Goal: Task Accomplishment & Management: Complete application form

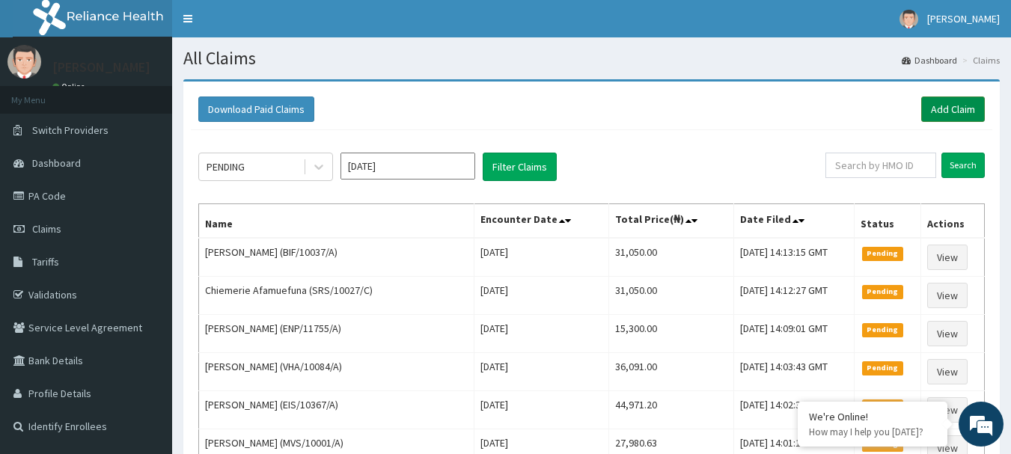
click at [953, 106] on link "Add Claim" at bounding box center [954, 109] width 64 height 25
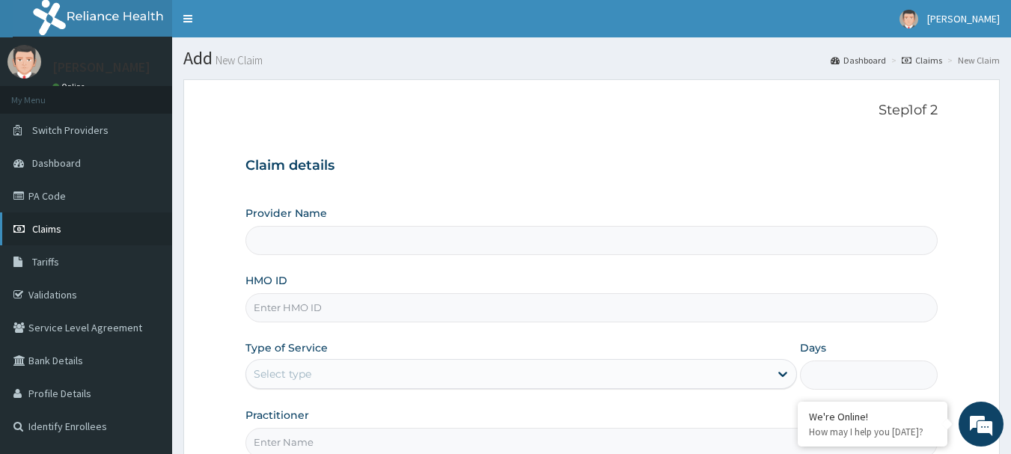
click at [42, 226] on span "Claims" at bounding box center [46, 228] width 29 height 13
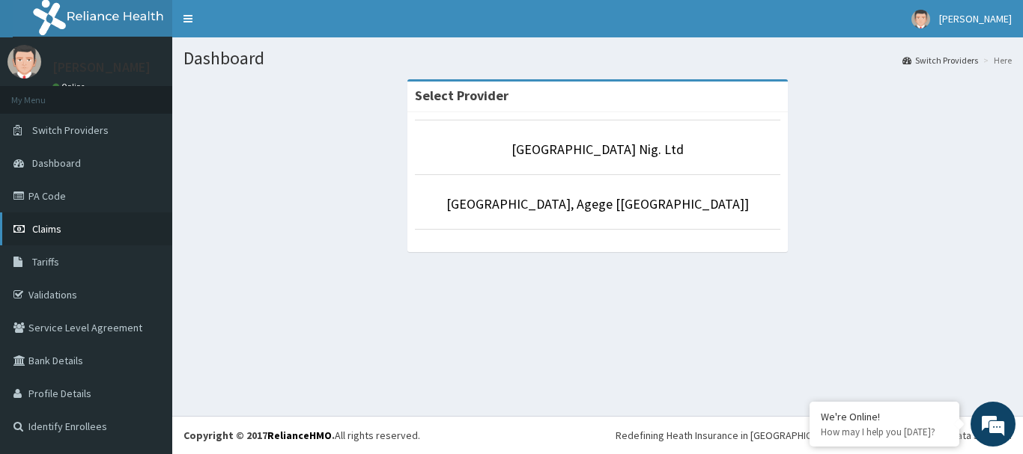
click at [69, 232] on link "Claims" at bounding box center [86, 229] width 172 height 33
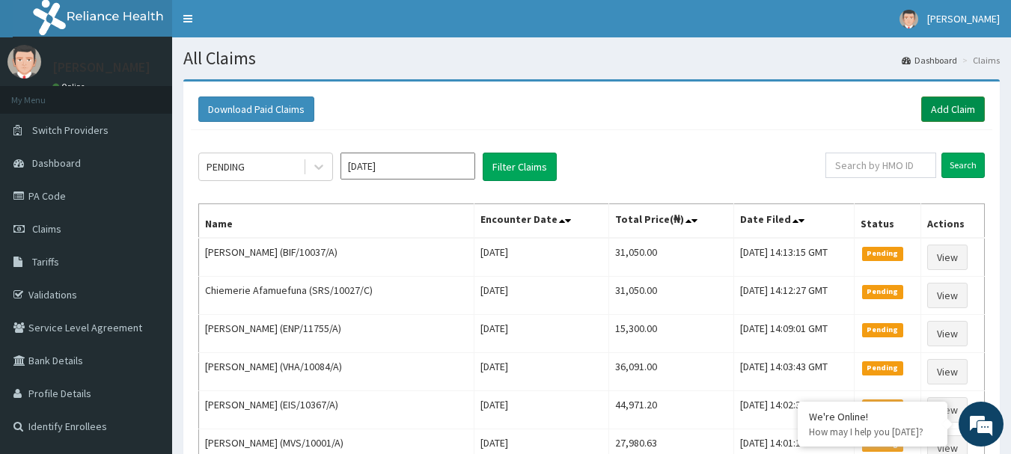
click at [968, 106] on link "Add Claim" at bounding box center [954, 109] width 64 height 25
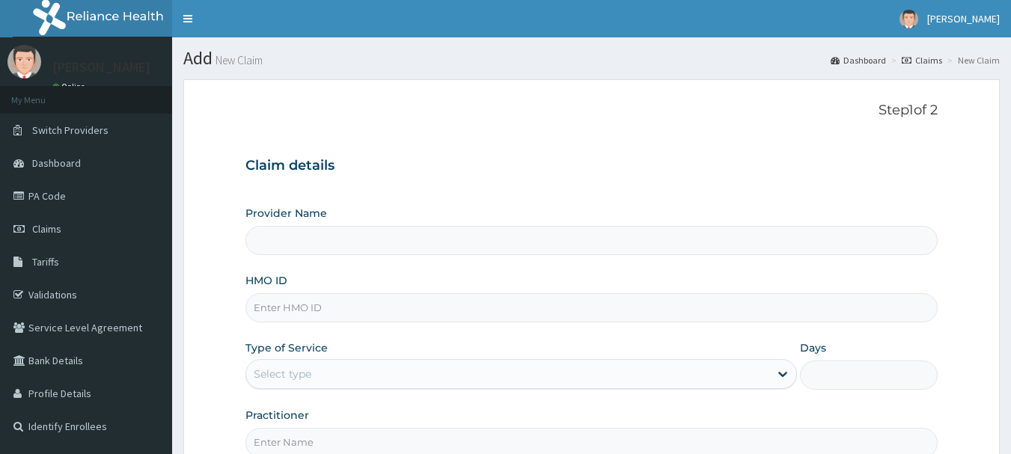
type input "[GEOGRAPHIC_DATA] Nig. Ltd"
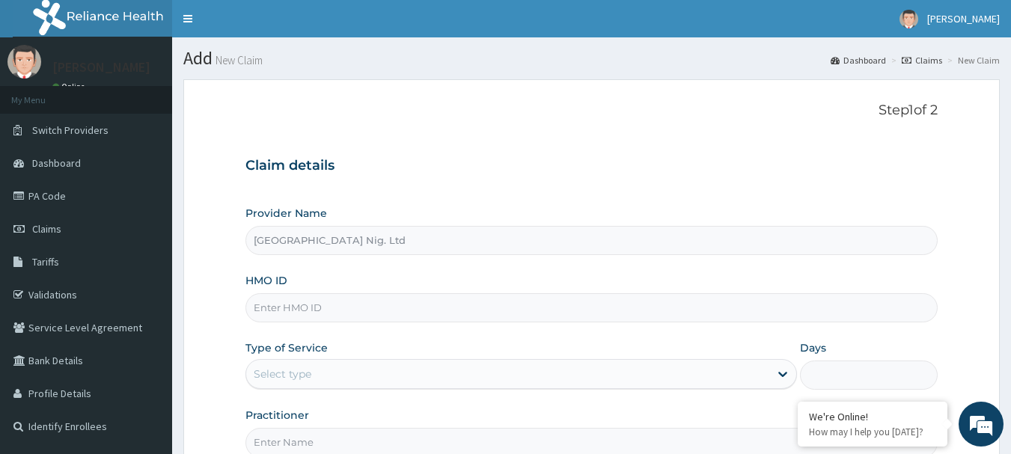
click at [372, 311] on input "HMO ID" at bounding box center [592, 307] width 693 height 29
paste input "FCR/10012/A"
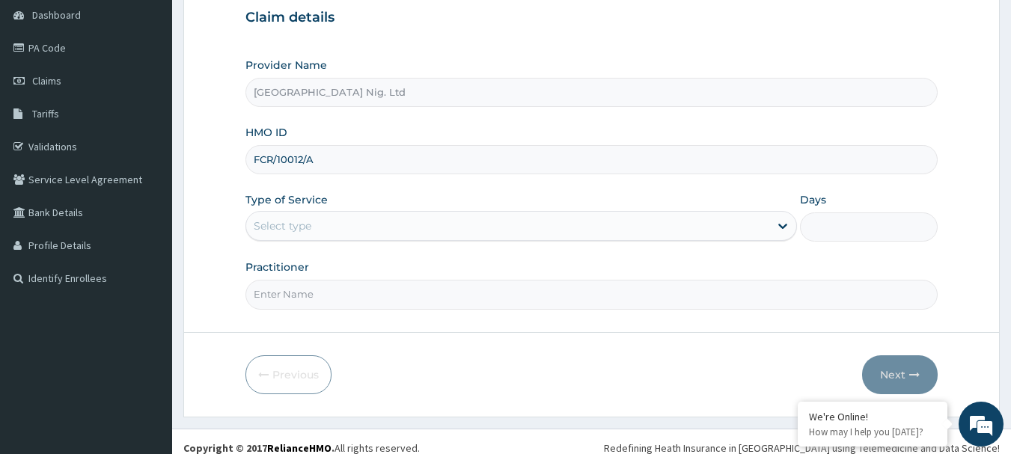
scroll to position [150, 0]
type input "FCR/10012/A"
click at [741, 222] on div "Select type" at bounding box center [507, 225] width 523 height 24
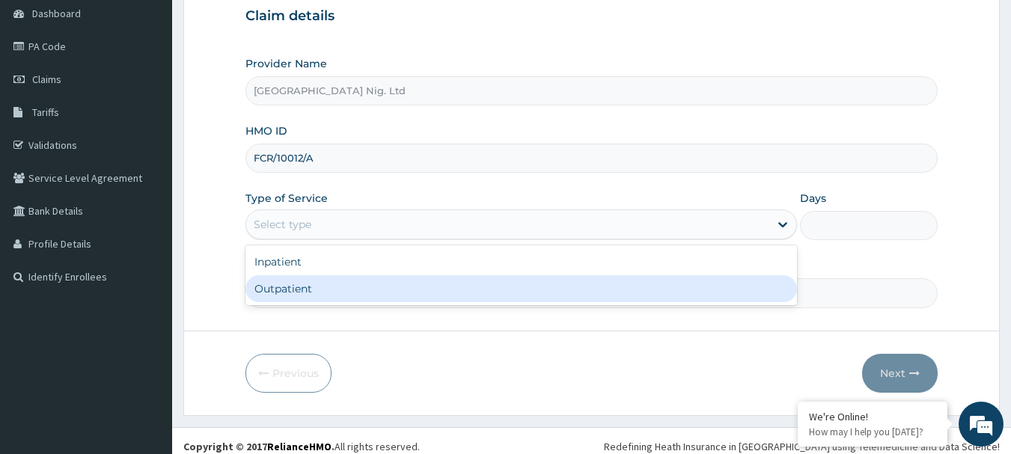
click at [440, 290] on div "Outpatient" at bounding box center [522, 288] width 552 height 27
type input "1"
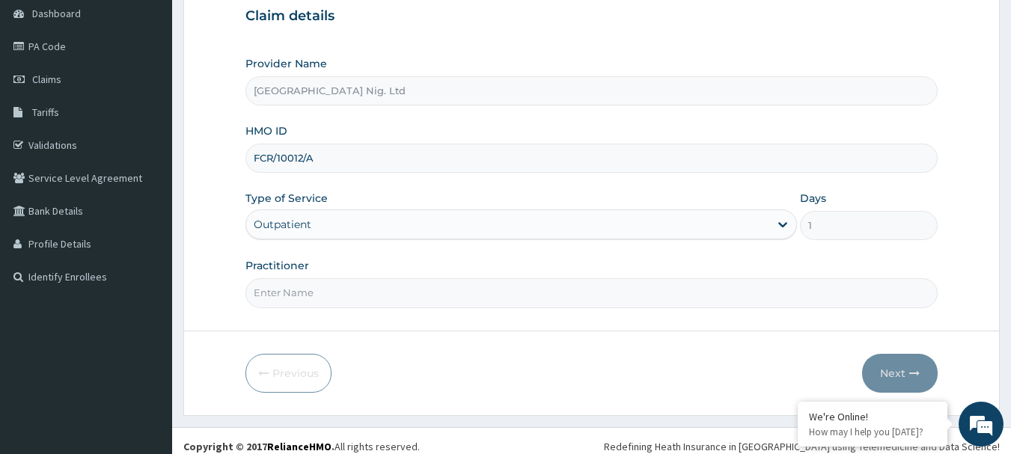
click at [370, 292] on input "Practitioner" at bounding box center [592, 292] width 693 height 29
paste input "Omodamiro Bamitale"
type input "DR Omodamiro Bamitale"
click at [895, 367] on button "Next" at bounding box center [900, 373] width 76 height 39
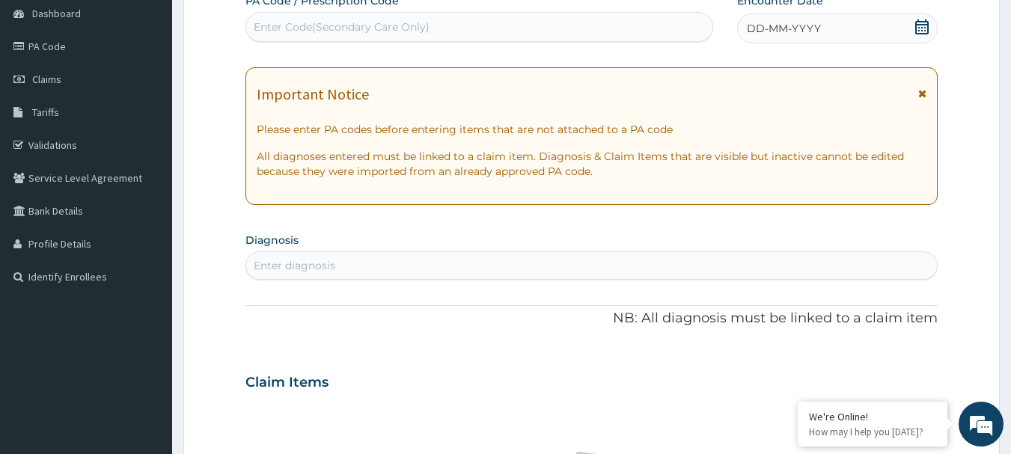
click at [374, 28] on div "Enter Code(Secondary Care Only)" at bounding box center [342, 26] width 176 height 15
paste input "PA/FB1F3D"
type input "PA/FB1F3D"
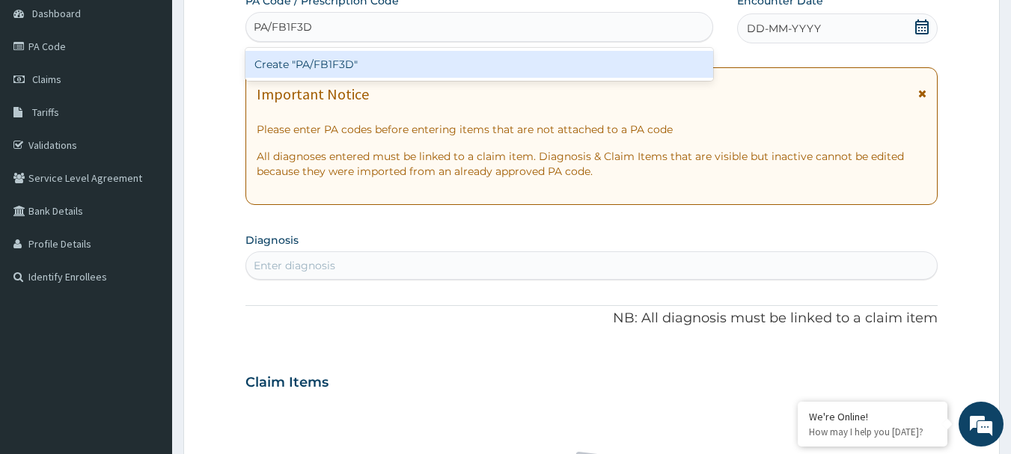
click at [361, 56] on div "Create "PA/FB1F3D"" at bounding box center [480, 64] width 469 height 27
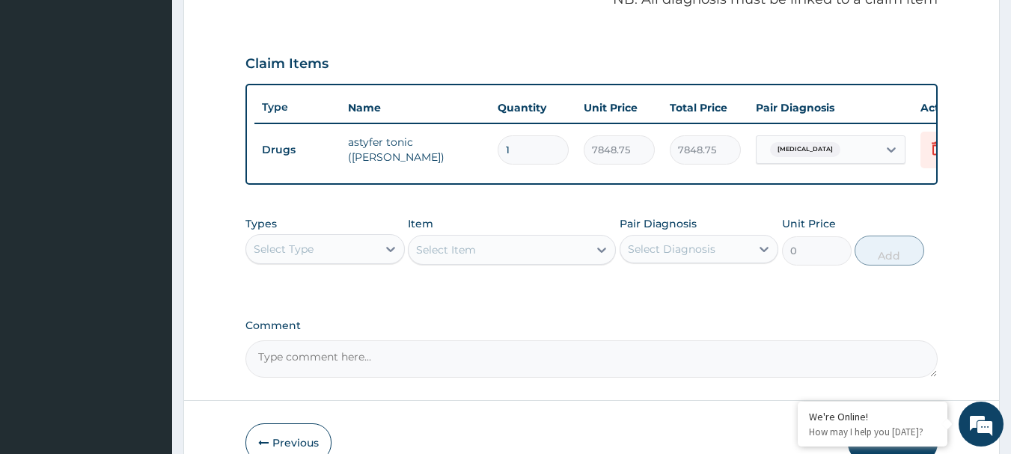
scroll to position [546, 0]
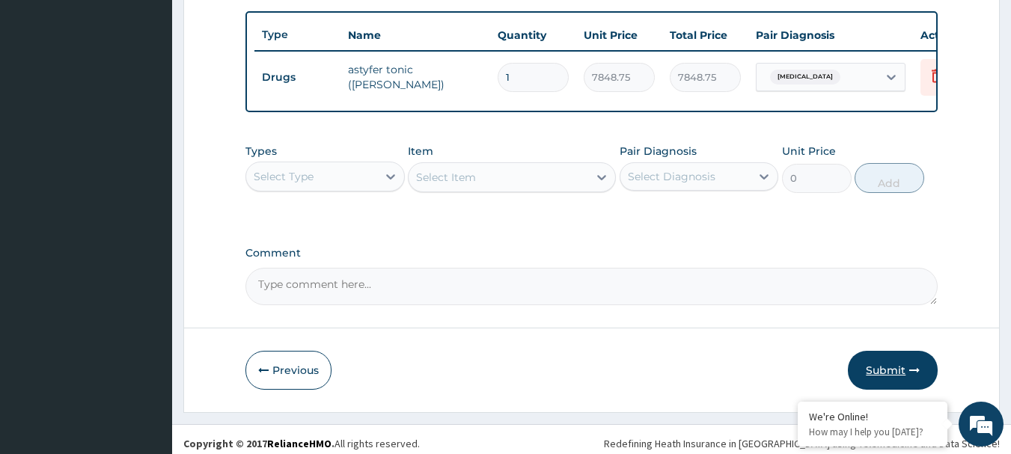
click at [897, 382] on button "Submit" at bounding box center [893, 370] width 90 height 39
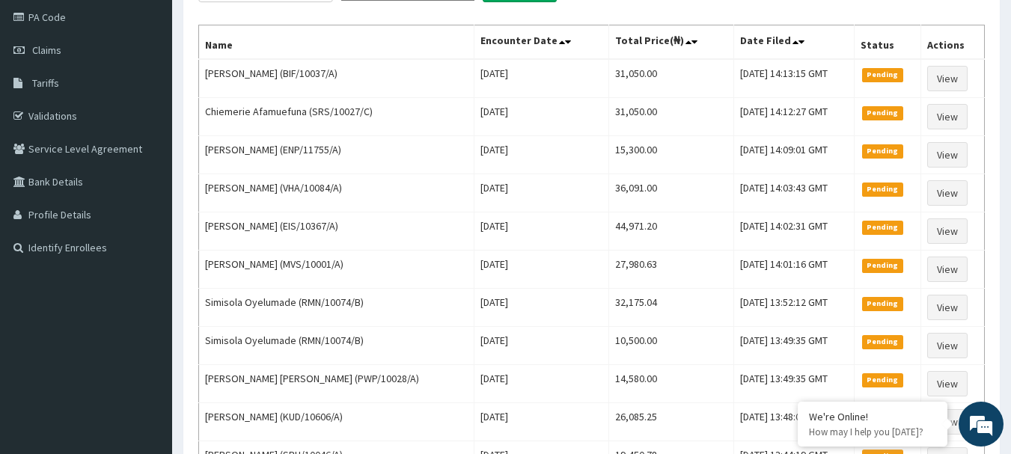
scroll to position [75, 0]
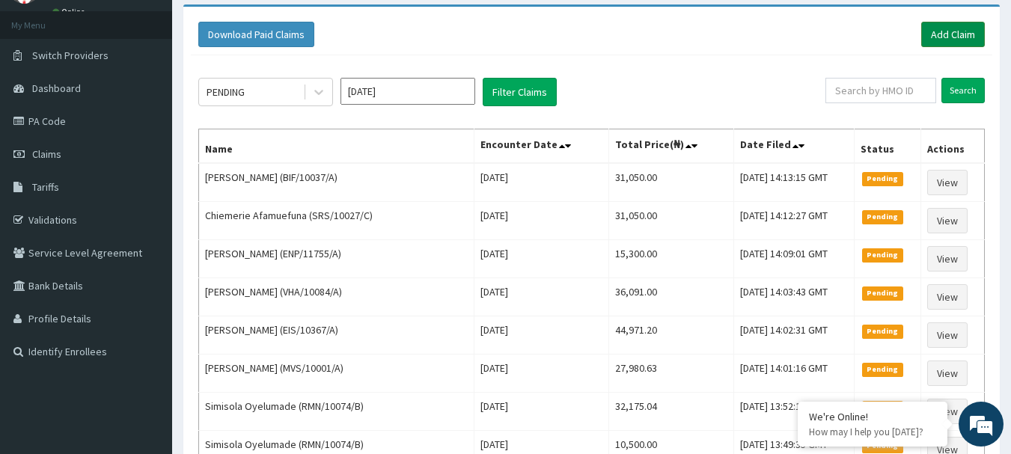
click at [952, 35] on link "Add Claim" at bounding box center [954, 34] width 64 height 25
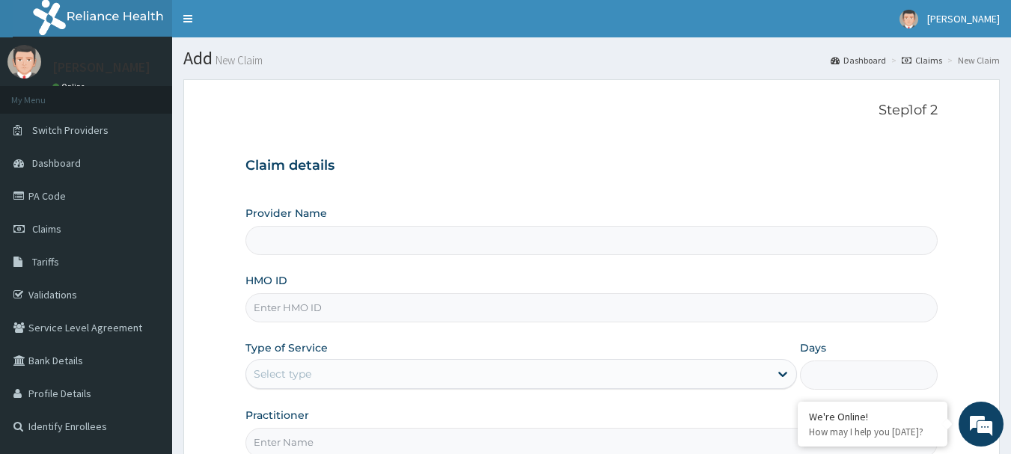
type input "[GEOGRAPHIC_DATA] Nig. Ltd"
click at [461, 314] on input "HMO ID" at bounding box center [592, 307] width 693 height 29
paste input "AOM/10109/B"
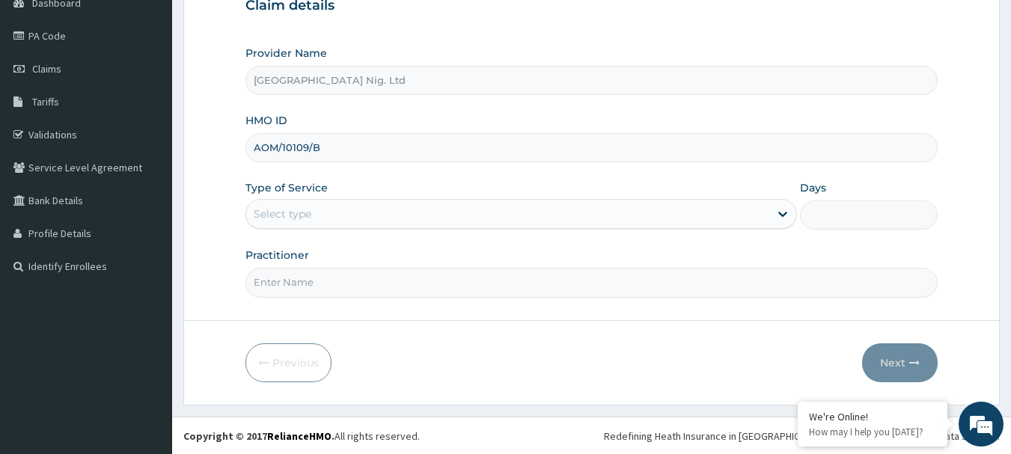
scroll to position [161, 0]
type input "AOM/10109/B"
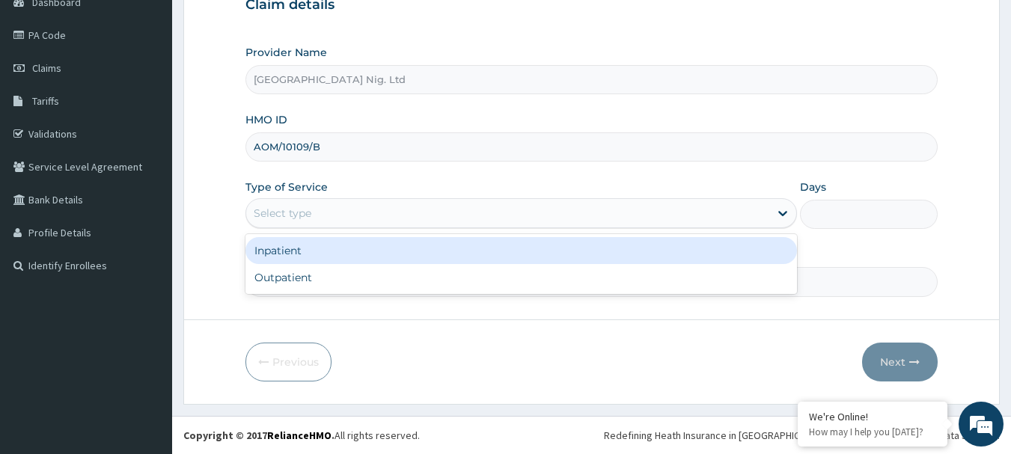
click at [723, 213] on div "Select type" at bounding box center [507, 213] width 523 height 24
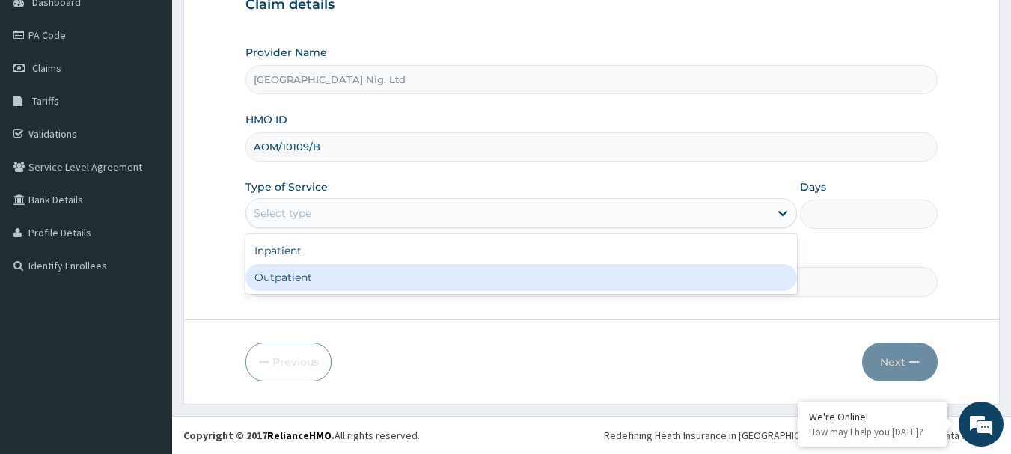
click at [509, 290] on div "Outpatient" at bounding box center [522, 277] width 552 height 27
type input "1"
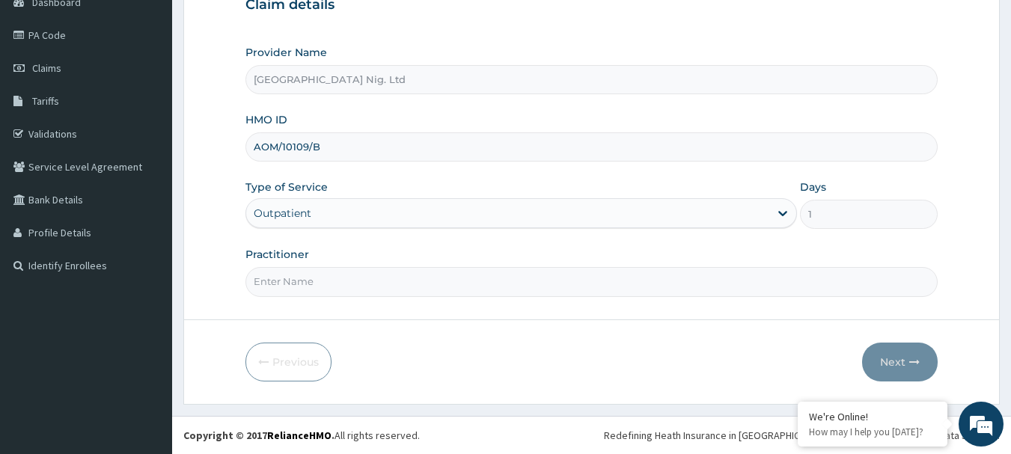
scroll to position [0, 0]
click at [361, 278] on input "Practitioner" at bounding box center [592, 281] width 693 height 29
paste input "Aderanti Ruth"
type input "DR Aderanti Ruth"
click at [889, 360] on button "Next" at bounding box center [900, 362] width 76 height 39
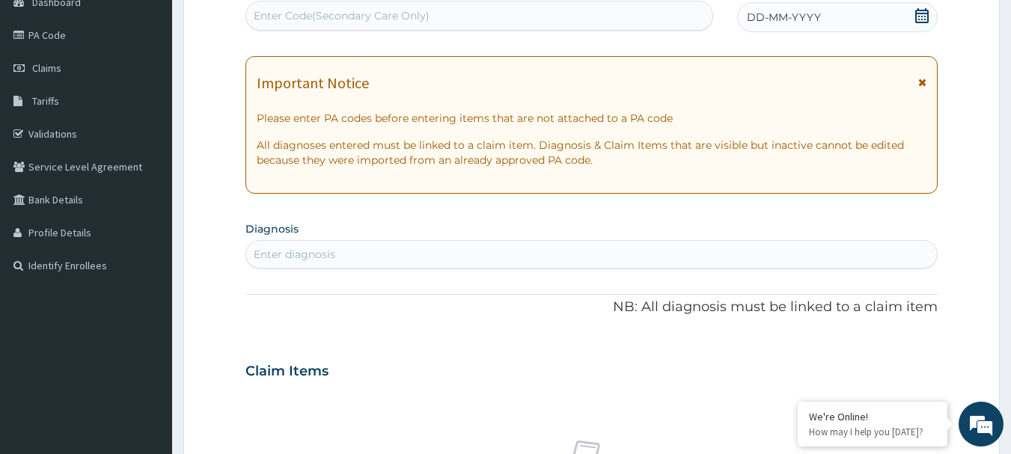
click at [394, 20] on div "Enter Code(Secondary Care Only)" at bounding box center [342, 15] width 176 height 15
paste input "PA/781B07"
type input "PA/781B07"
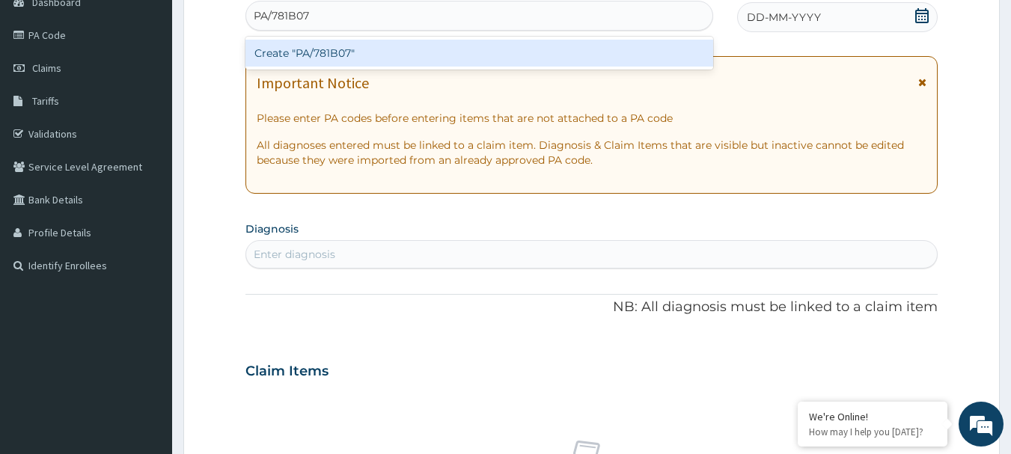
click at [373, 60] on div "Create "PA/781B07"" at bounding box center [480, 53] width 469 height 27
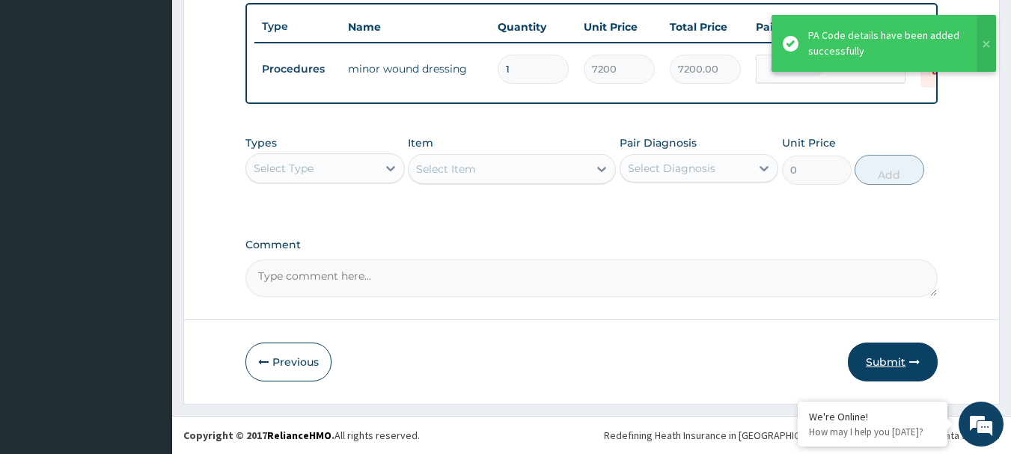
scroll to position [565, 0]
click at [895, 364] on button "Submit" at bounding box center [893, 362] width 90 height 39
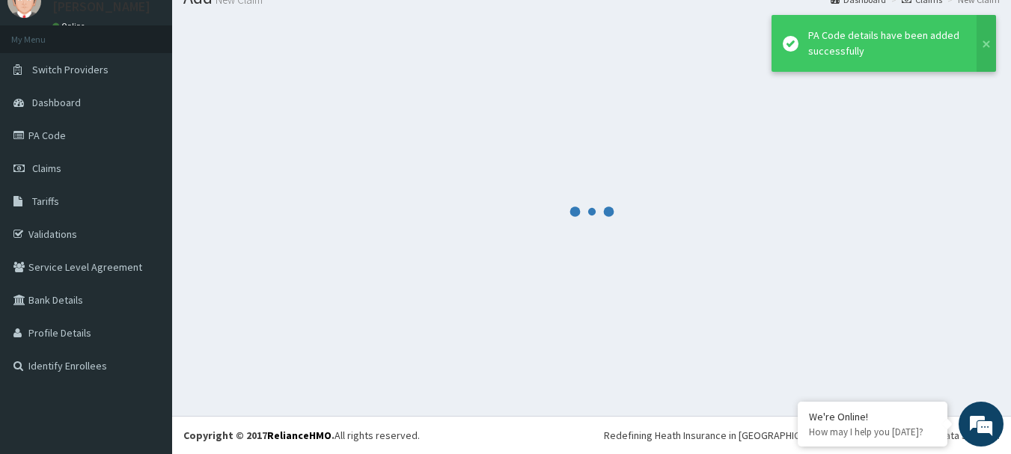
scroll to position [61, 0]
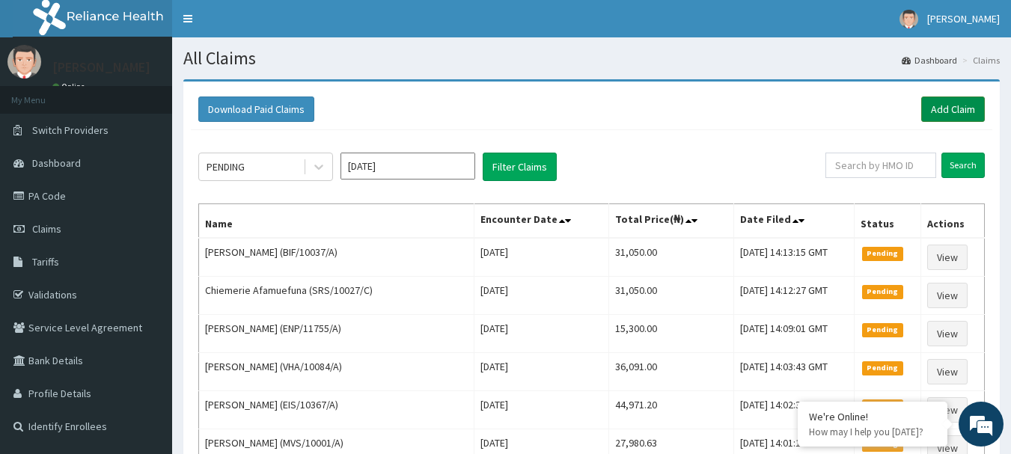
click at [949, 111] on link "Add Claim" at bounding box center [954, 109] width 64 height 25
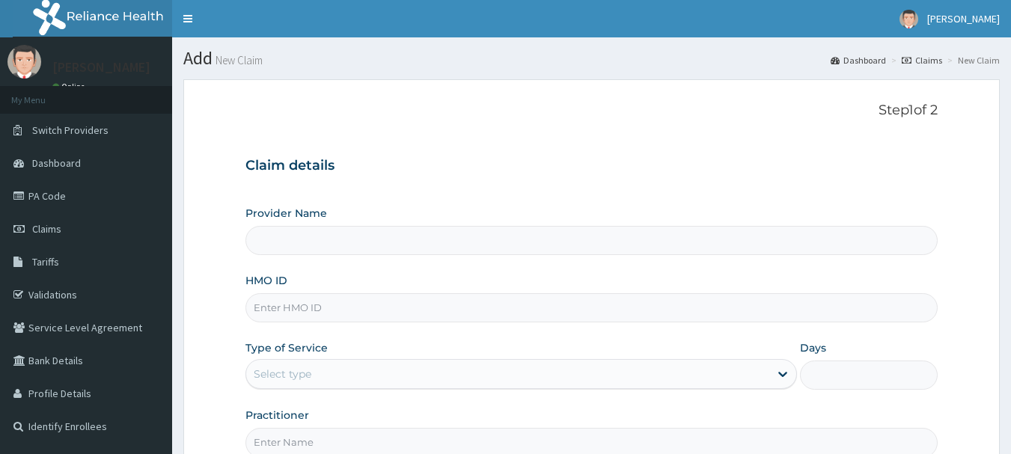
type input "[GEOGRAPHIC_DATA] Nig. Ltd"
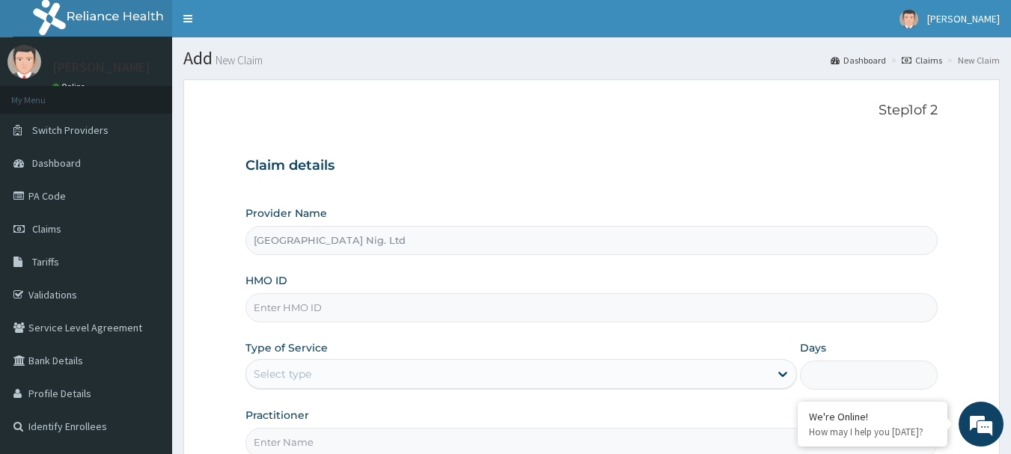
click at [474, 311] on input "HMO ID" at bounding box center [592, 307] width 693 height 29
paste input "PED/10036/A"
click at [474, 311] on input "PED/10036/A" at bounding box center [592, 307] width 693 height 29
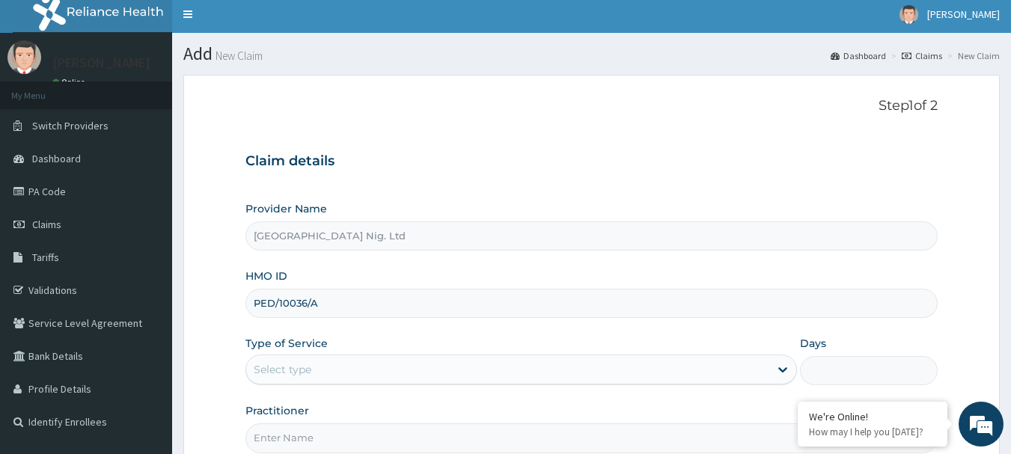
scroll to position [150, 0]
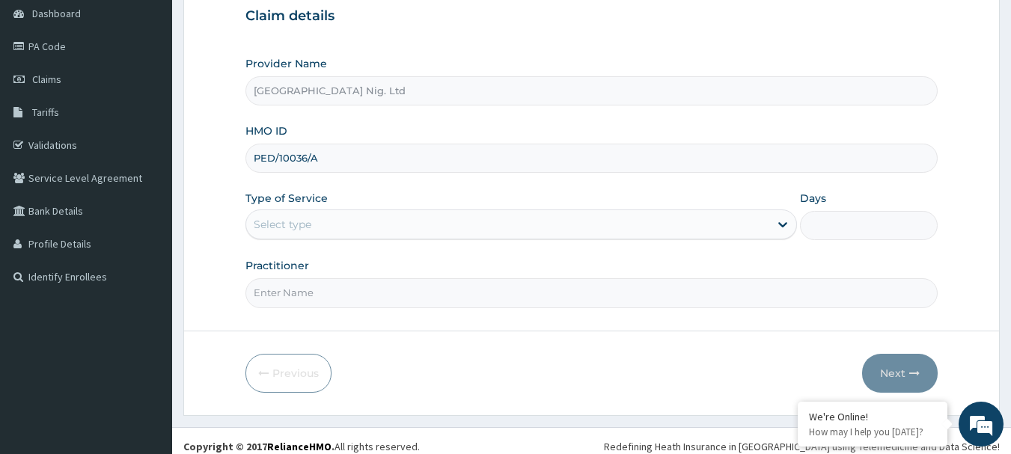
type input "PED/10036/A"
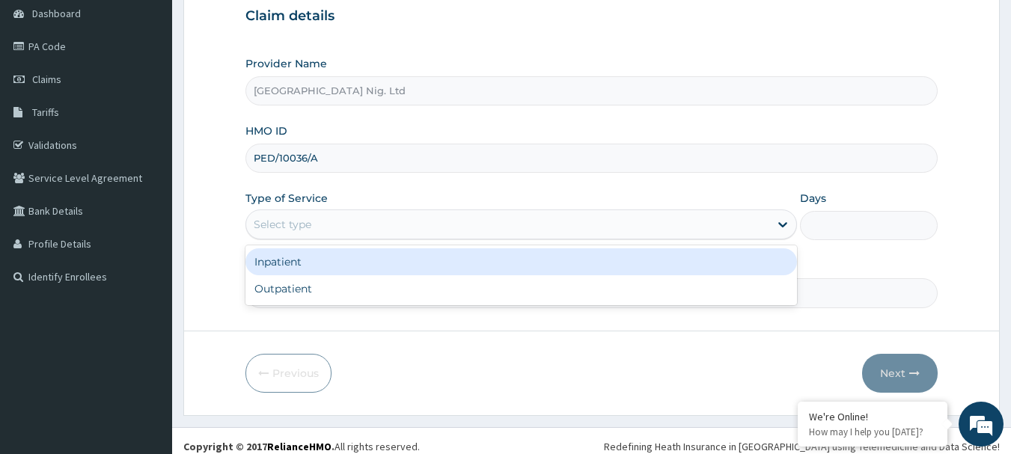
drag, startPoint x: 755, startPoint y: 219, endPoint x: 727, endPoint y: 225, distance: 28.9
click at [755, 219] on div "Select type" at bounding box center [507, 225] width 523 height 24
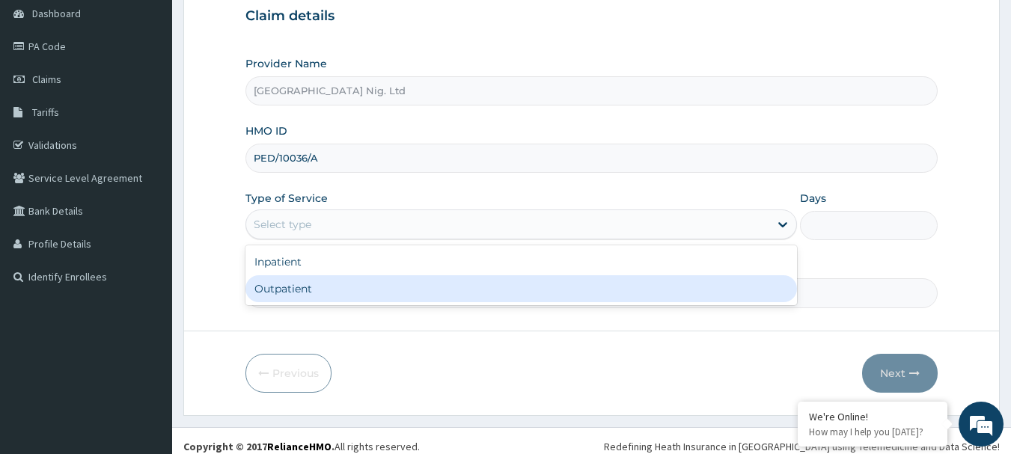
click at [518, 289] on div "Outpatient" at bounding box center [522, 288] width 552 height 27
type input "1"
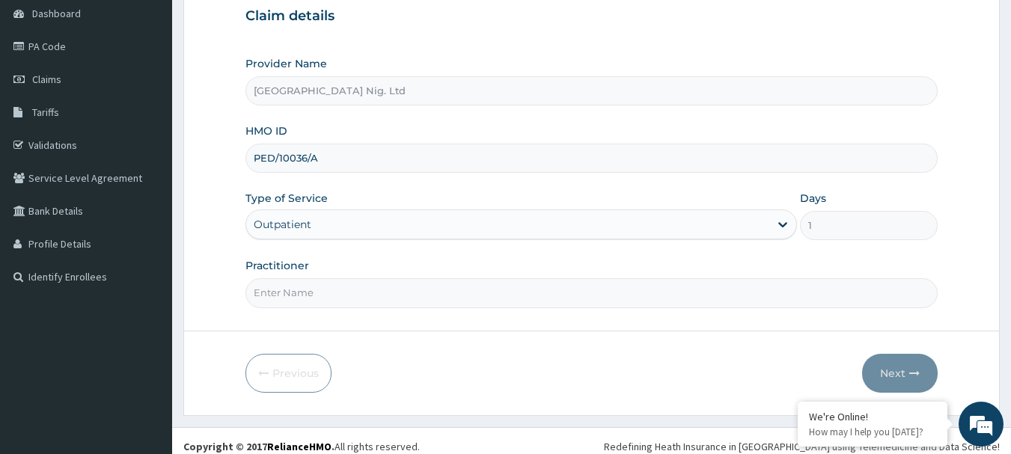
scroll to position [0, 0]
click at [346, 293] on input "Practitioner" at bounding box center [592, 292] width 693 height 29
paste input "[PERSON_NAME]"
type input "[PERSON_NAME]"
click at [919, 367] on button "Next" at bounding box center [900, 373] width 76 height 39
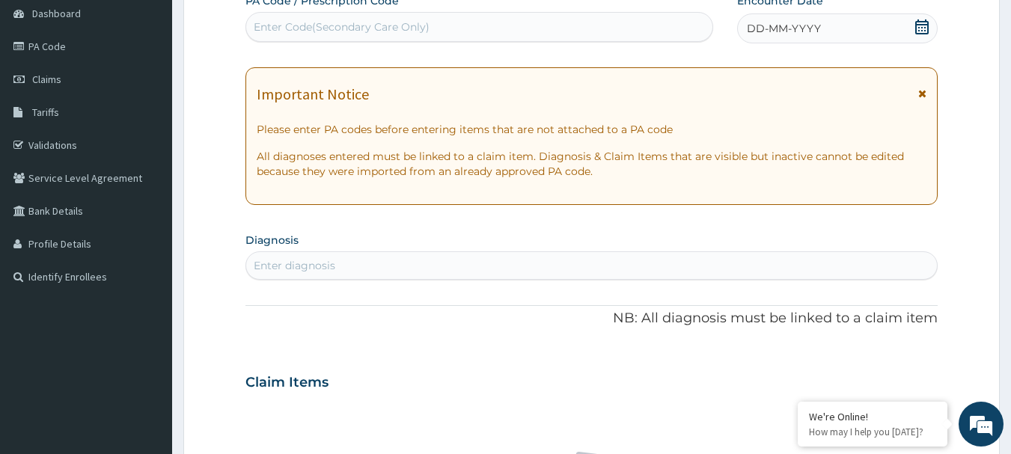
click at [405, 32] on div "Enter Code(Secondary Care Only)" at bounding box center [342, 26] width 176 height 15
paste input "PA/B1CCA8"
type input "PA/B1CCA8"
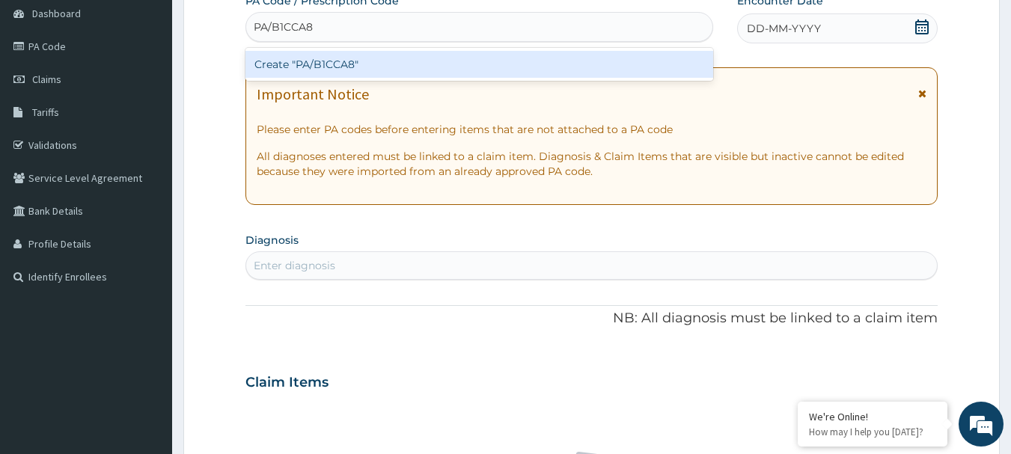
click at [393, 67] on div "Create "PA/B1CCA8"" at bounding box center [480, 64] width 469 height 27
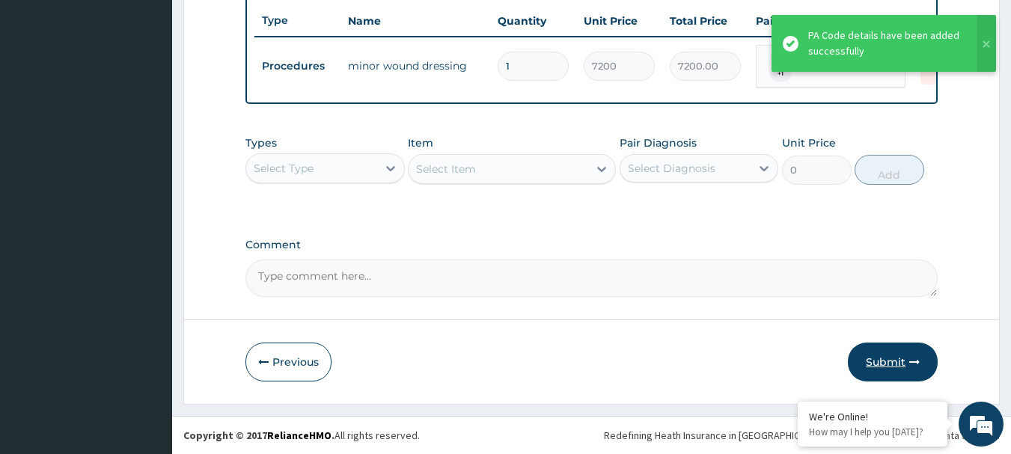
click at [869, 357] on button "Submit" at bounding box center [893, 362] width 90 height 39
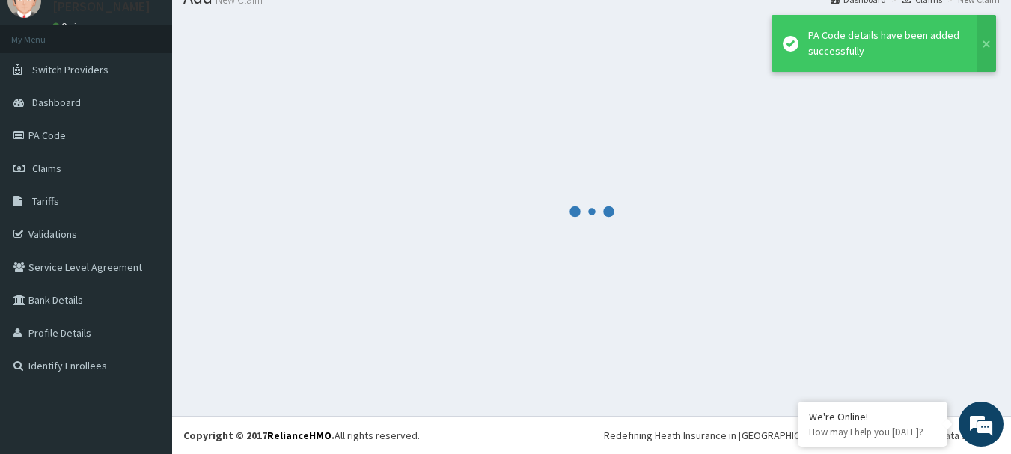
scroll to position [61, 0]
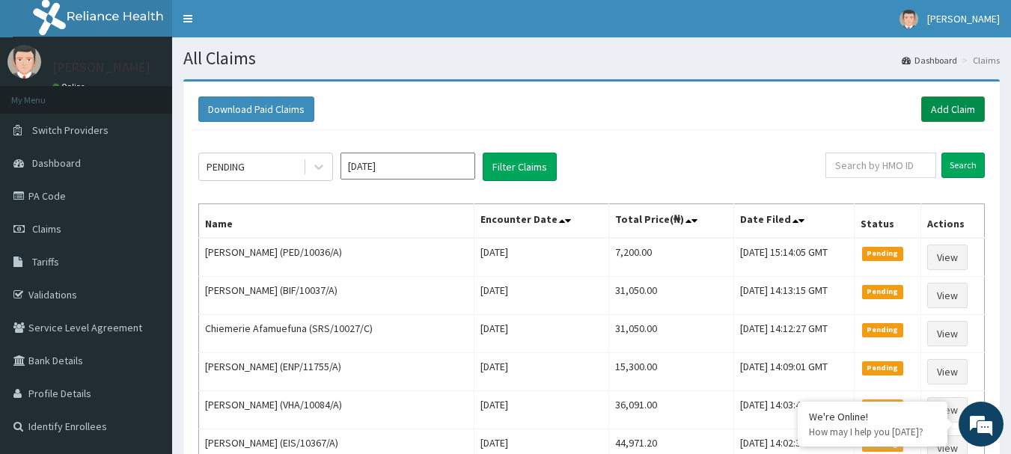
click at [957, 106] on link "Add Claim" at bounding box center [954, 109] width 64 height 25
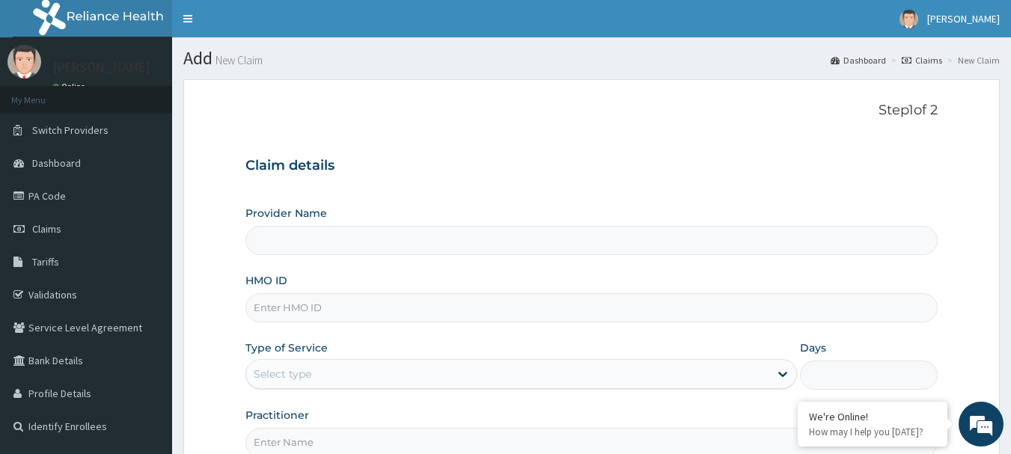
type input "[GEOGRAPHIC_DATA] Nig. Ltd"
click at [451, 311] on input "HMO ID" at bounding box center [592, 307] width 693 height 29
paste input "CCD/10186/A"
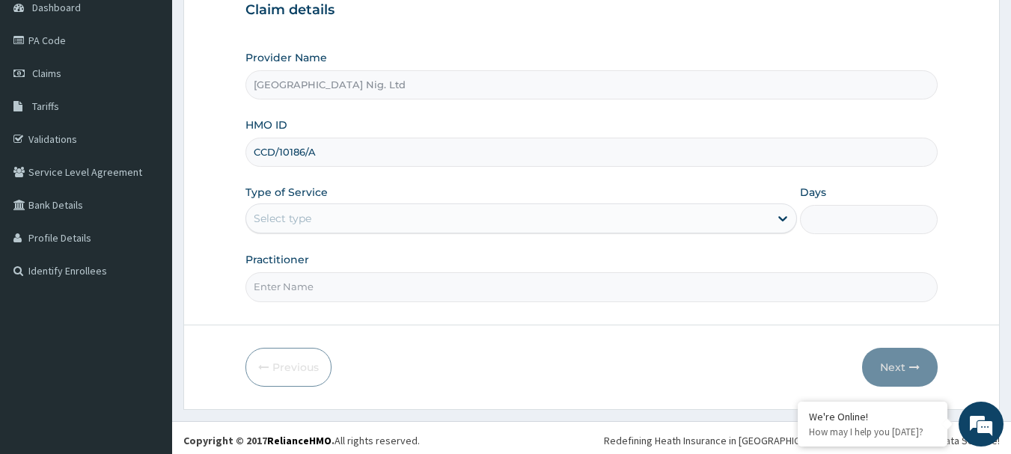
scroll to position [161, 0]
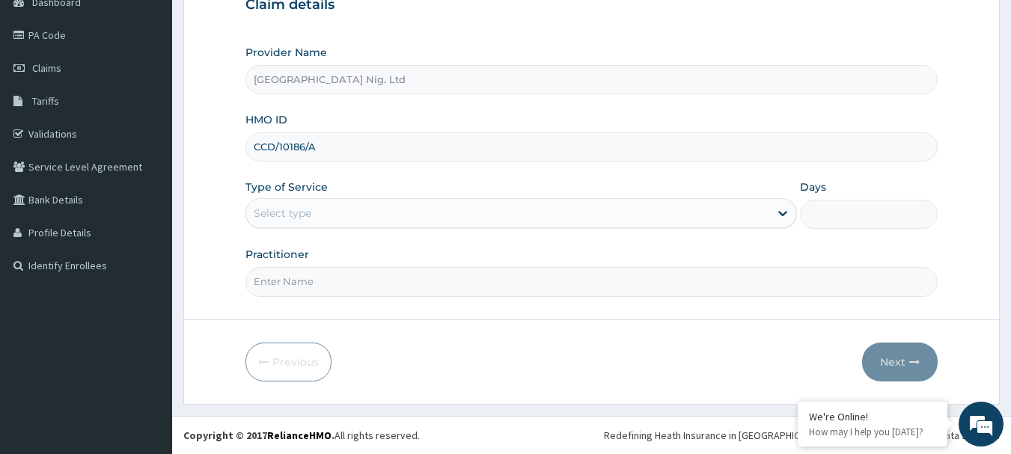
type input "CCD/10186/A"
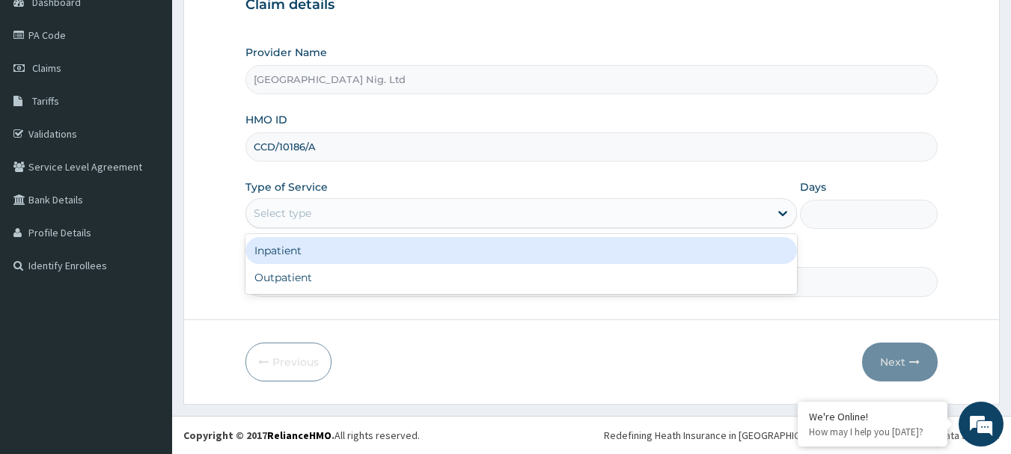
click at [754, 208] on div "Select type" at bounding box center [507, 213] width 523 height 24
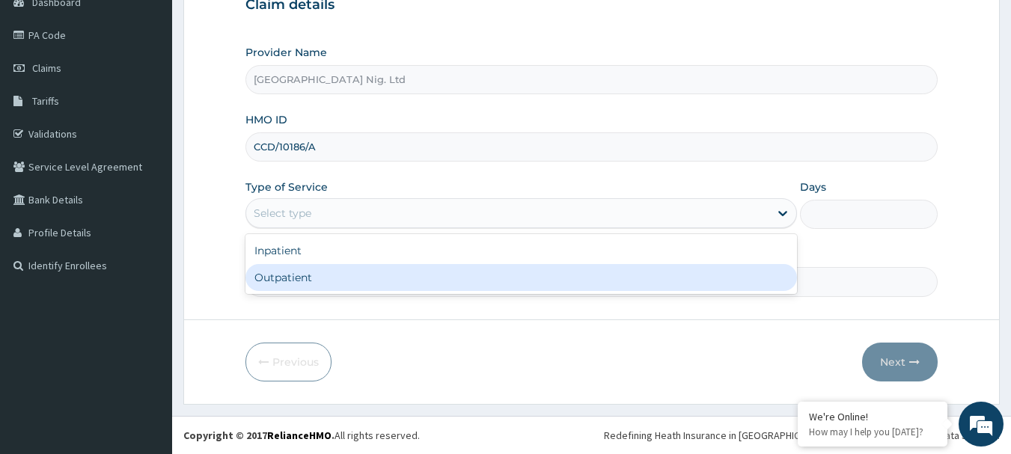
click at [547, 270] on div "Outpatient" at bounding box center [522, 277] width 552 height 27
type input "1"
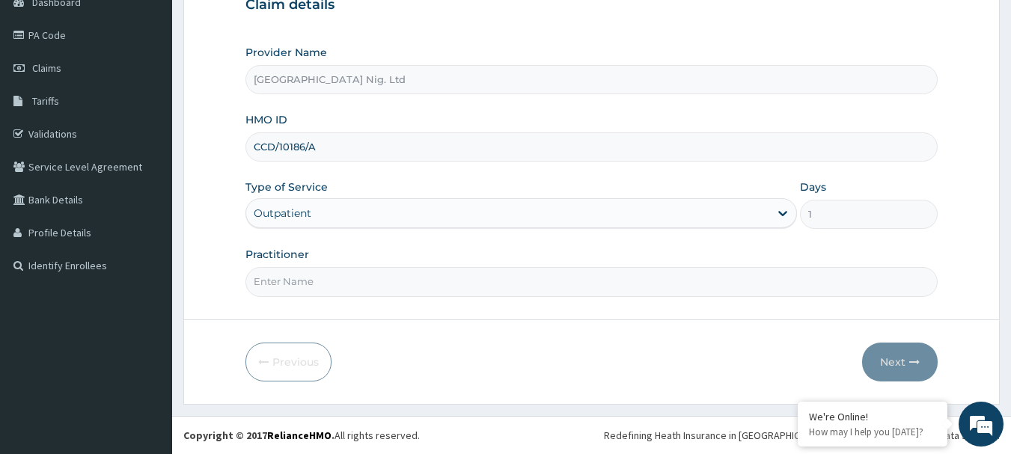
scroll to position [0, 0]
click at [371, 282] on input "Practitioner" at bounding box center [592, 281] width 693 height 29
paste input "[PERSON_NAME]"
type input "[PERSON_NAME]"
click at [902, 359] on button "Next" at bounding box center [900, 362] width 76 height 39
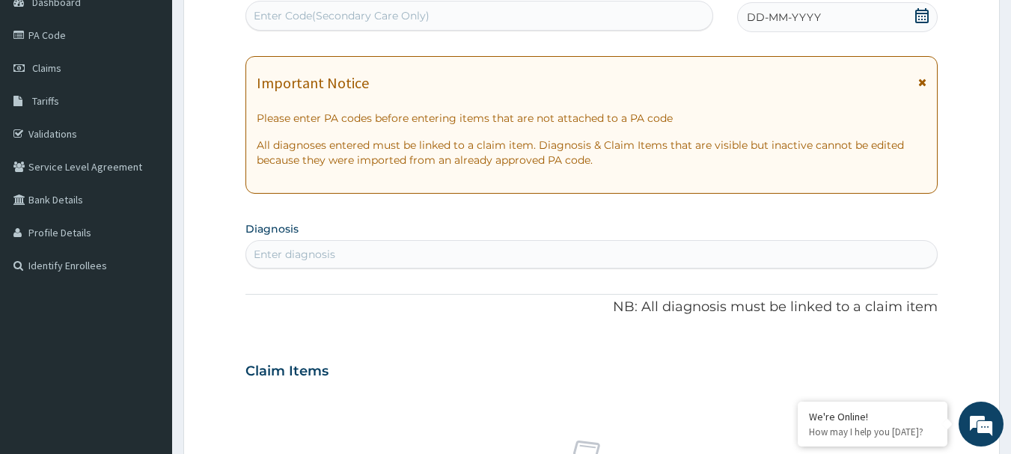
click at [363, 19] on div "Enter Code(Secondary Care Only)" at bounding box center [342, 15] width 176 height 15
paste input "PA/294977"
type input "PA/294977"
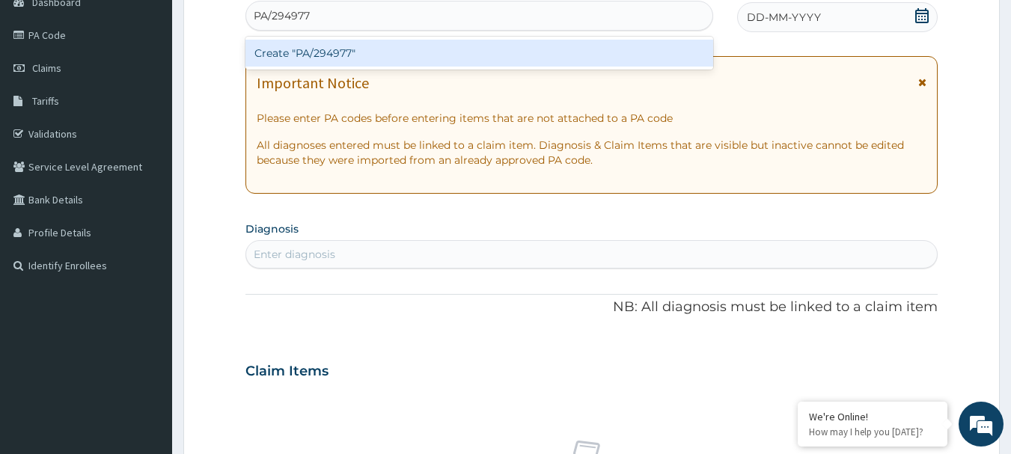
click at [360, 58] on div "Create "PA/294977"" at bounding box center [480, 53] width 469 height 27
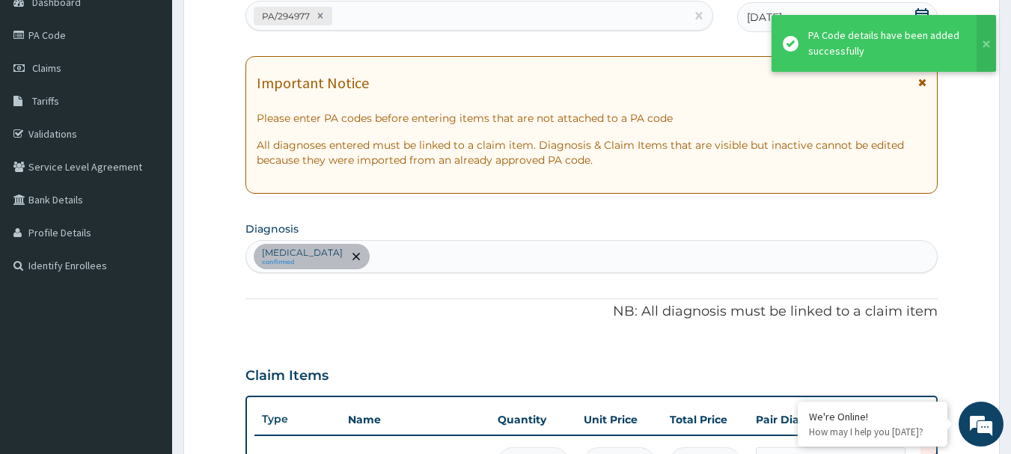
scroll to position [183, 0]
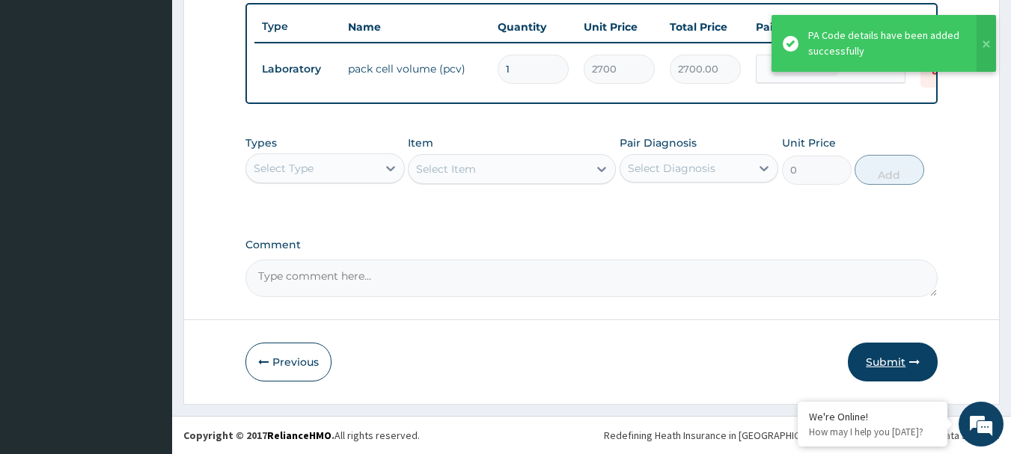
click at [874, 371] on button "Submit" at bounding box center [893, 362] width 90 height 39
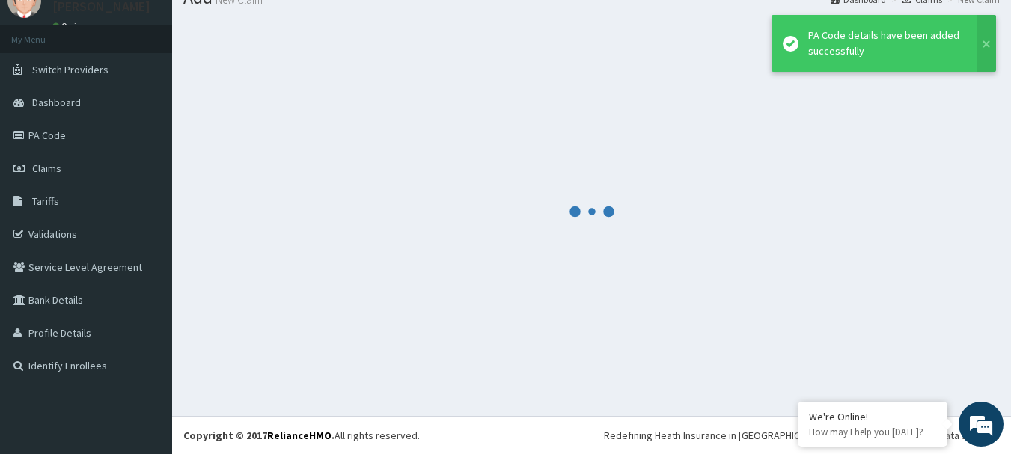
scroll to position [61, 0]
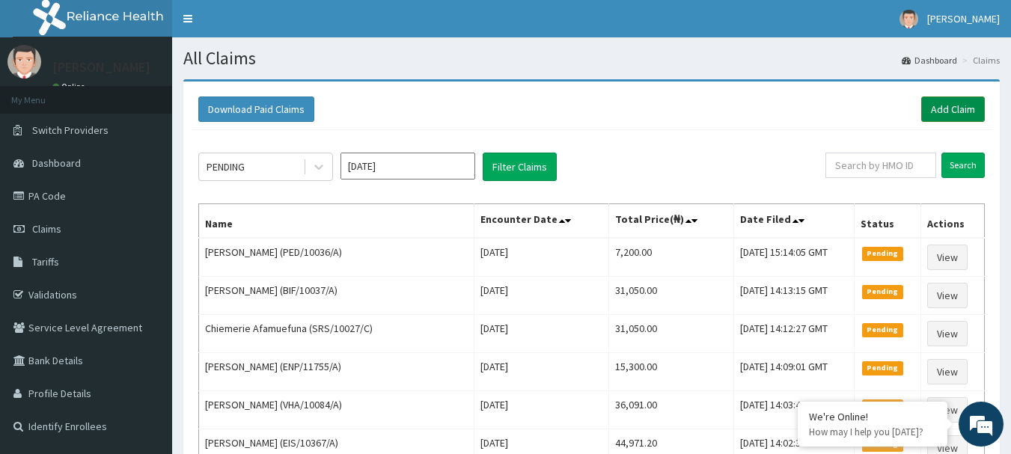
click at [954, 108] on link "Add Claim" at bounding box center [954, 109] width 64 height 25
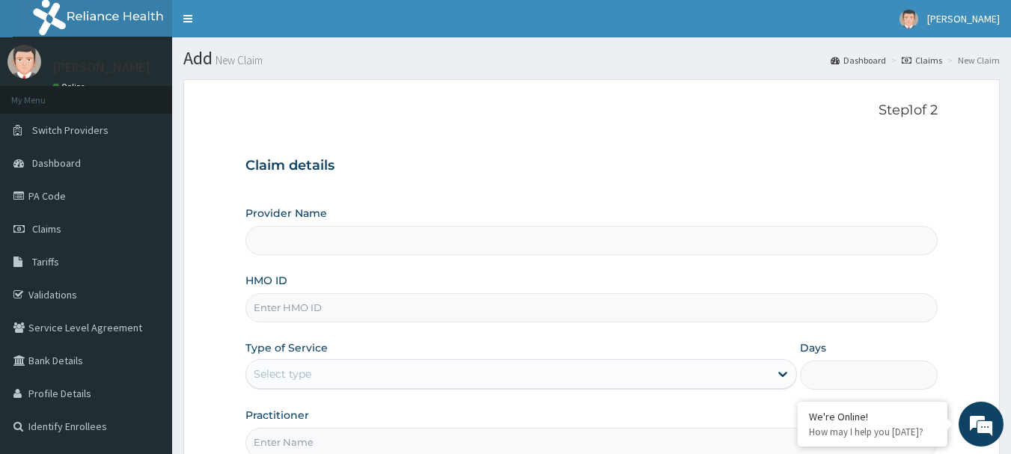
type input "[GEOGRAPHIC_DATA] Nig. Ltd"
click at [393, 307] on input "HMO ID" at bounding box center [592, 307] width 693 height 29
paste input "HIC/10195/B"
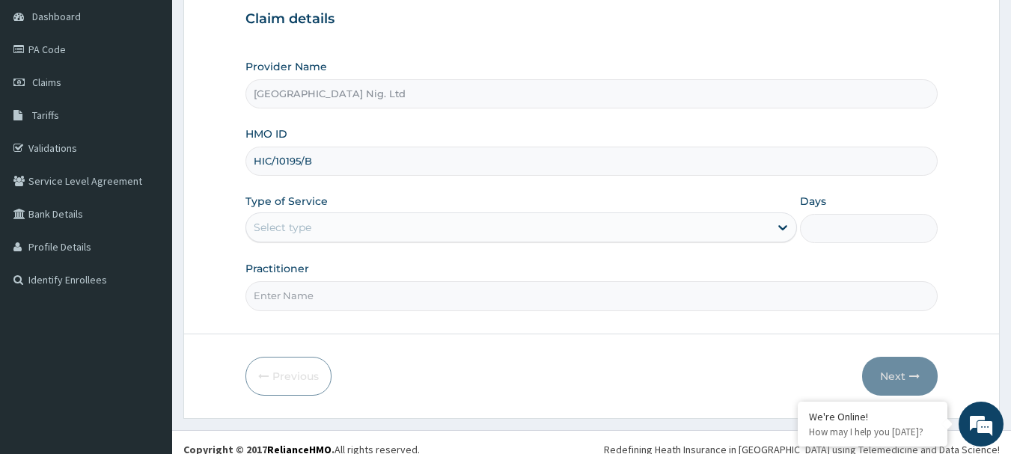
scroll to position [161, 0]
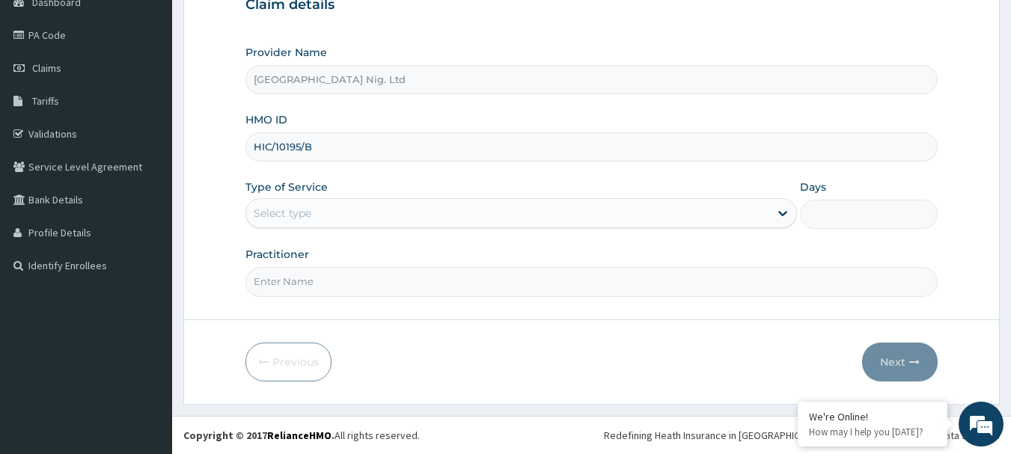
type input "HIC/10195/B"
click at [737, 218] on div "Select type" at bounding box center [507, 213] width 523 height 24
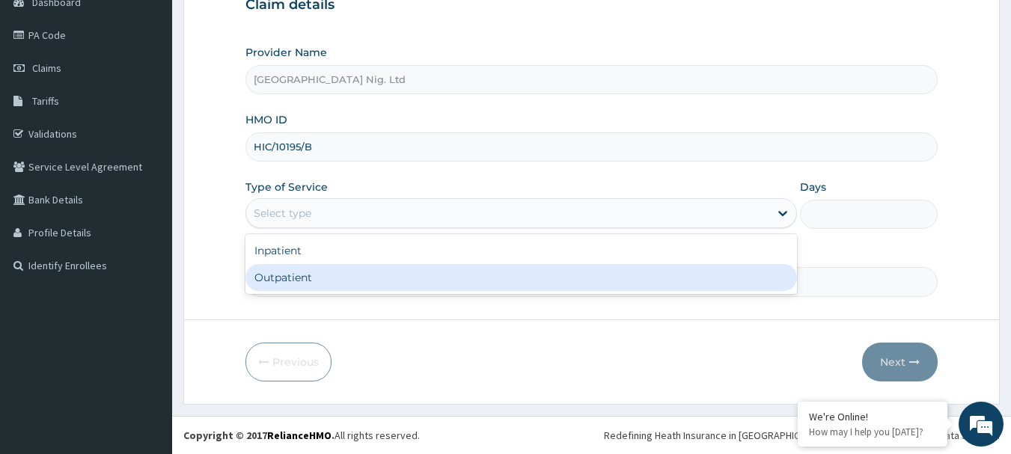
click at [487, 275] on div "Outpatient" at bounding box center [522, 277] width 552 height 27
type input "1"
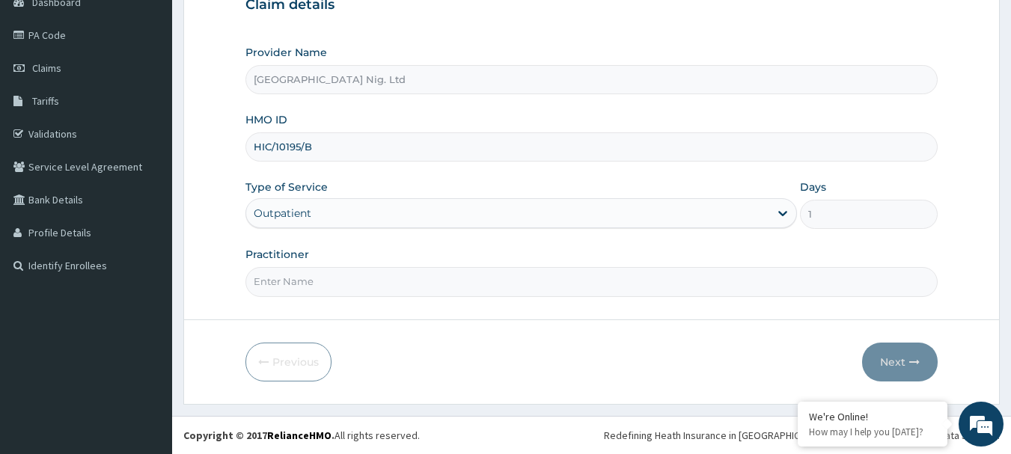
scroll to position [0, 0]
click at [360, 285] on input "Practitioner" at bounding box center [592, 281] width 693 height 29
paste input "Toyobo Oluwateniola"
type input "DR Toyobo Oluwateniola"
click at [880, 359] on button "Next" at bounding box center [900, 362] width 76 height 39
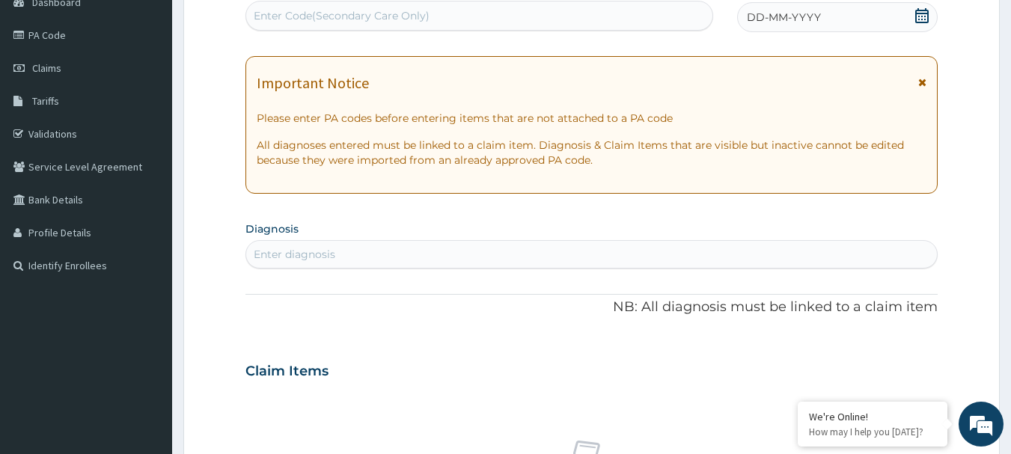
click at [916, 13] on icon at bounding box center [922, 15] width 13 height 15
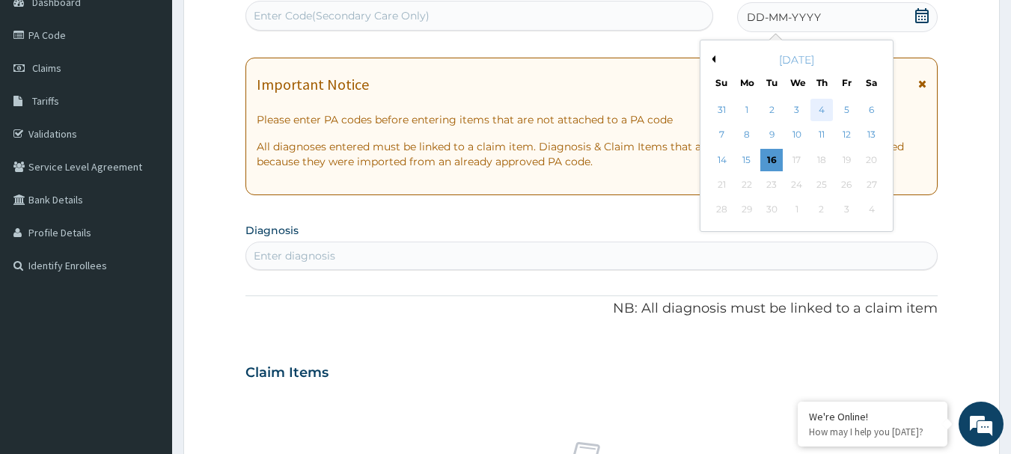
click at [827, 107] on div "4" at bounding box center [822, 110] width 22 height 22
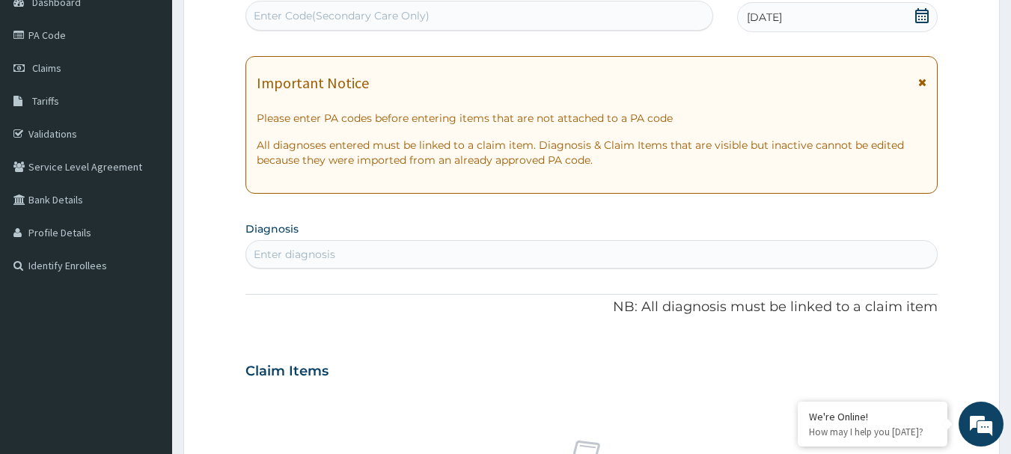
click at [377, 256] on div "Enter diagnosis" at bounding box center [592, 255] width 692 height 24
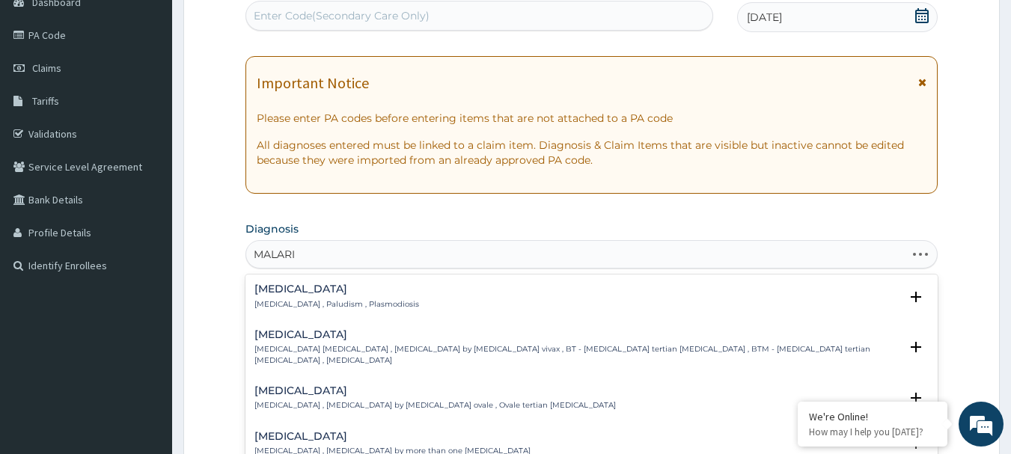
type input "MALARIA"
click at [273, 291] on h4 "Malaria" at bounding box center [337, 289] width 165 height 11
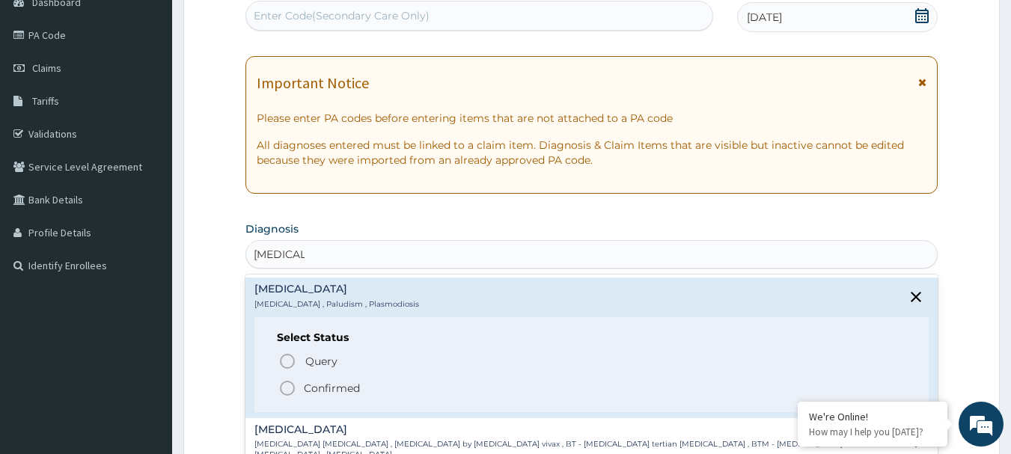
click at [326, 381] on p "Confirmed" at bounding box center [332, 388] width 56 height 15
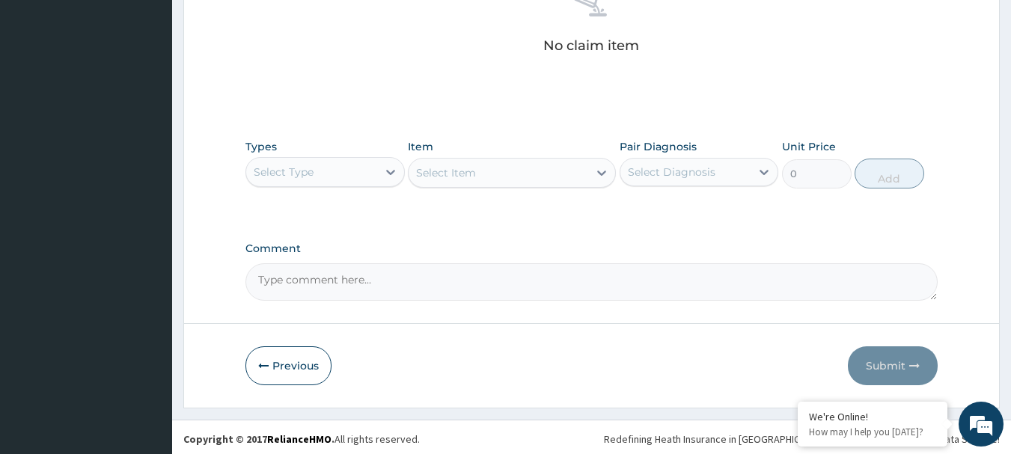
scroll to position [625, 0]
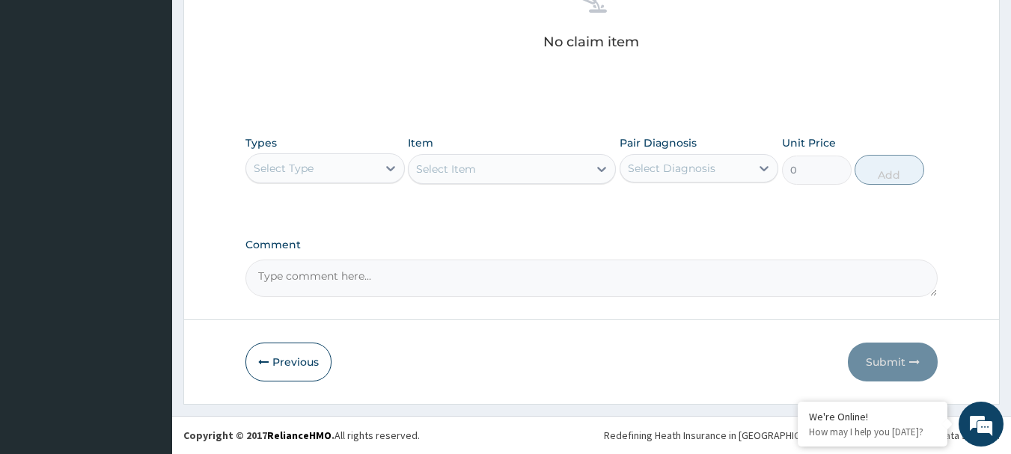
click at [724, 172] on div "Select Diagnosis" at bounding box center [686, 168] width 131 height 24
click at [700, 204] on div "Malaria" at bounding box center [699, 207] width 159 height 31
checkbox input "true"
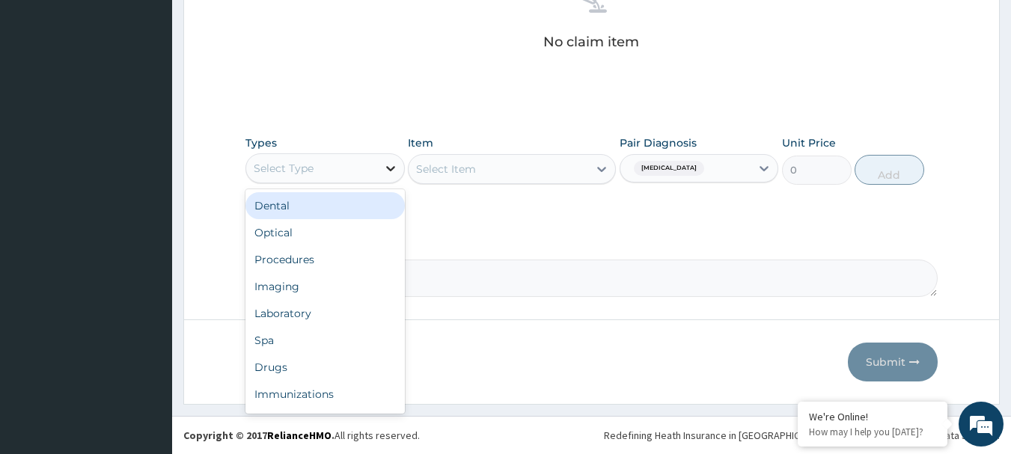
click at [380, 166] on div at bounding box center [390, 168] width 27 height 27
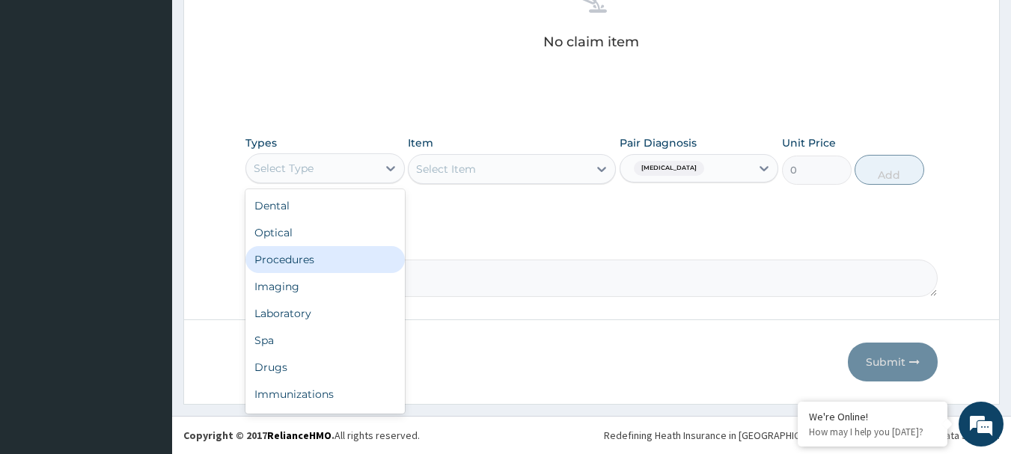
click at [305, 264] on div "Procedures" at bounding box center [325, 259] width 159 height 27
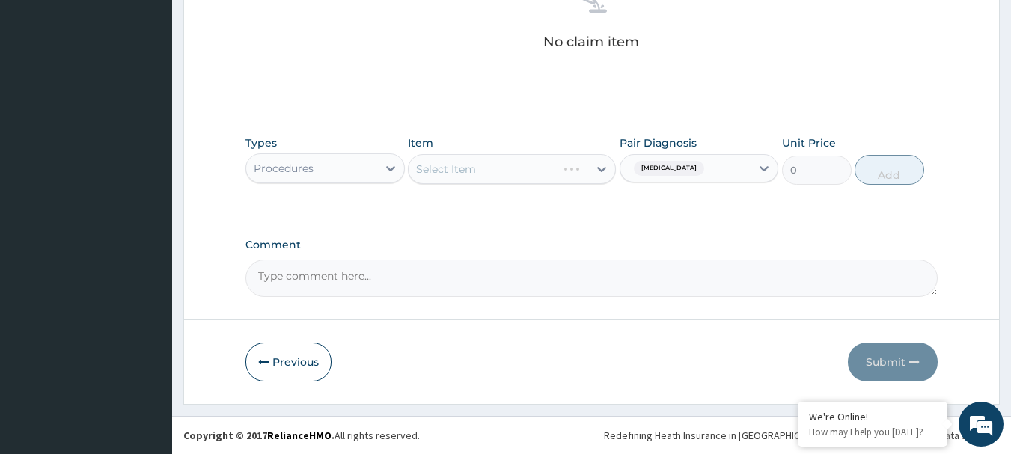
click at [596, 167] on div "Select Item" at bounding box center [512, 169] width 208 height 30
click at [541, 168] on div "Select Item" at bounding box center [512, 169] width 208 height 30
click at [540, 168] on div "Select Item" at bounding box center [499, 169] width 180 height 24
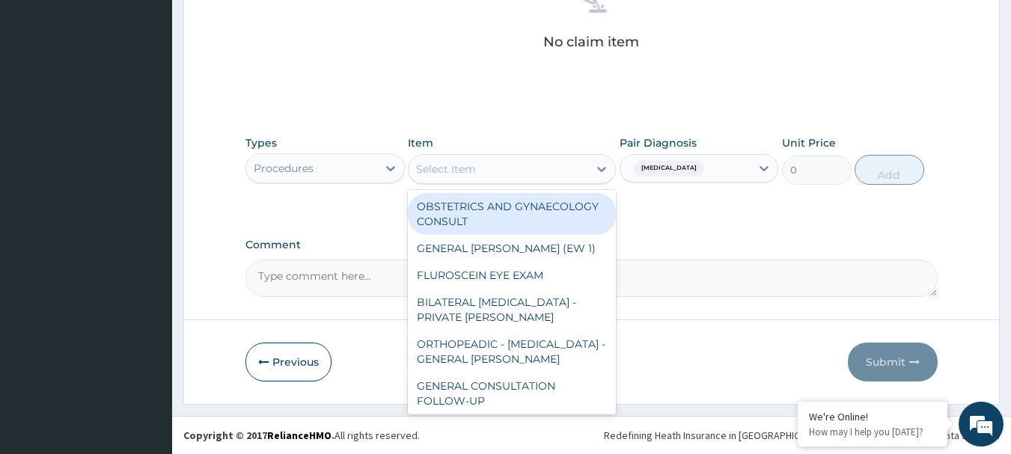
paste input "GENERAL CONSULTATION"
type input "GENERAL CONSULTATION"
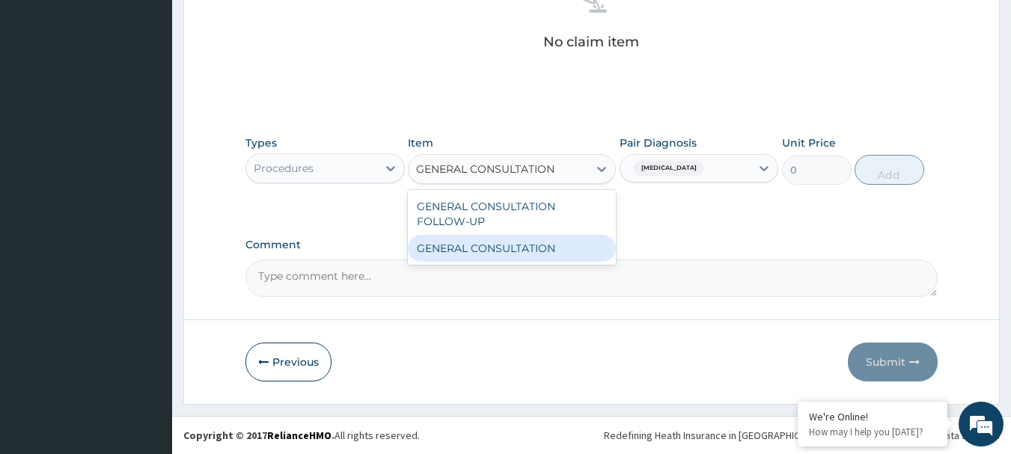
click at [510, 246] on div "GENERAL CONSULTATION" at bounding box center [512, 248] width 208 height 27
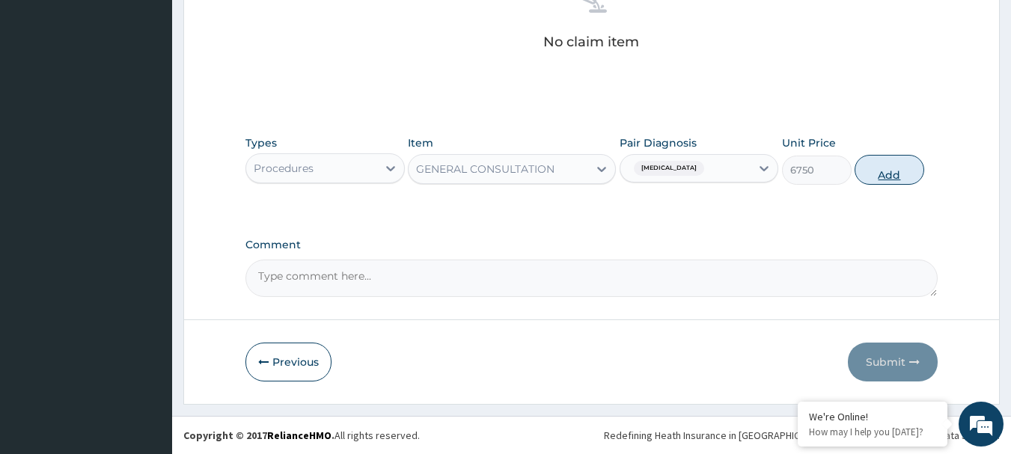
click at [892, 176] on button "Add" at bounding box center [890, 170] width 70 height 30
type input "0"
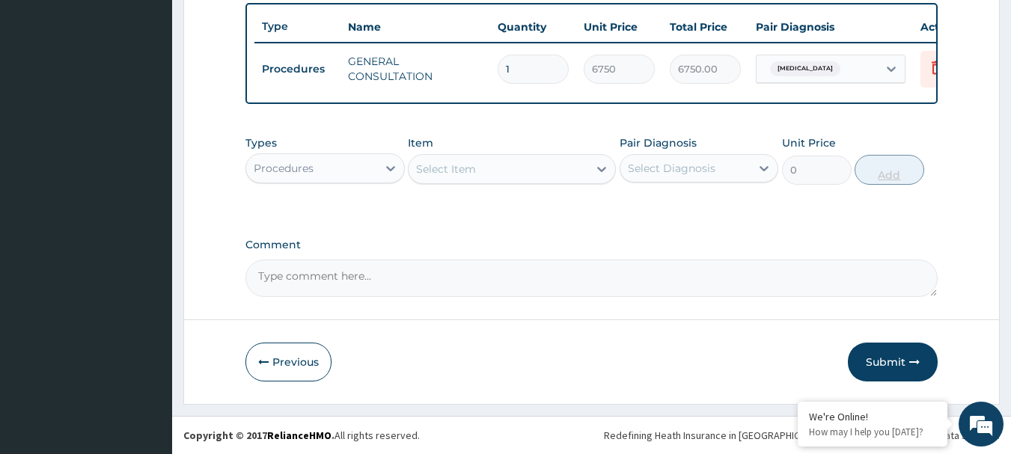
scroll to position [565, 0]
click at [758, 177] on div at bounding box center [764, 168] width 27 height 27
click at [707, 219] on div "Malaria" at bounding box center [699, 207] width 159 height 31
checkbox input "true"
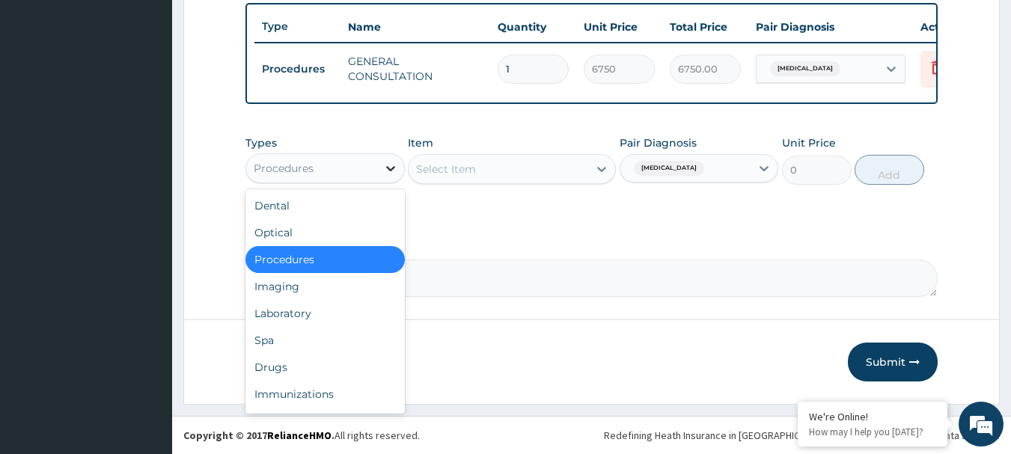
click at [390, 175] on icon at bounding box center [390, 168] width 15 height 15
click at [312, 315] on div "Laboratory" at bounding box center [325, 313] width 159 height 27
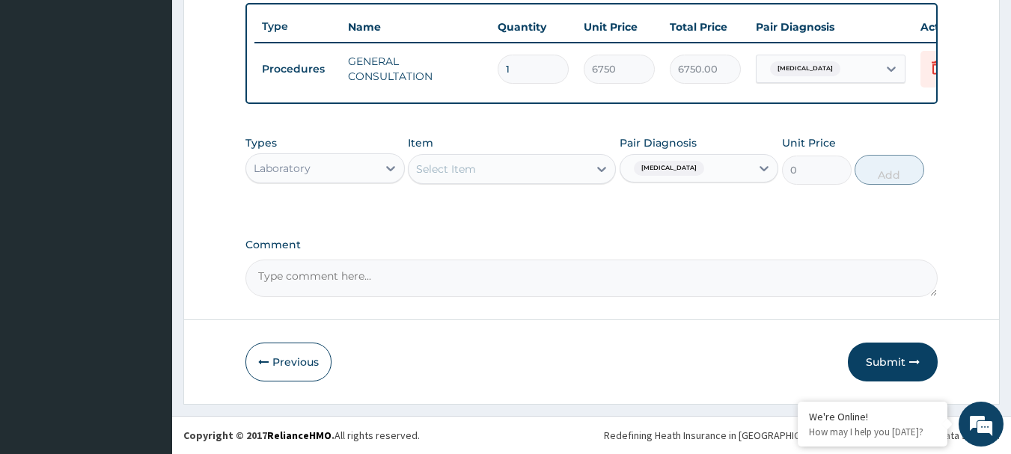
click at [579, 170] on div "Select Item" at bounding box center [499, 169] width 180 height 24
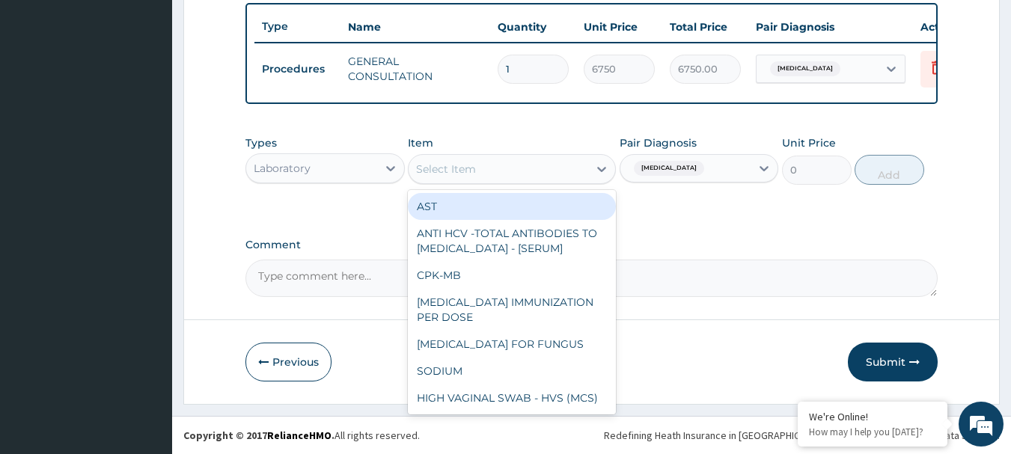
paste input "FBC - (FULL BLOOD COUNT WITH PLATELET AND RED INDICES)"
type input "FBC - (FULL BLOOD COUNT WITH PLATELET AND RED INDICES)"
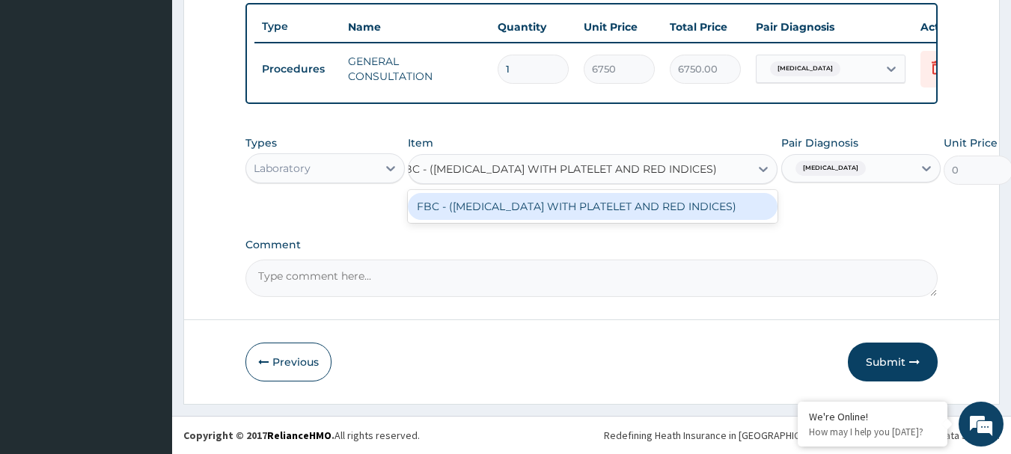
click at [546, 204] on div "FBC - (FULL BLOOD COUNT WITH PLATELET AND RED INDICES)" at bounding box center [593, 206] width 370 height 27
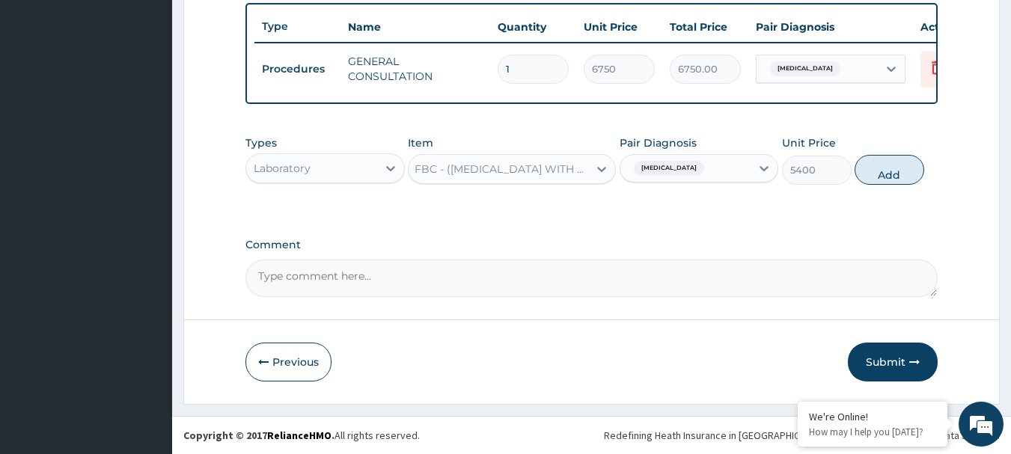
scroll to position [0, 1]
click at [880, 173] on button "Add" at bounding box center [890, 170] width 70 height 30
type input "0"
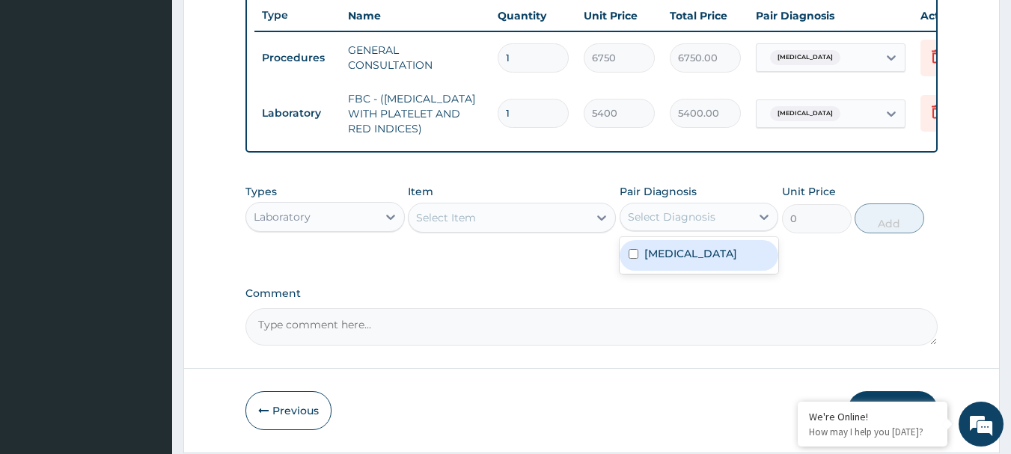
click at [722, 229] on div "Select Diagnosis" at bounding box center [686, 217] width 131 height 24
click at [676, 261] on label "Malaria" at bounding box center [691, 253] width 93 height 15
checkbox input "true"
click at [526, 230] on div "Select Item" at bounding box center [499, 218] width 180 height 24
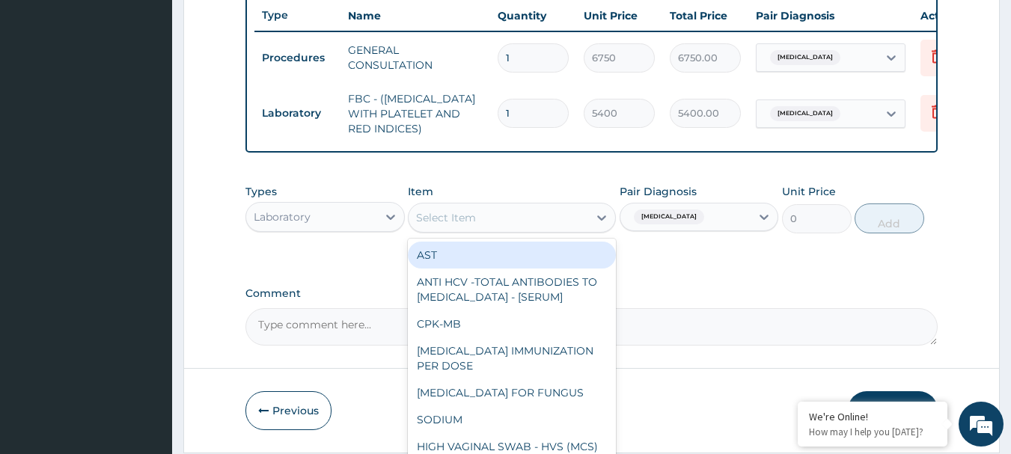
paste input "MALARIA RDT"
type input "MALARIA RDT"
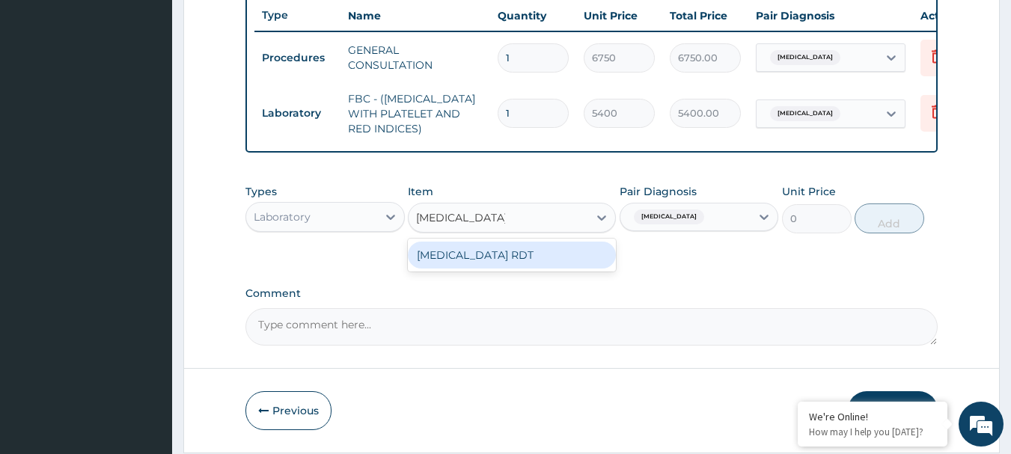
click at [486, 268] on div "MALARIA RDT" at bounding box center [512, 255] width 208 height 27
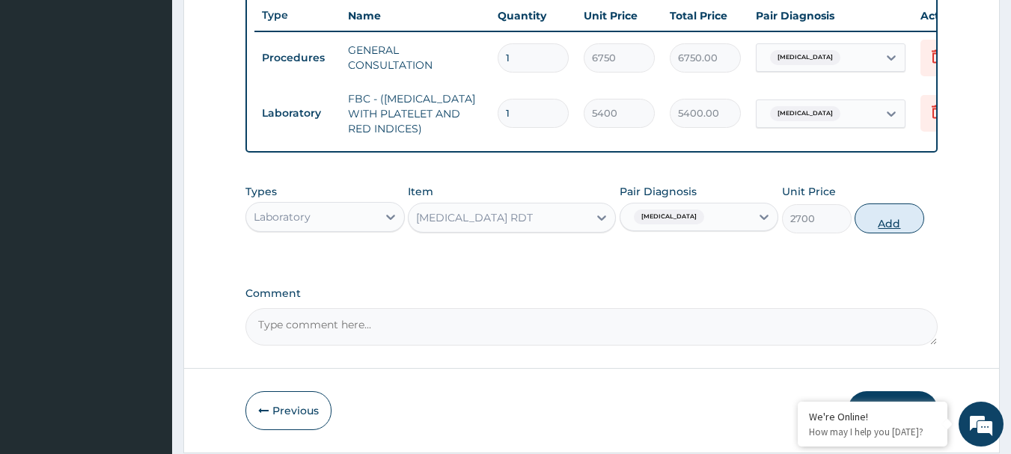
click at [889, 232] on button "Add" at bounding box center [890, 219] width 70 height 30
type input "0"
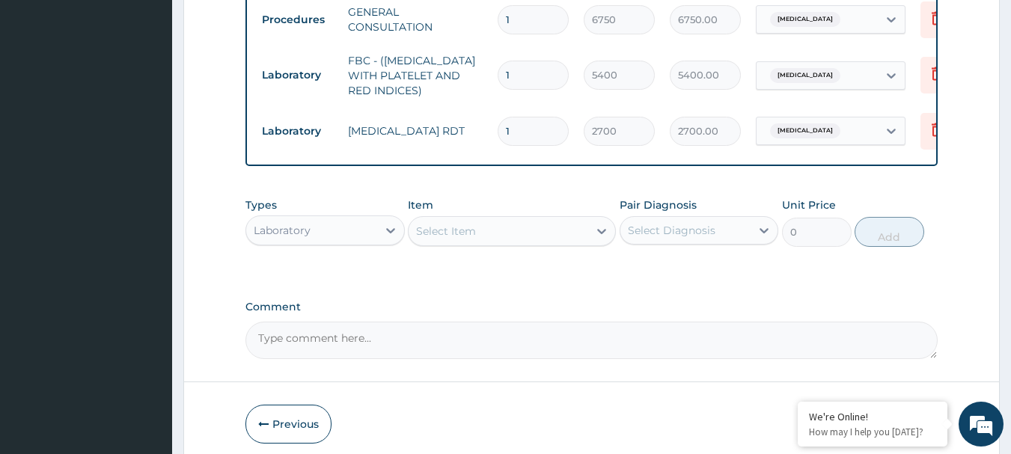
scroll to position [677, 0]
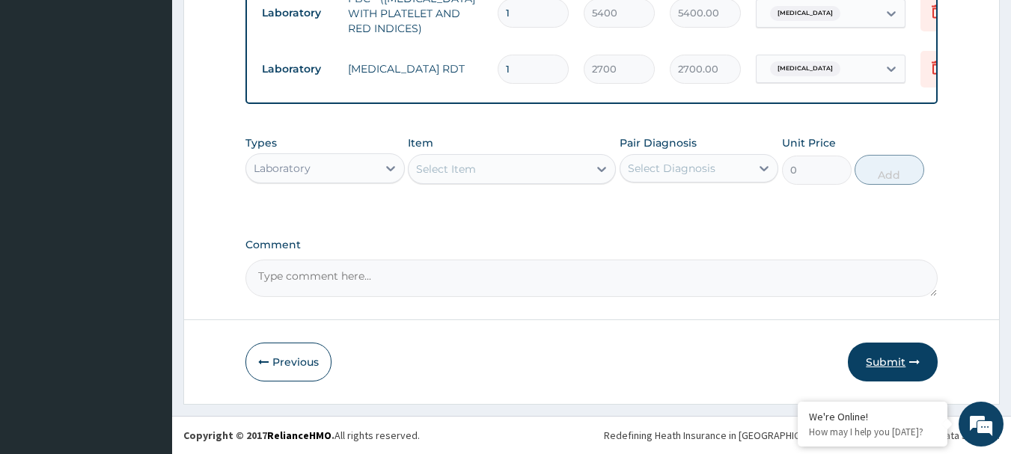
click at [878, 359] on button "Submit" at bounding box center [893, 362] width 90 height 39
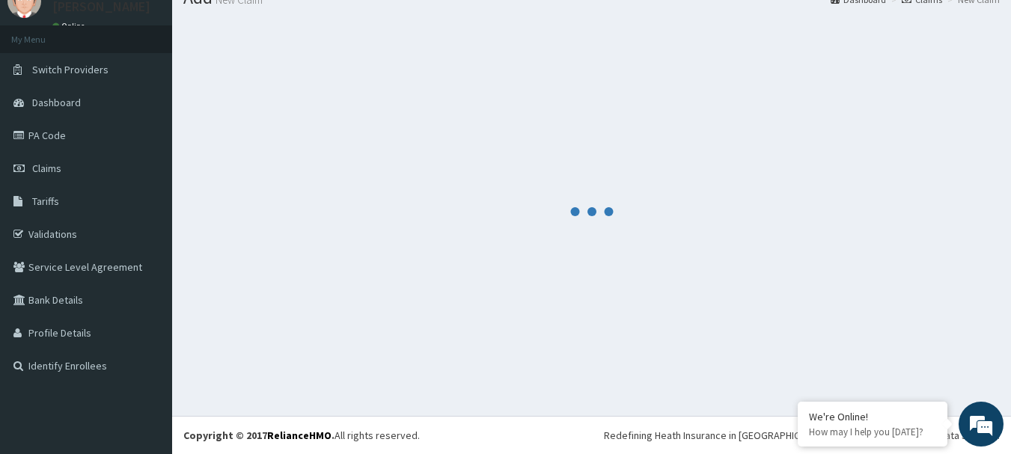
scroll to position [61, 0]
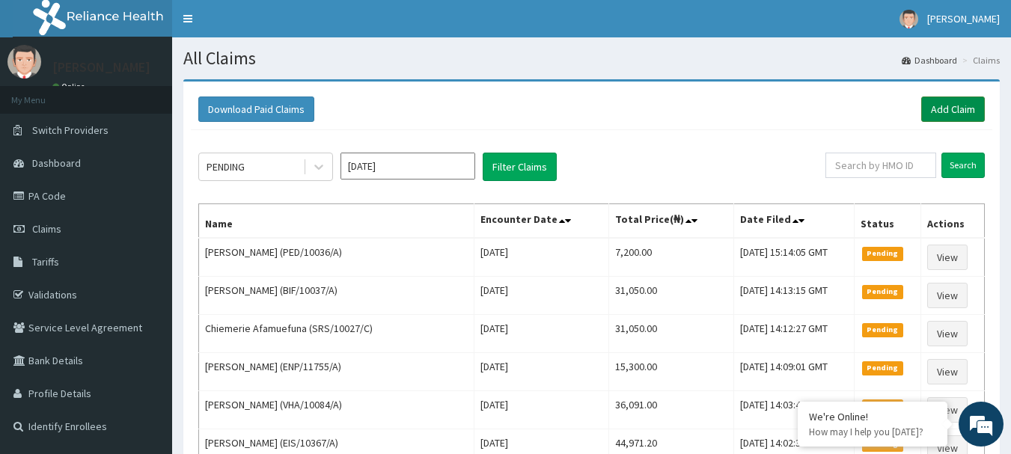
click at [960, 109] on link "Add Claim" at bounding box center [954, 109] width 64 height 25
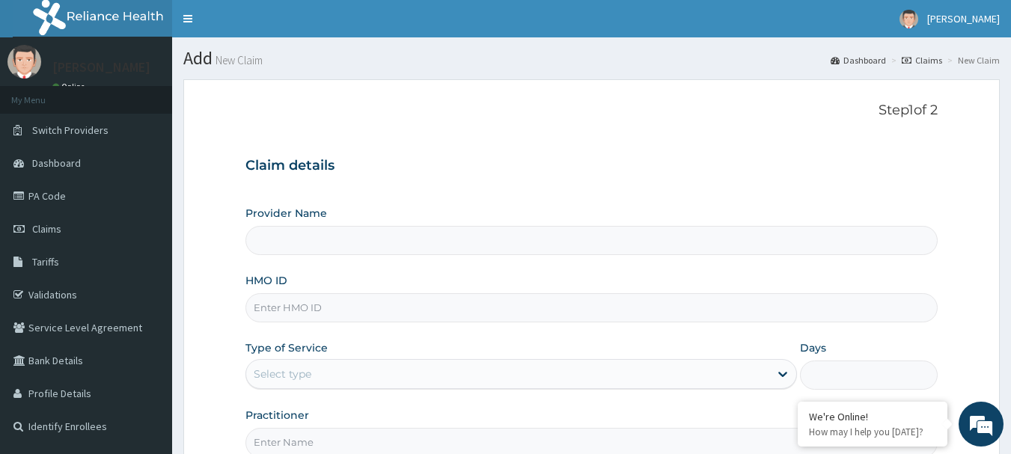
type input "[GEOGRAPHIC_DATA] Nig. Ltd"
click at [412, 303] on input "HMO ID" at bounding box center [592, 307] width 693 height 29
paste input "HIC/10195/C"
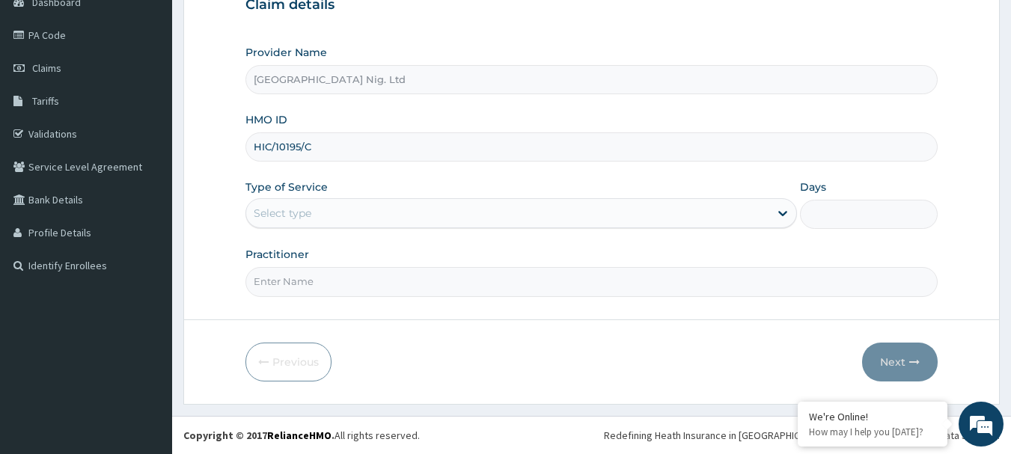
type input "HIC/10195/C"
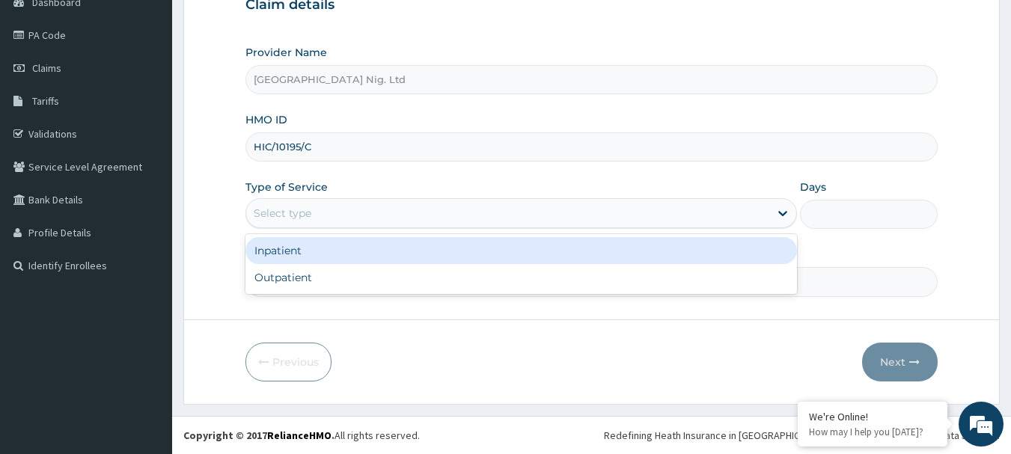
click at [766, 214] on div "Select type" at bounding box center [507, 213] width 523 height 24
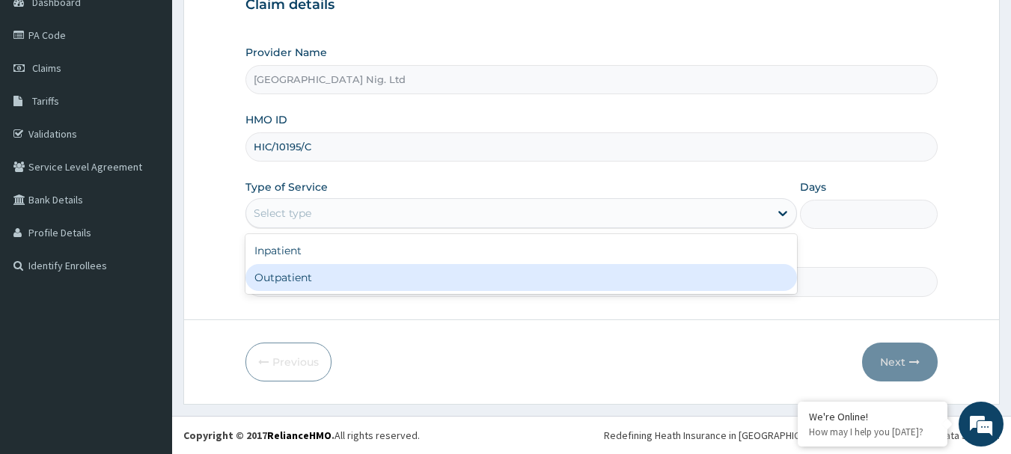
click at [424, 277] on div "Outpatient" at bounding box center [522, 277] width 552 height 27
type input "1"
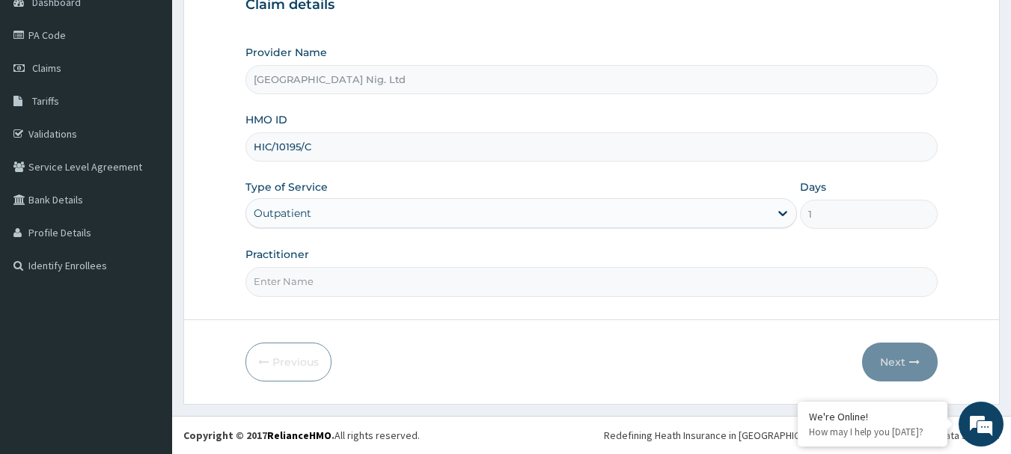
click at [372, 275] on input "Practitioner" at bounding box center [592, 281] width 693 height 29
paste input "Toyobo Oluwateniola"
type input "DR Toyobo Oluwateniola"
click at [903, 365] on button "Next" at bounding box center [900, 362] width 76 height 39
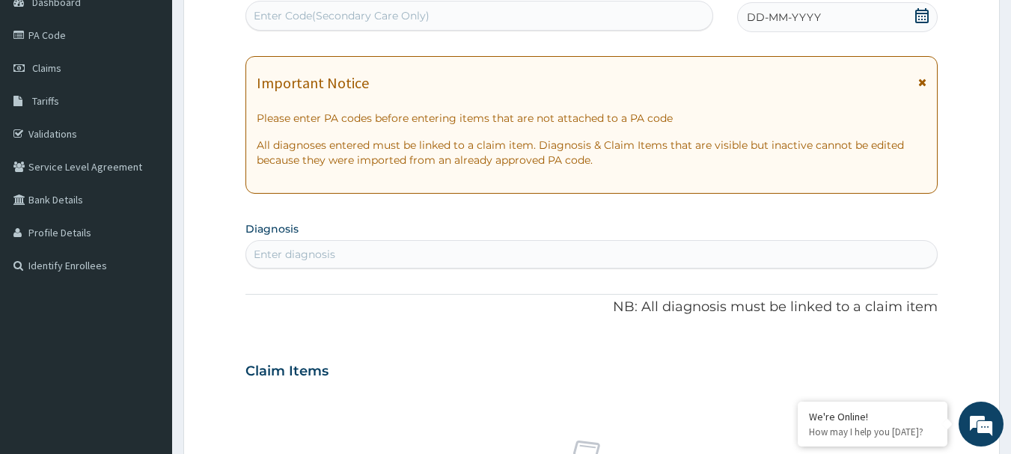
click at [922, 16] on icon at bounding box center [922, 15] width 13 height 15
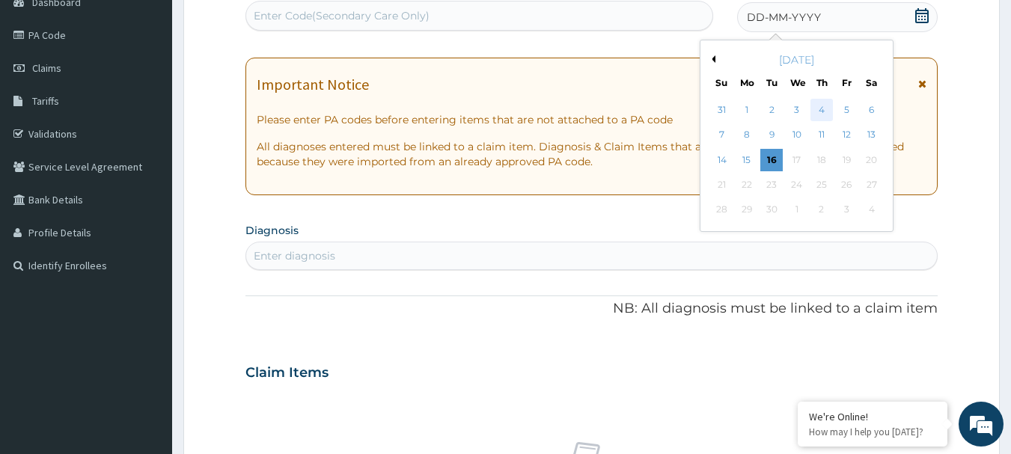
click at [822, 109] on div "4" at bounding box center [822, 110] width 22 height 22
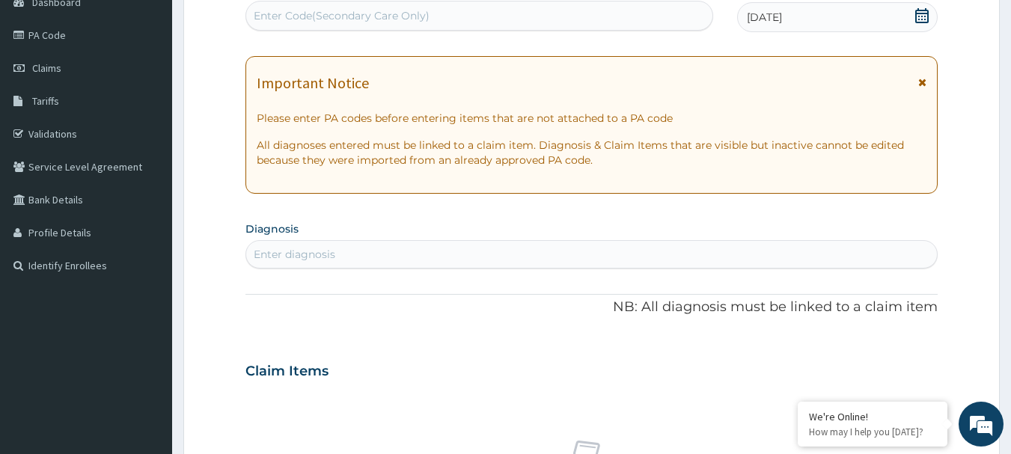
click at [436, 255] on div "Enter diagnosis" at bounding box center [592, 255] width 692 height 24
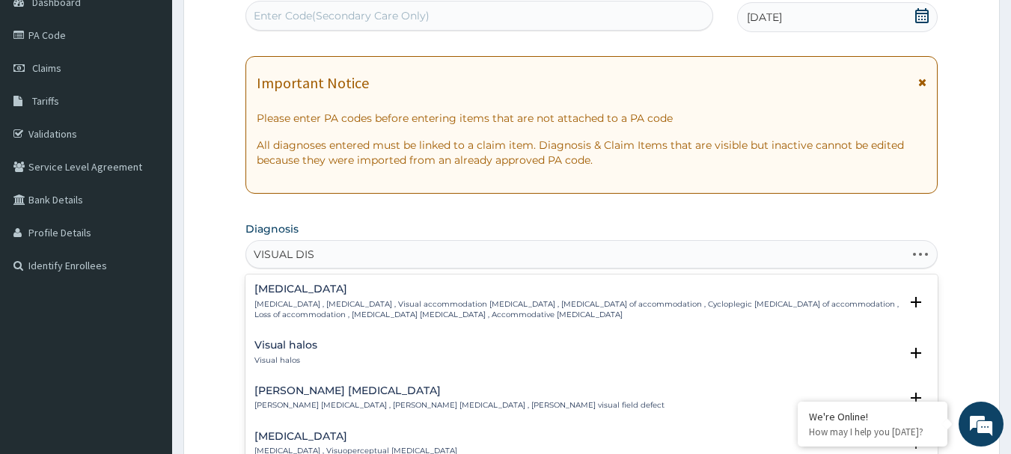
type input "VISUAL DIST"
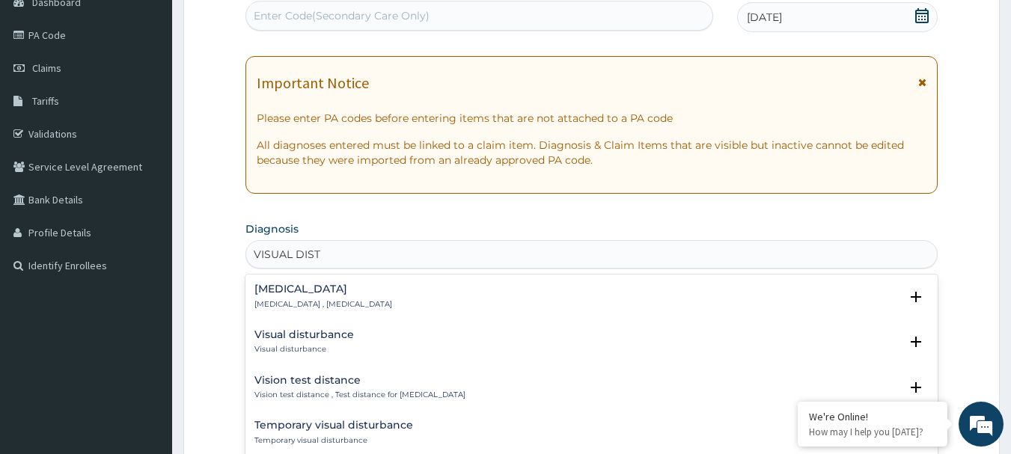
click at [314, 339] on h4 "Visual disturbance" at bounding box center [305, 334] width 100 height 11
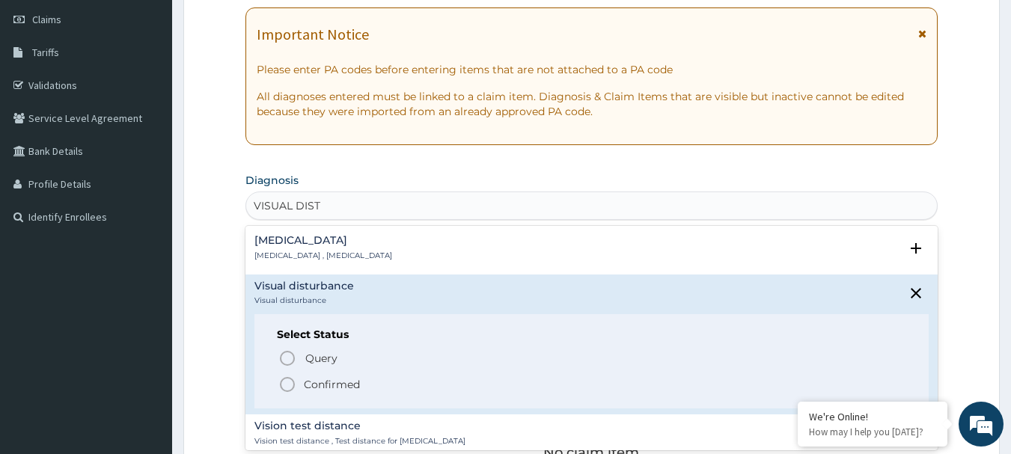
scroll to position [236, 0]
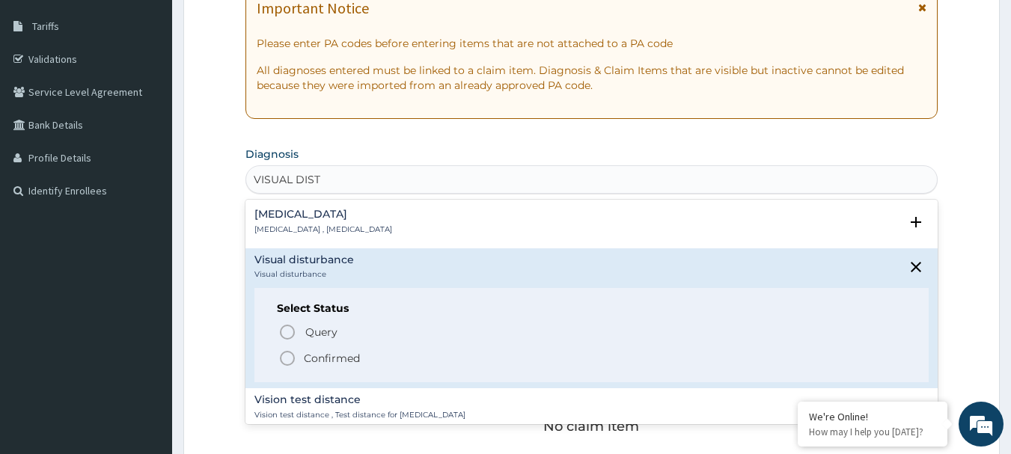
click at [337, 354] on p "Confirmed" at bounding box center [332, 358] width 56 height 15
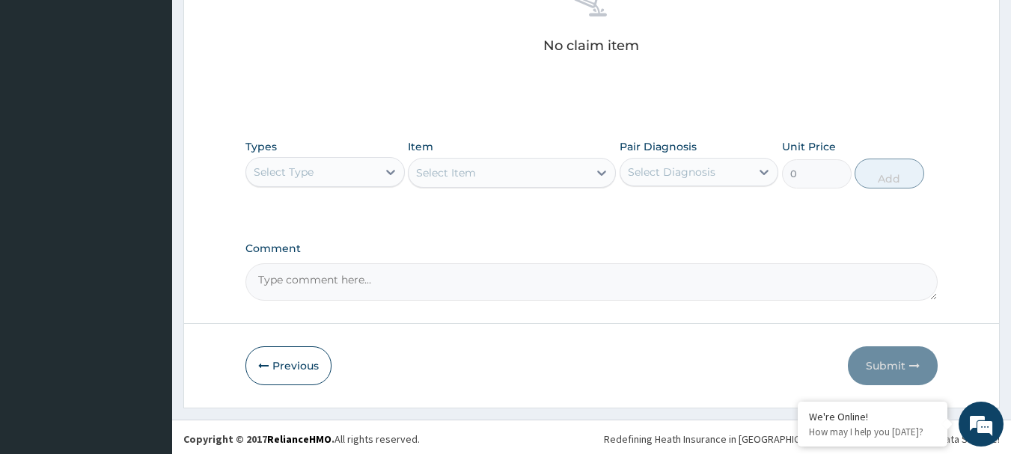
scroll to position [625, 0]
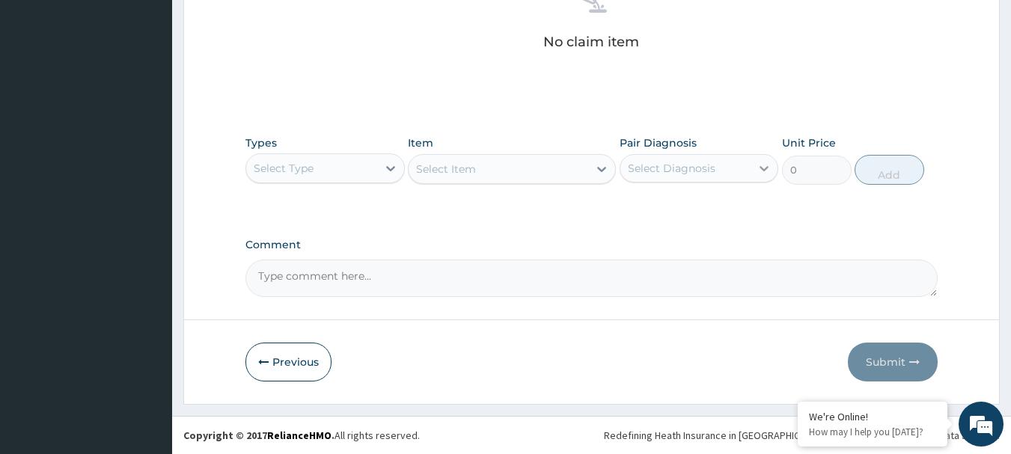
click at [756, 171] on div at bounding box center [764, 168] width 27 height 27
click at [725, 205] on label "Visual disturbance" at bounding box center [695, 205] width 100 height 15
checkbox input "true"
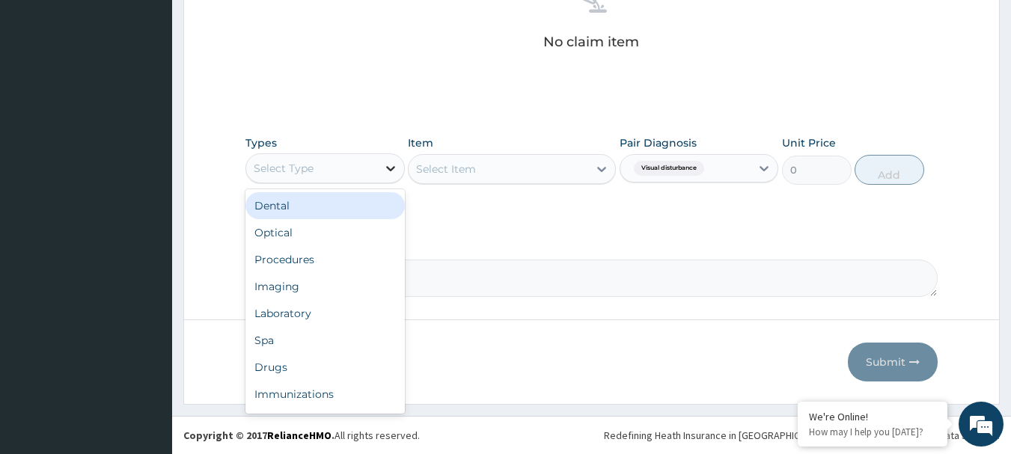
click at [393, 163] on icon at bounding box center [390, 168] width 15 height 15
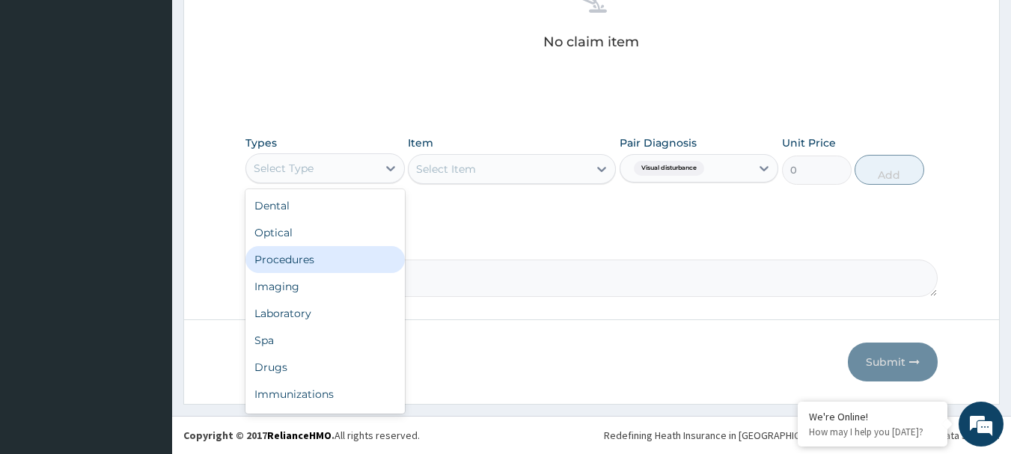
click at [313, 261] on div "Procedures" at bounding box center [325, 259] width 159 height 27
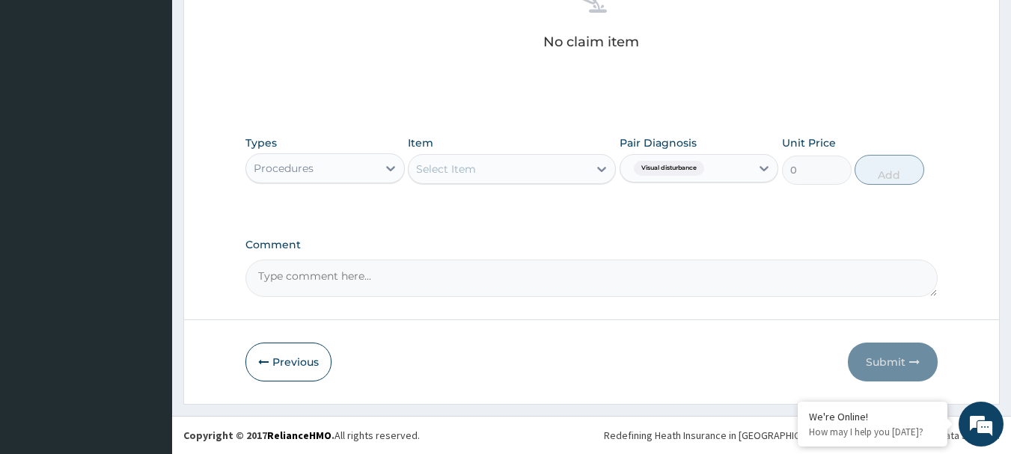
click at [585, 169] on div "Select Item" at bounding box center [499, 169] width 180 height 24
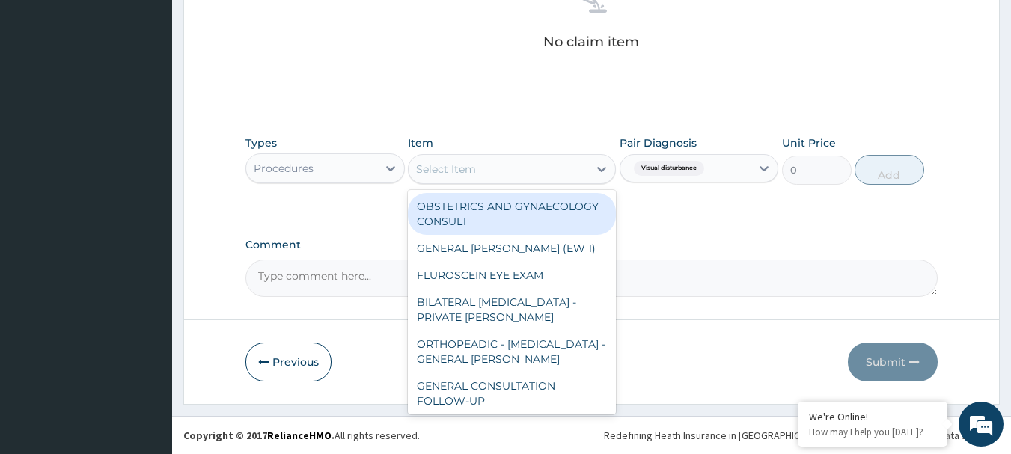
paste input "GENERAL CONSULTATION"
type input "GENERAL CONSULTATION"
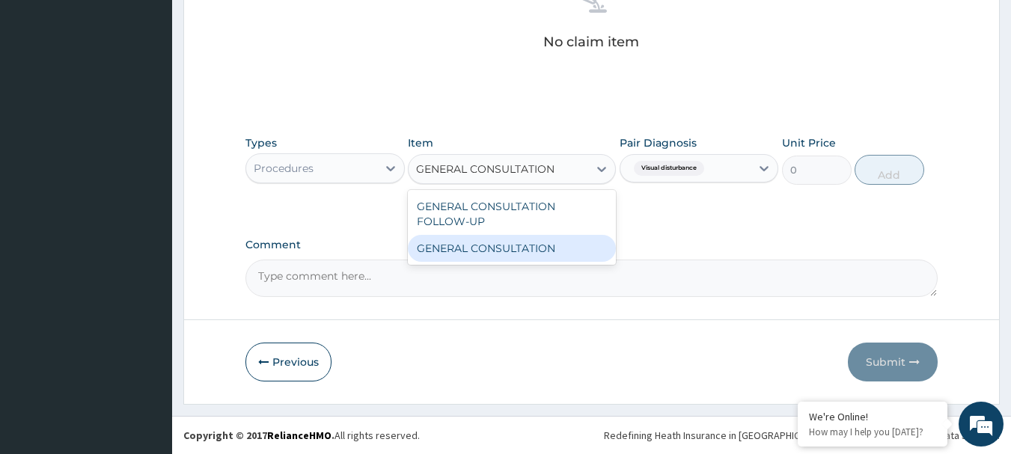
click at [557, 249] on div "GENERAL CONSULTATION" at bounding box center [512, 248] width 208 height 27
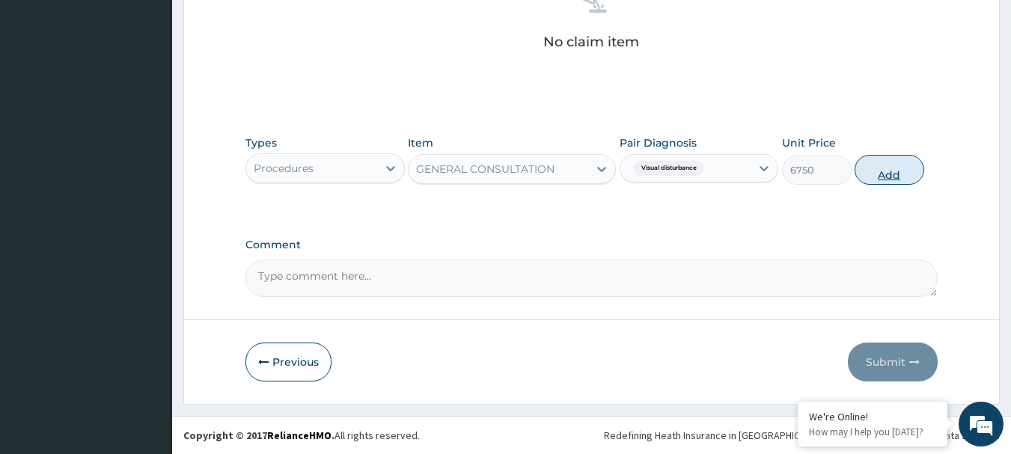
click at [904, 170] on button "Add" at bounding box center [890, 170] width 70 height 30
type input "0"
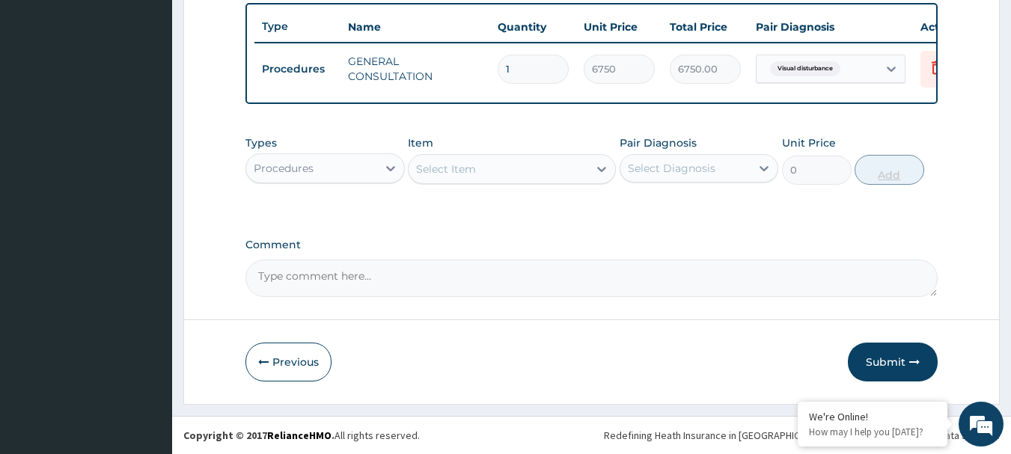
scroll to position [565, 0]
click at [892, 356] on button "Submit" at bounding box center [893, 362] width 90 height 39
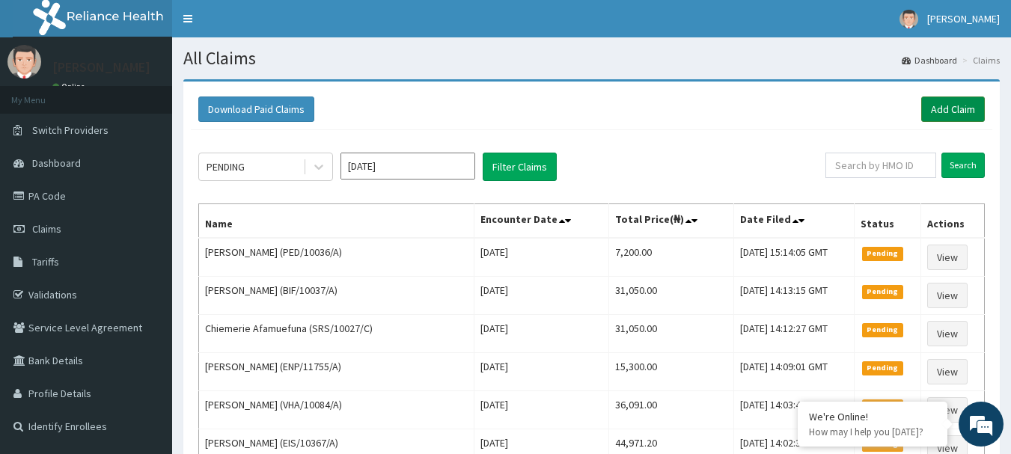
click at [942, 109] on link "Add Claim" at bounding box center [954, 109] width 64 height 25
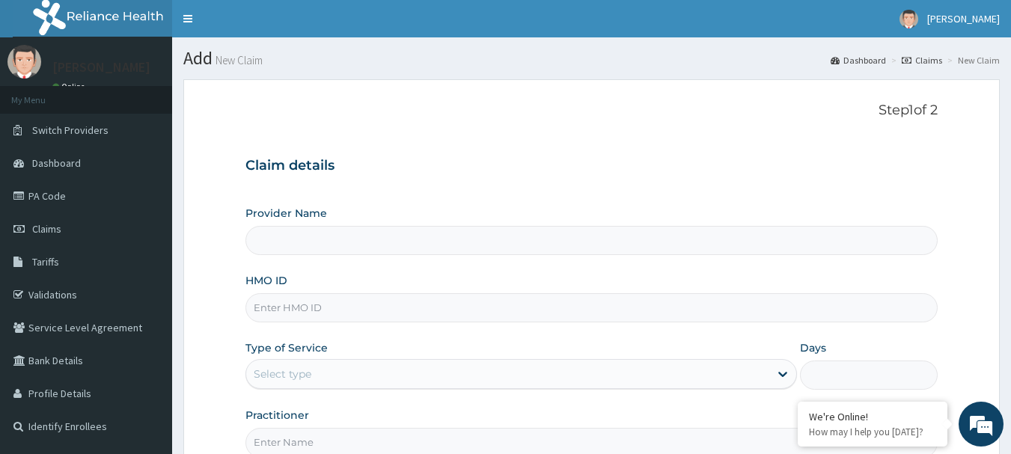
type input "R-Jolad Hospital Nig. Ltd"
click at [380, 306] on input "HMO ID" at bounding box center [592, 307] width 693 height 29
paste input "PED/10036/A"
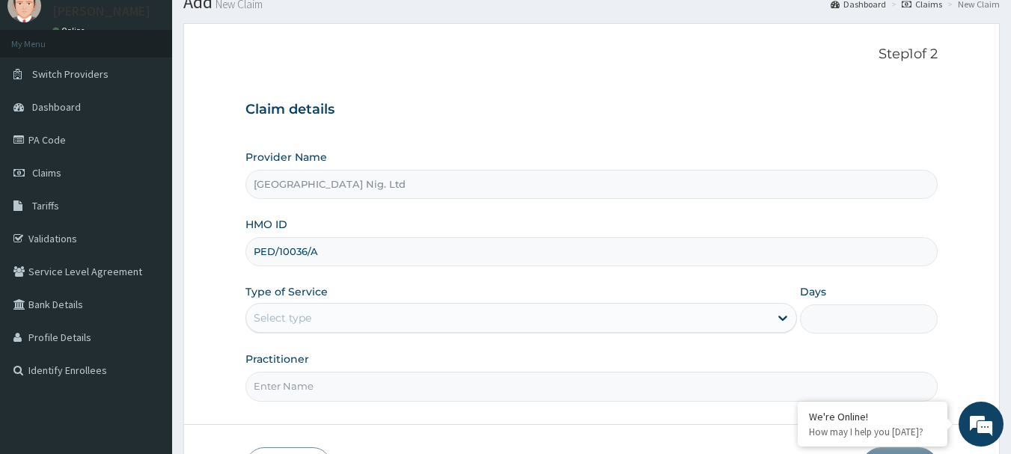
scroll to position [161, 0]
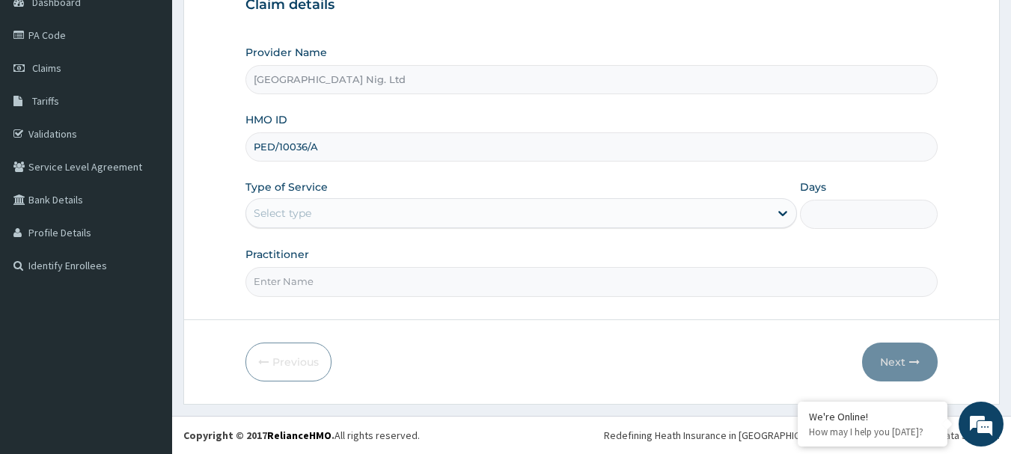
type input "PED/10036/A"
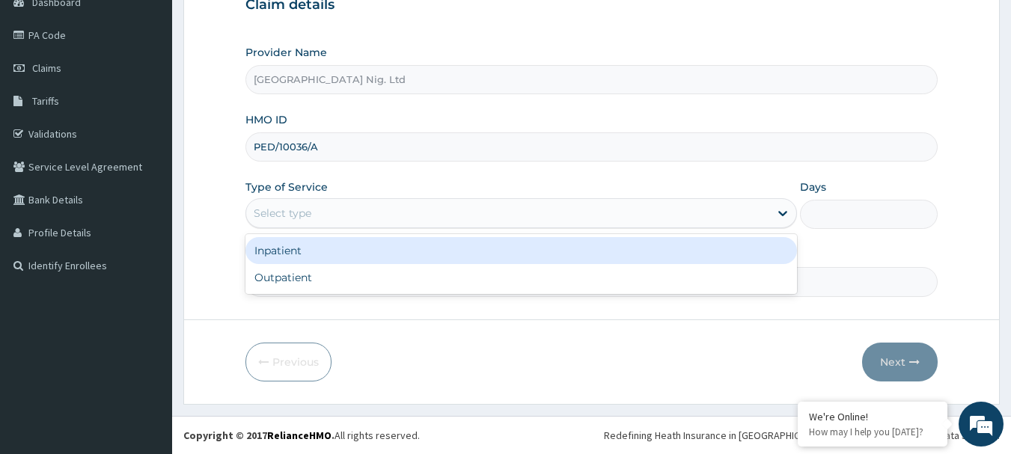
click at [756, 219] on div "Select type" at bounding box center [507, 213] width 523 height 24
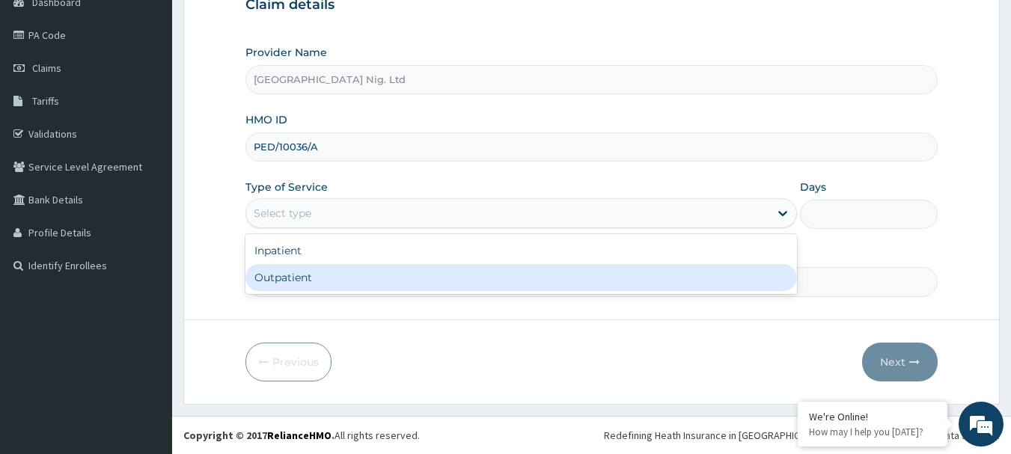
click at [593, 273] on div "Outpatient" at bounding box center [522, 277] width 552 height 27
type input "1"
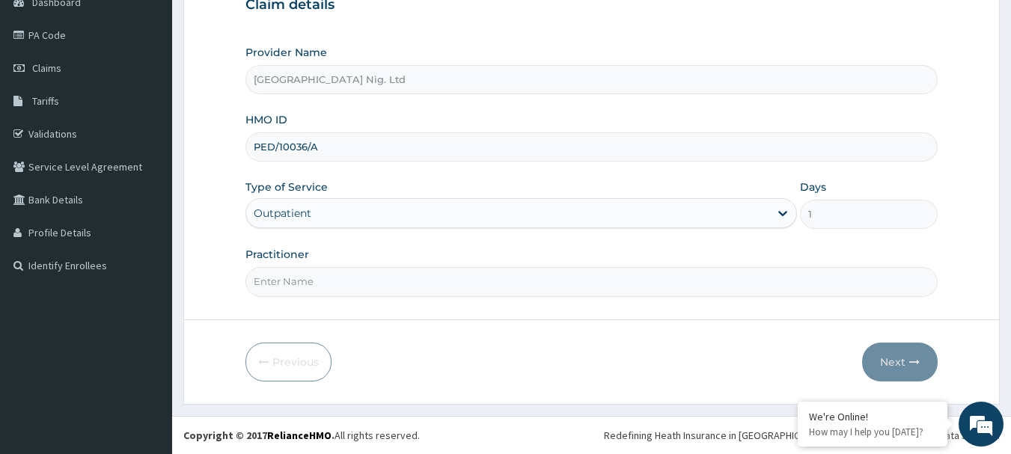
click at [345, 281] on input "Practitioner" at bounding box center [592, 281] width 693 height 29
paste input "Ibidapo Raphael"
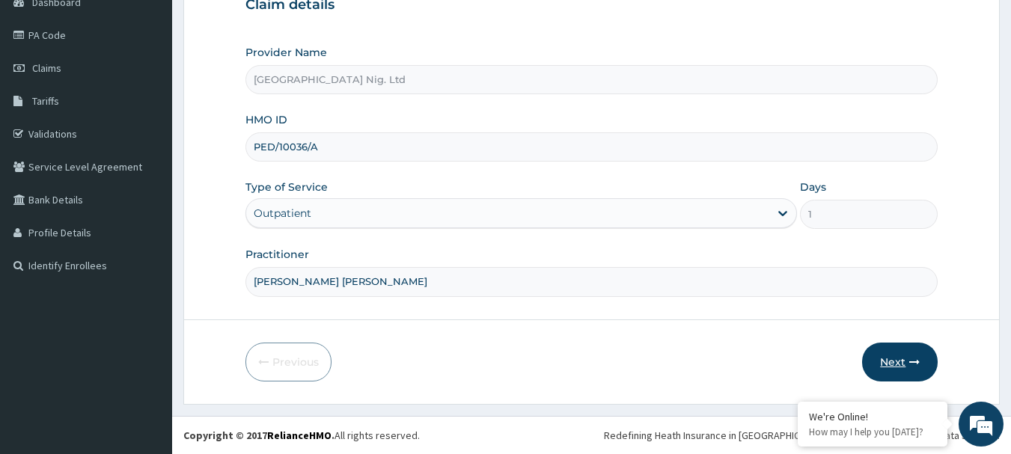
type input "dr Ibidapo Raphael"
click at [906, 359] on button "Next" at bounding box center [900, 362] width 76 height 39
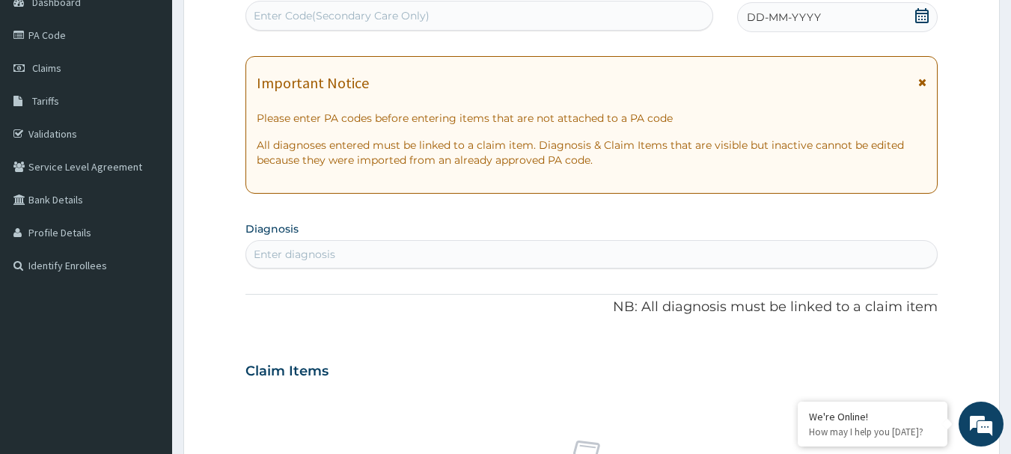
click at [380, 13] on div "Enter Code(Secondary Care Only)" at bounding box center [342, 15] width 176 height 15
paste input "PA/8064E9"
type input "PA/8064E9"
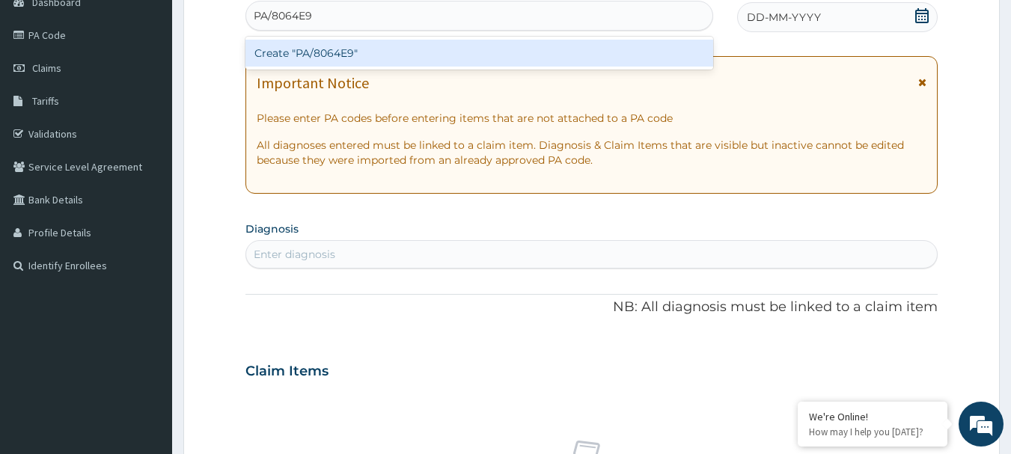
click at [356, 55] on div "Create "PA/8064E9"" at bounding box center [480, 53] width 469 height 27
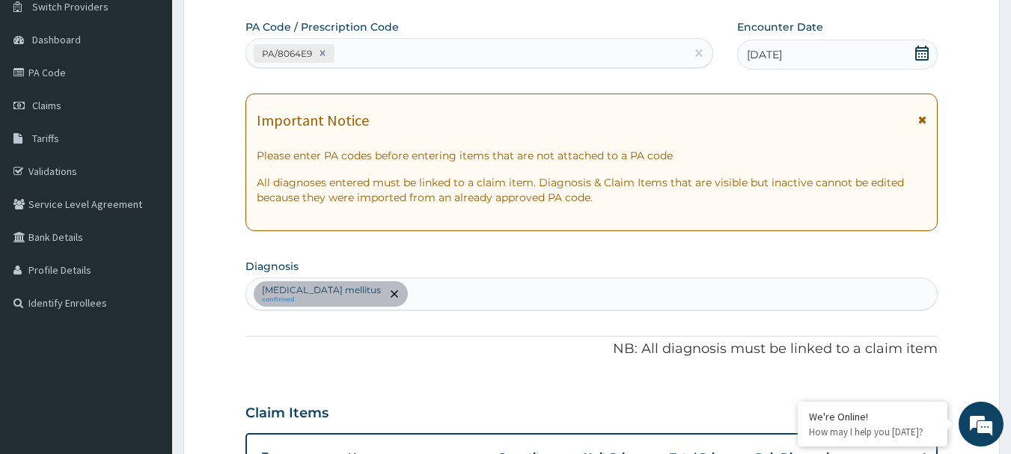
scroll to position [34, 0]
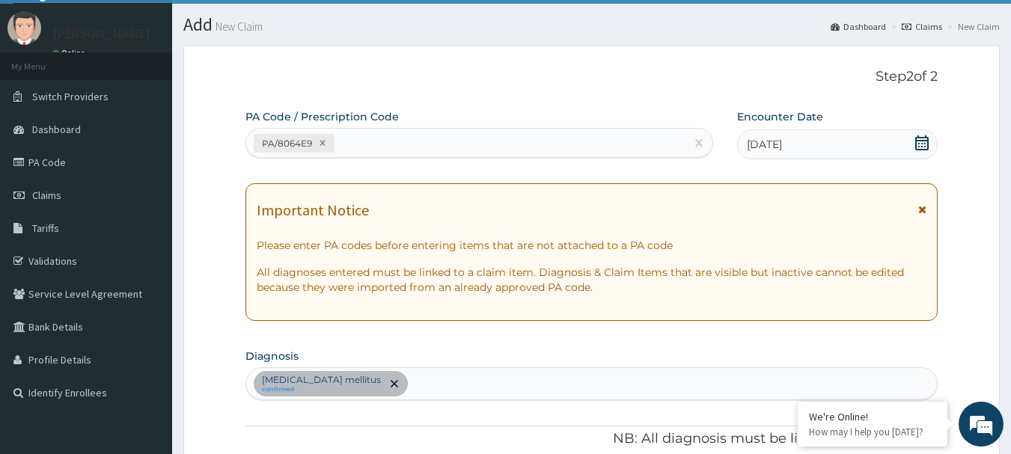
click at [391, 144] on div "PA/8064E9" at bounding box center [466, 143] width 440 height 25
paste input "PA/58FDD9"
type input "PA/58FDD9"
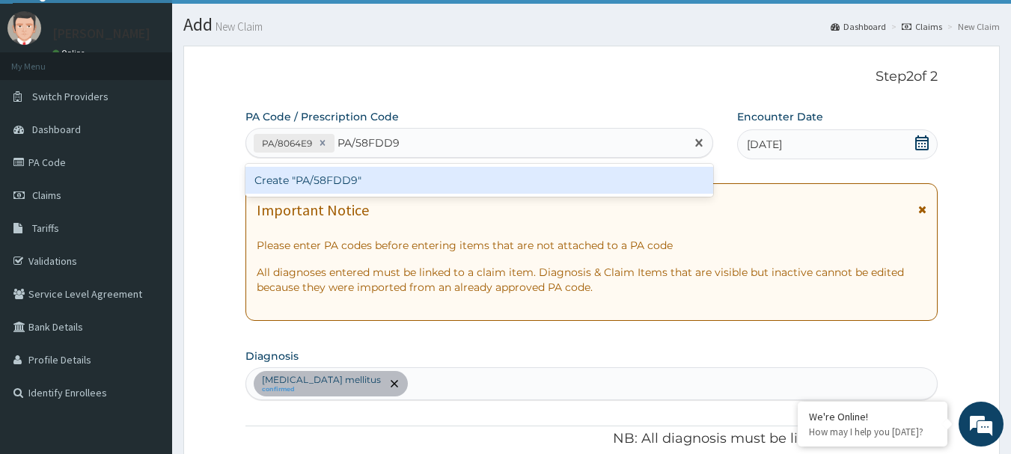
click at [300, 181] on div "Create "PA/58FDD9"" at bounding box center [480, 180] width 469 height 27
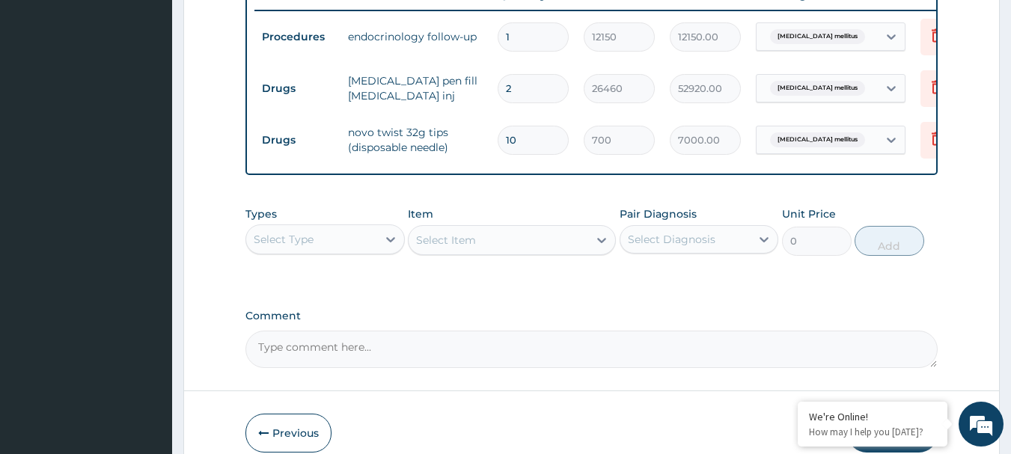
scroll to position [669, 0]
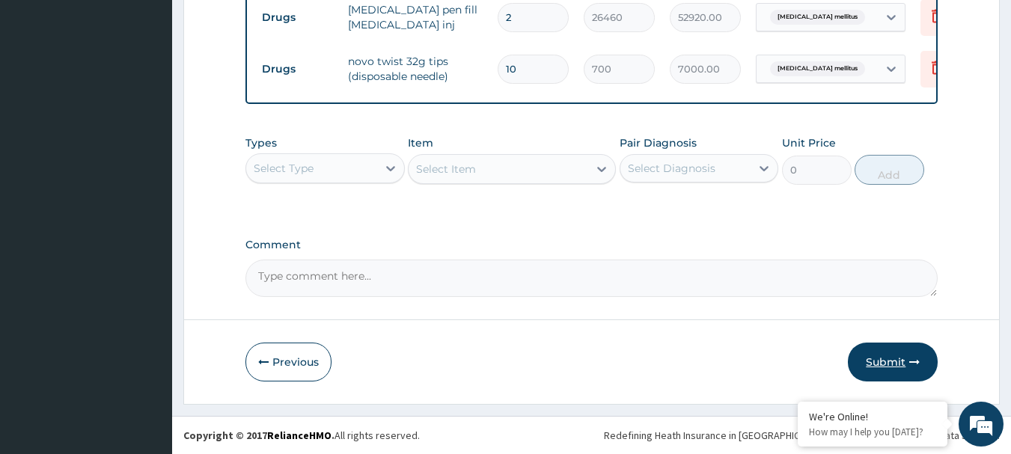
click at [900, 363] on button "Submit" at bounding box center [893, 362] width 90 height 39
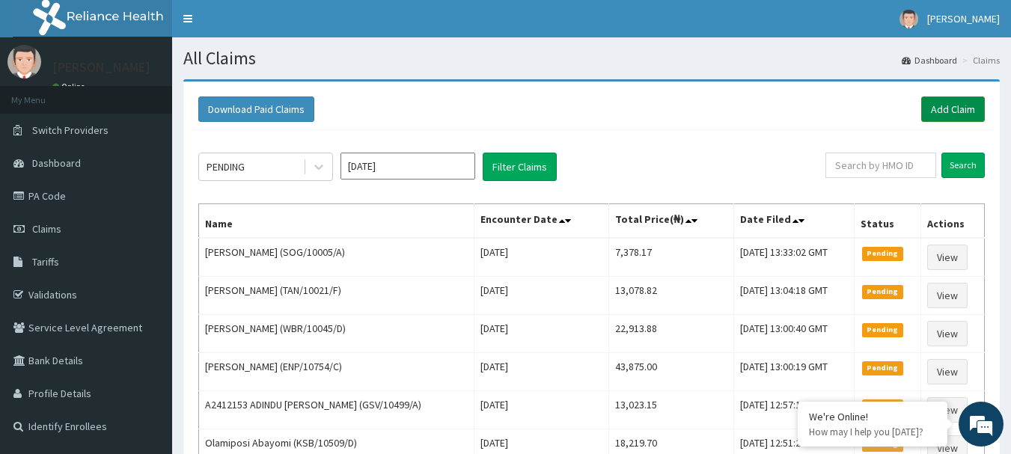
click at [944, 109] on link "Add Claim" at bounding box center [954, 109] width 64 height 25
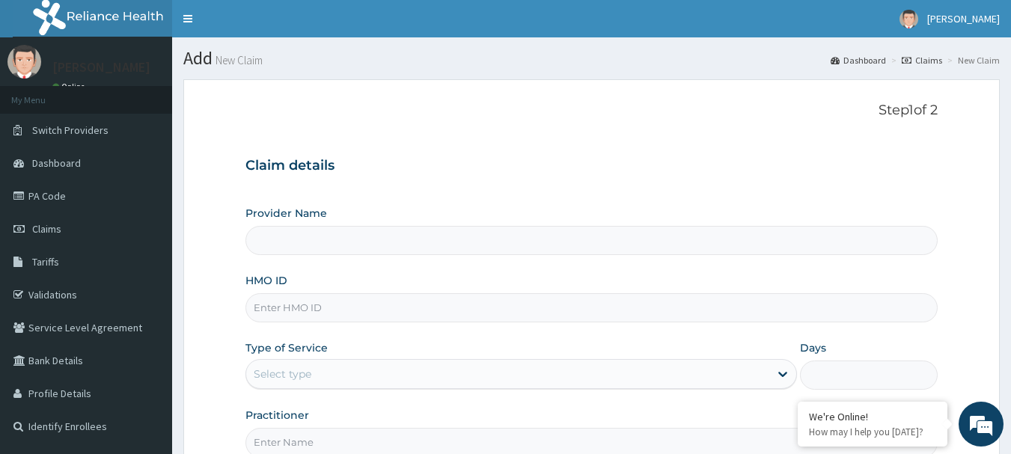
type input "[GEOGRAPHIC_DATA] Nig. Ltd"
click at [389, 302] on input "HMO ID" at bounding box center [592, 307] width 693 height 29
paste input "LBP/10017/A"
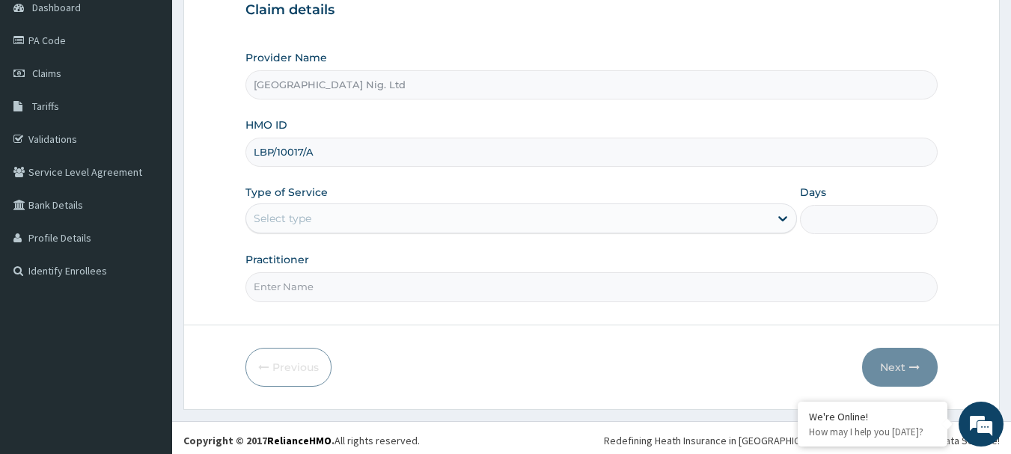
scroll to position [161, 0]
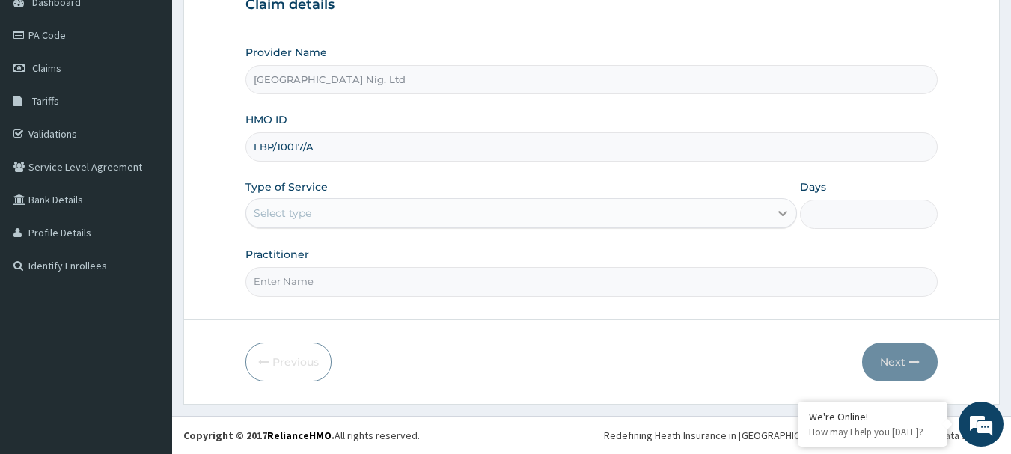
type input "LBP/10017/A"
click at [778, 213] on icon at bounding box center [783, 213] width 15 height 15
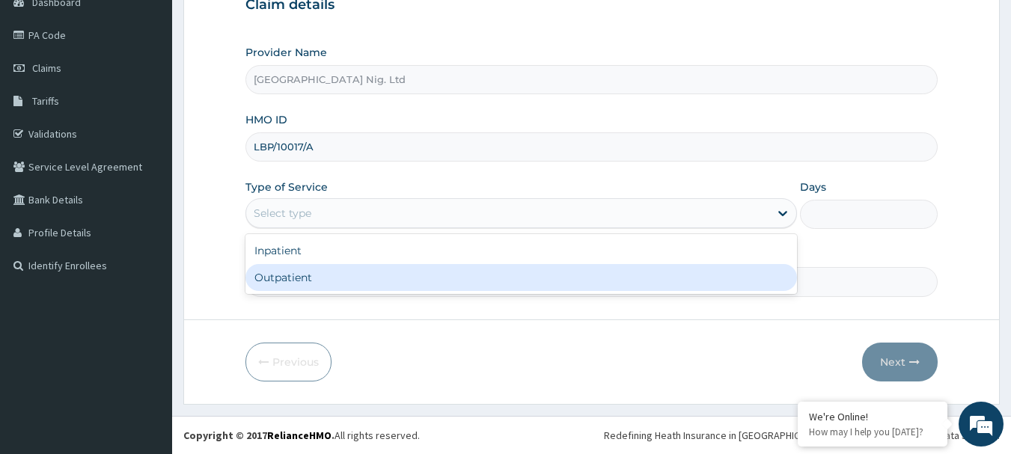
click at [593, 273] on div "Outpatient" at bounding box center [522, 277] width 552 height 27
type input "1"
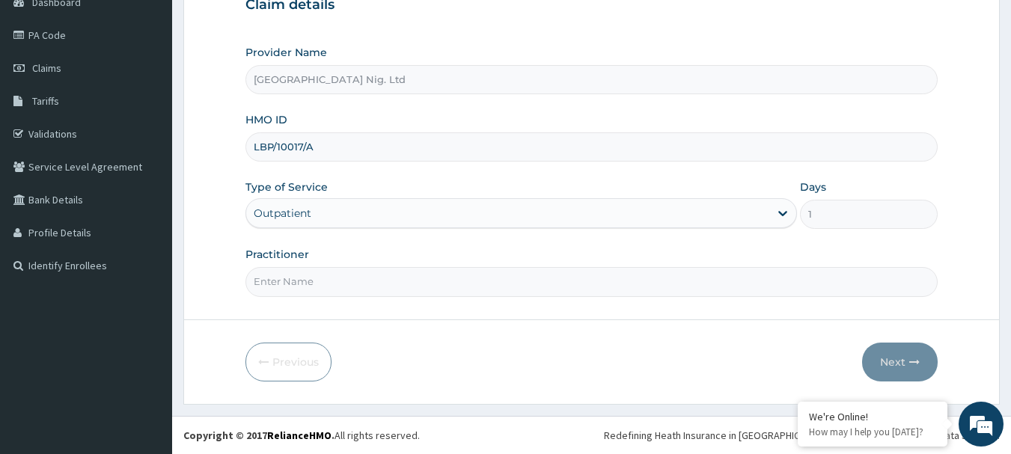
click at [382, 278] on input "Practitioner" at bounding box center [592, 281] width 693 height 29
paste input "Toyobo Oluwateniola"
type input "dr [PERSON_NAME]"
click at [887, 357] on button "Next" at bounding box center [900, 362] width 76 height 39
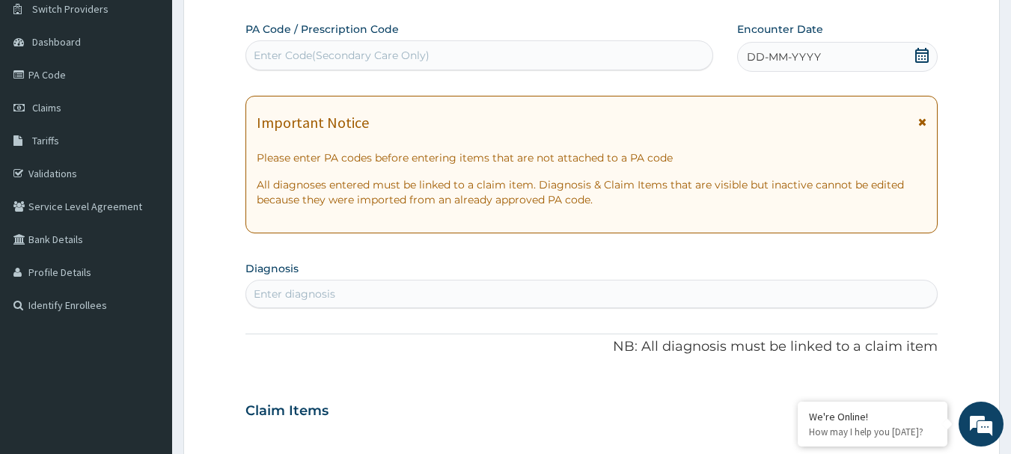
scroll to position [86, 0]
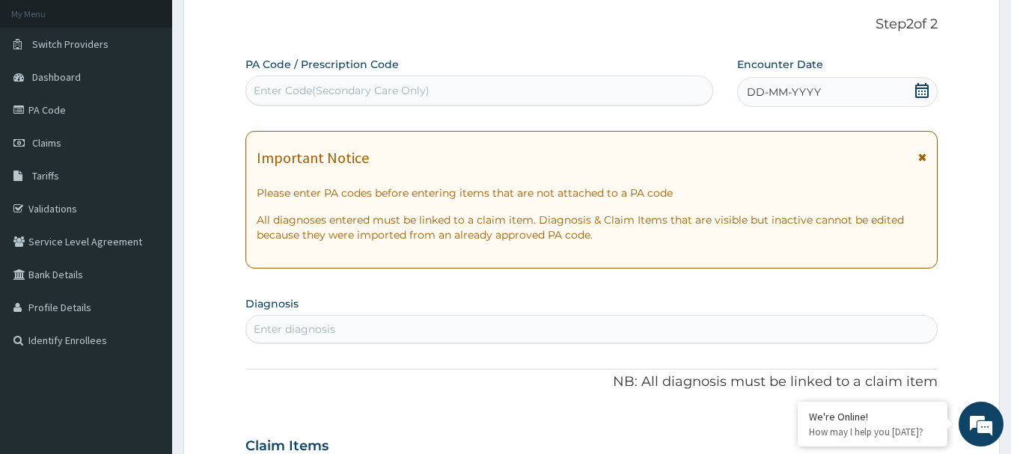
click at [401, 87] on div "Enter Code(Secondary Care Only)" at bounding box center [342, 90] width 176 height 15
paste input "PA/1DF9C4"
type input "PA/1DF9C4"
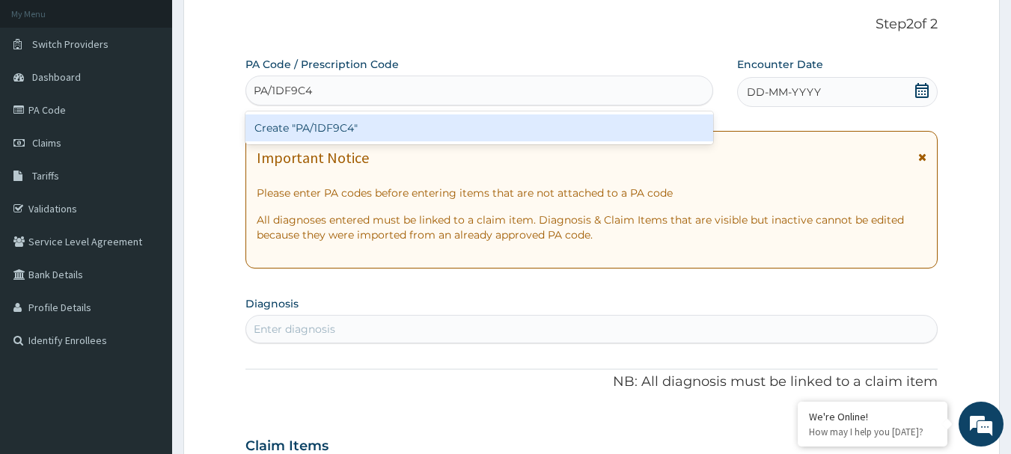
click at [365, 122] on div "Create "PA/1DF9C4"" at bounding box center [480, 128] width 469 height 27
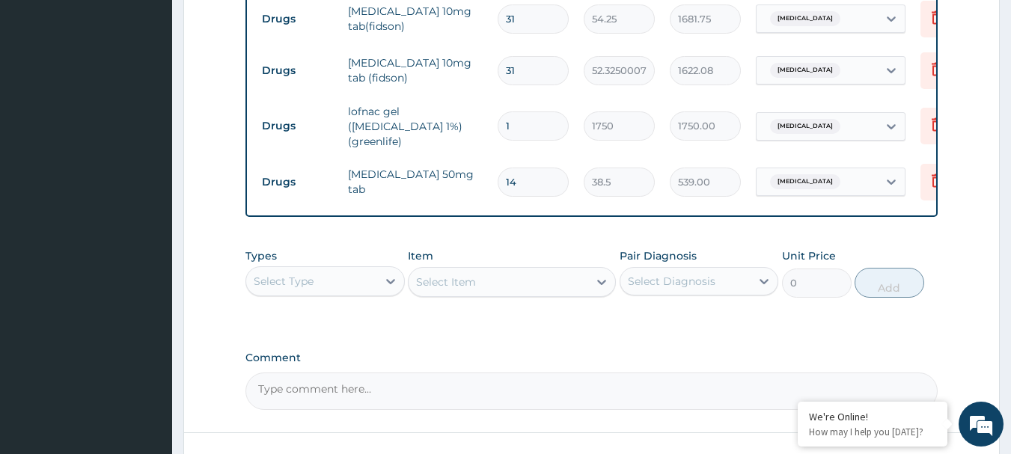
scroll to position [701, 0]
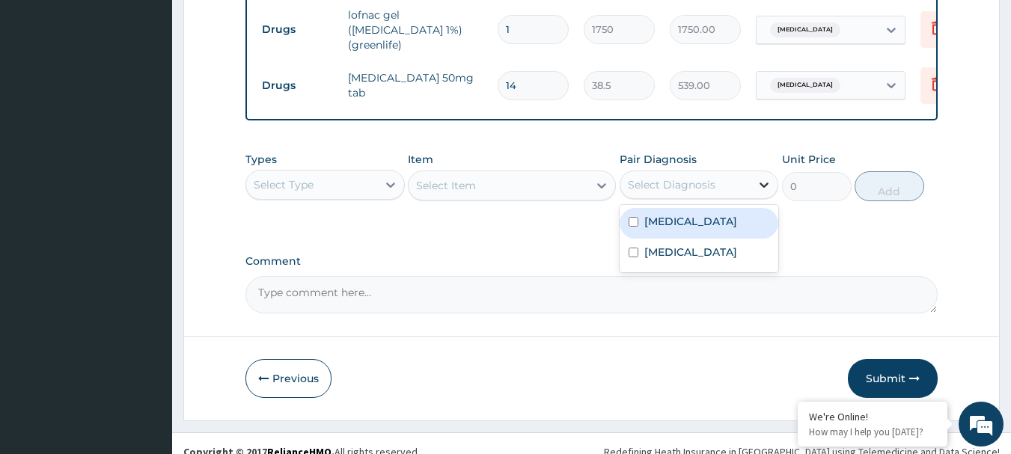
click at [756, 190] on div at bounding box center [764, 184] width 27 height 27
click at [706, 229] on label "[MEDICAL_DATA]" at bounding box center [691, 221] width 93 height 15
checkbox input "true"
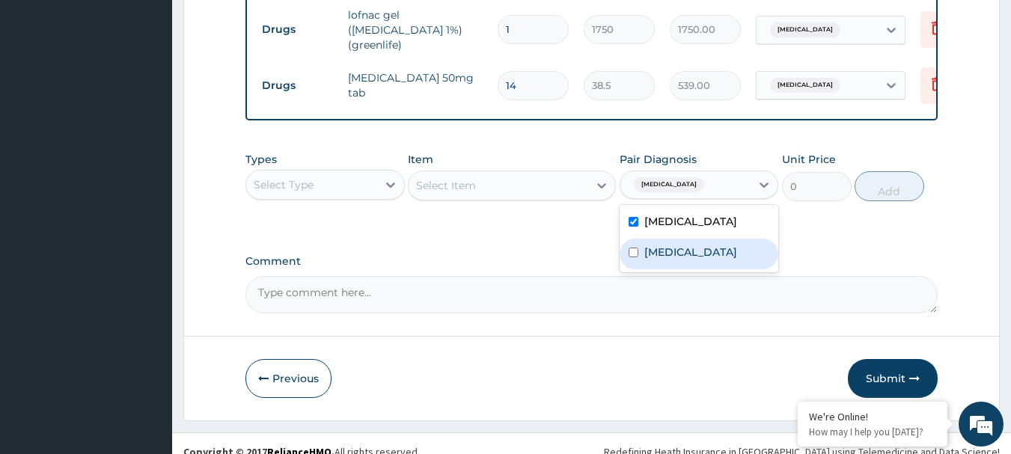
click at [681, 264] on div "[MEDICAL_DATA]" at bounding box center [699, 254] width 159 height 31
checkbox input "true"
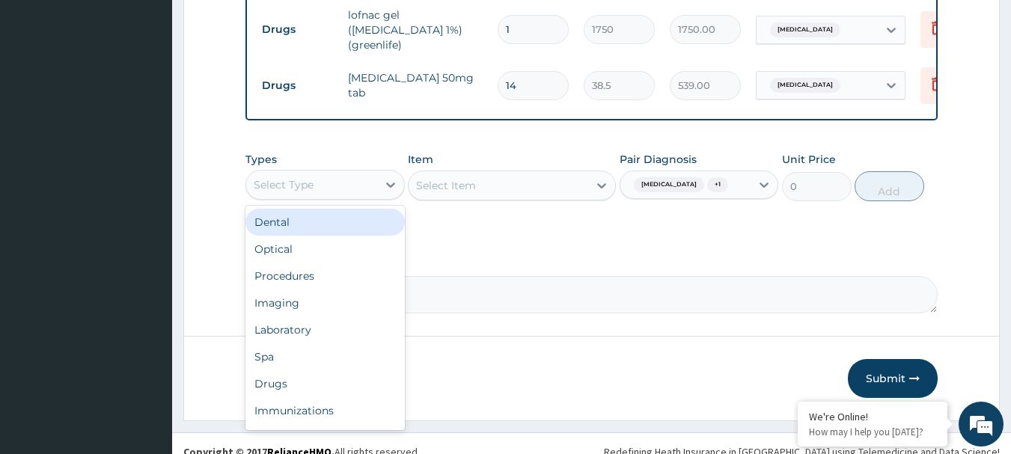
click at [341, 183] on div "Select Type" at bounding box center [311, 185] width 131 height 24
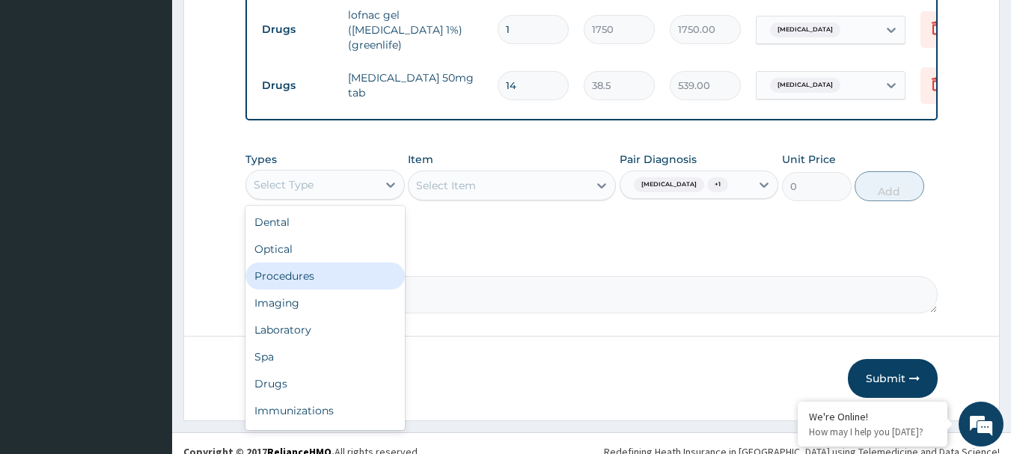
click at [309, 275] on div "Procedures" at bounding box center [325, 276] width 159 height 27
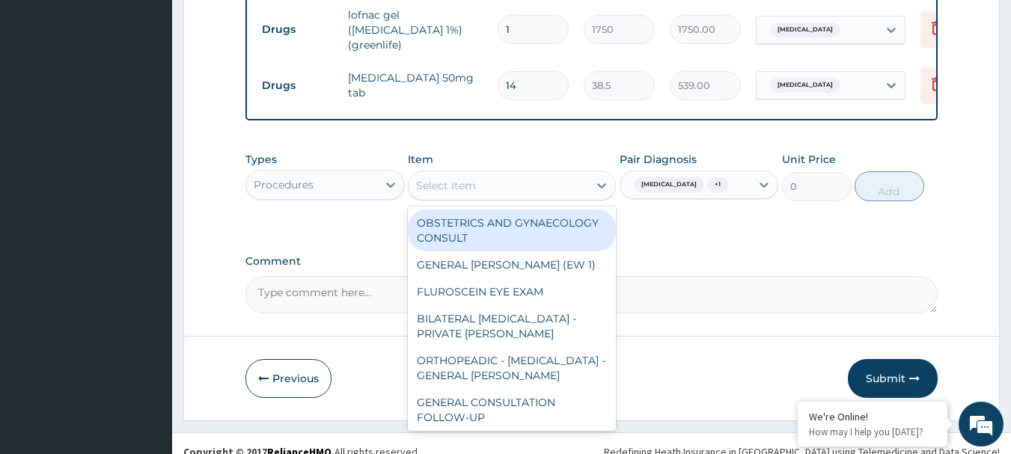
click at [540, 189] on div "Select Item" at bounding box center [499, 186] width 180 height 24
paste input "GENERAL CONSULTATION"
type input "GENERAL CONSULTATION"
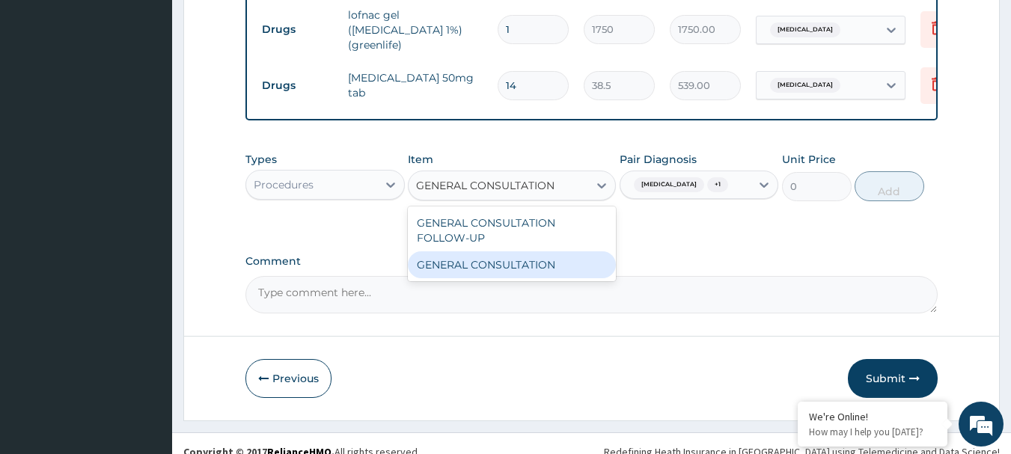
click at [538, 270] on div "GENERAL CONSULTATION" at bounding box center [512, 265] width 208 height 27
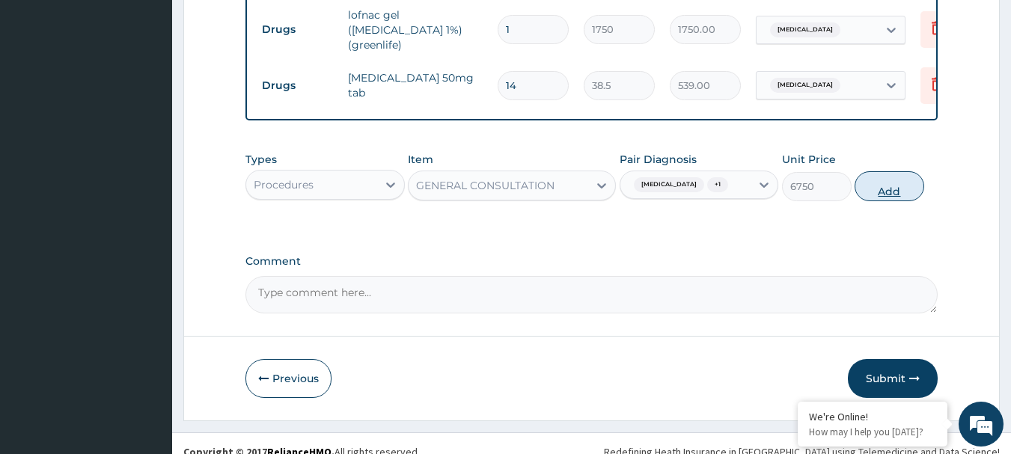
click at [897, 201] on button "Add" at bounding box center [890, 186] width 70 height 30
type input "0"
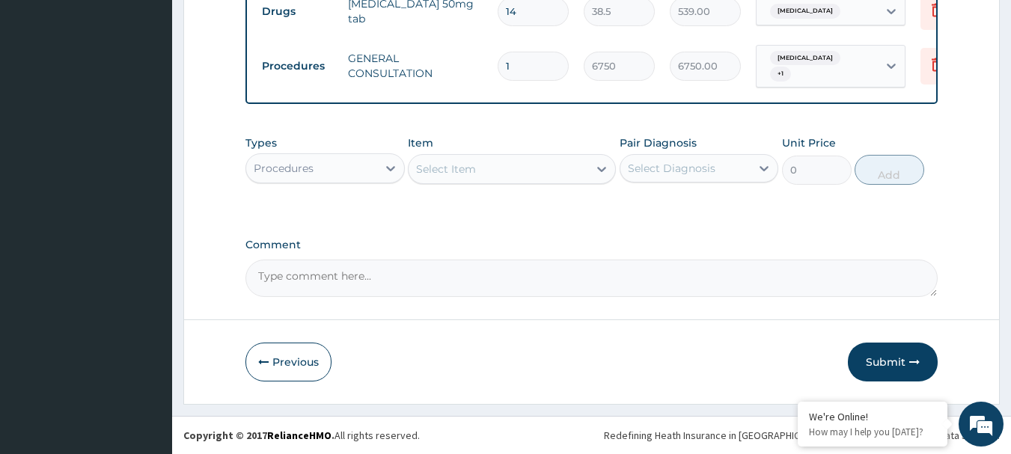
scroll to position [778, 0]
click at [885, 352] on button "Submit" at bounding box center [893, 362] width 90 height 39
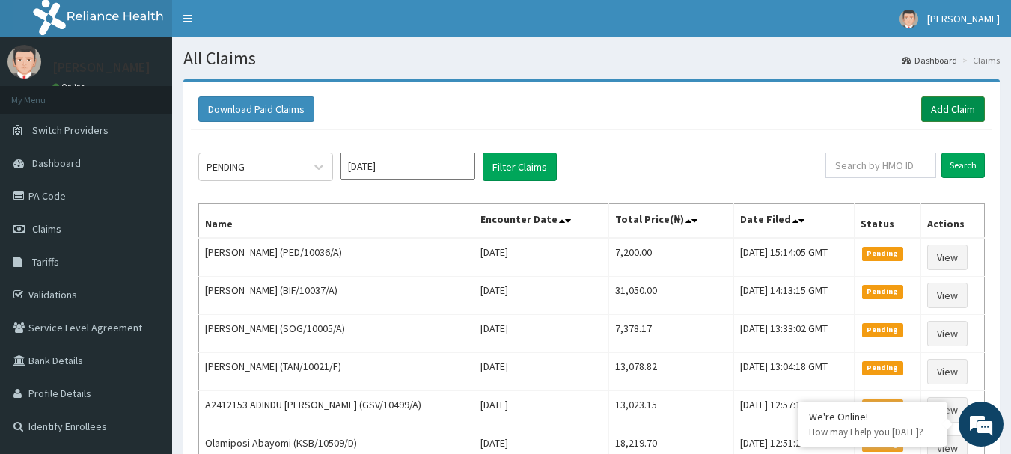
click at [943, 112] on link "Add Claim" at bounding box center [954, 109] width 64 height 25
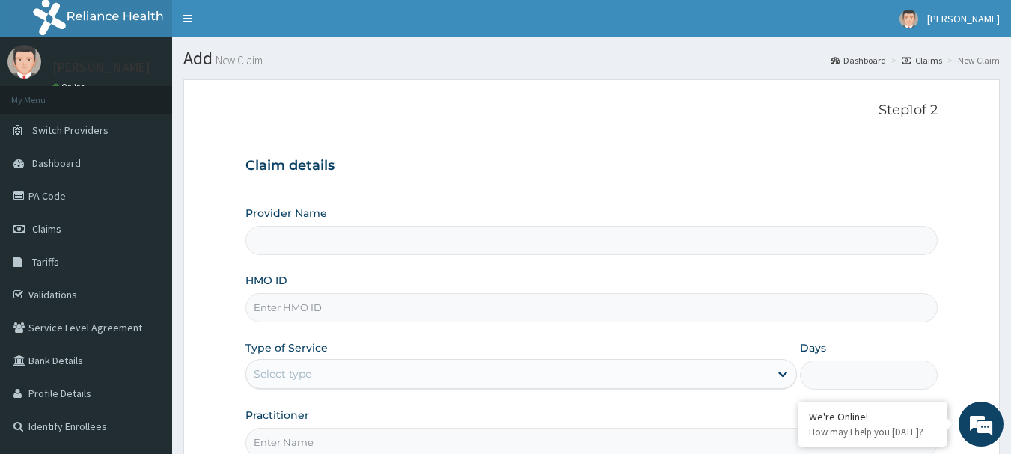
type input "R-Jolad Hospital Nig. Ltd"
click at [404, 307] on input "HMO ID" at bounding box center [592, 307] width 693 height 29
paste input "IGE OLUSEGUN SAMUEL"
type input "IGE OLUSEGUN SAMUEL"
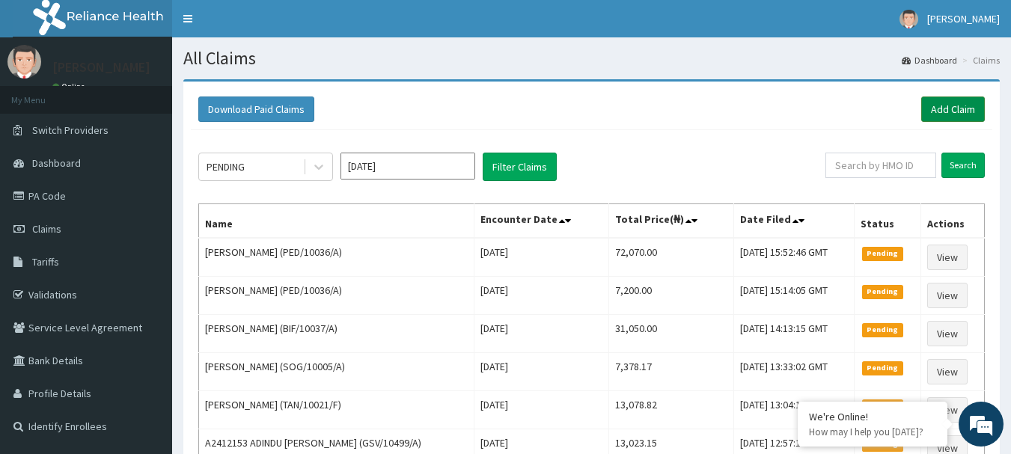
click at [962, 103] on link "Add Claim" at bounding box center [954, 109] width 64 height 25
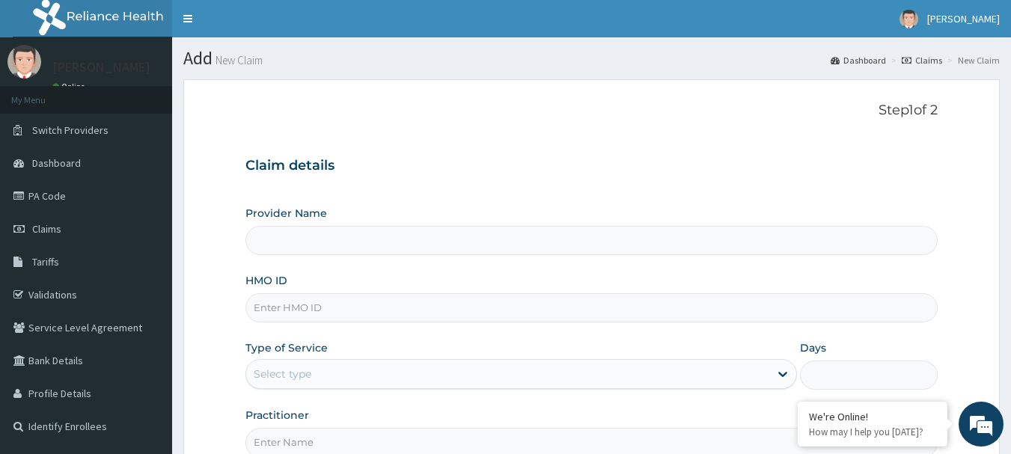
type input "[GEOGRAPHIC_DATA] Nig. Ltd"
click at [366, 313] on input "HMO ID" at bounding box center [592, 307] width 693 height 29
paste input "AKG/10014/A"
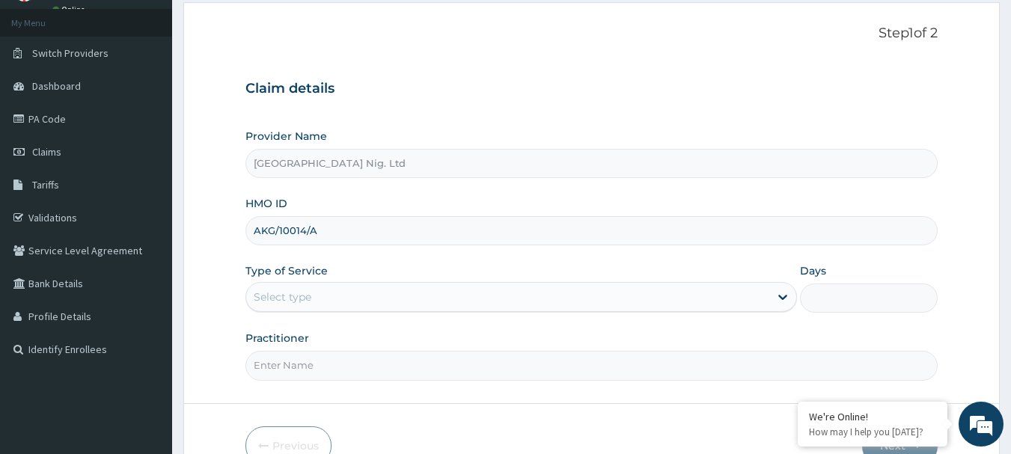
scroll to position [150, 0]
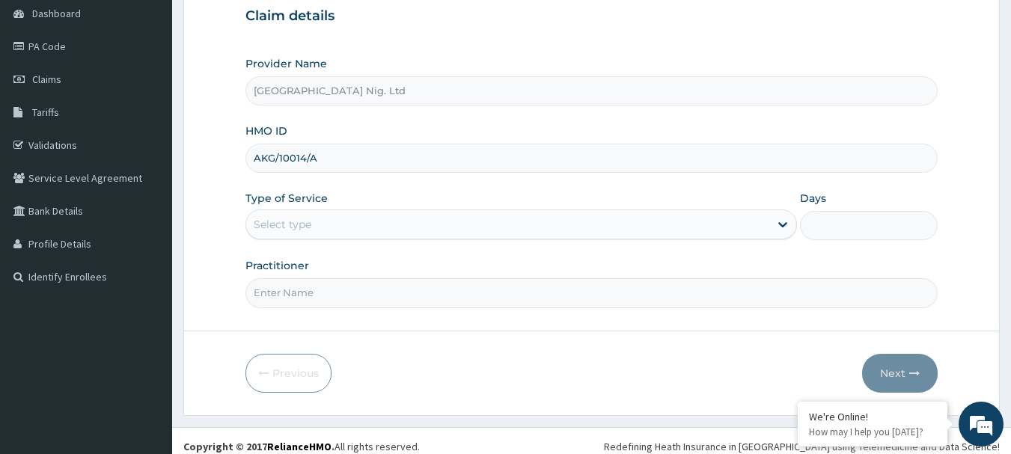
type input "AKG/10014/A"
click at [767, 226] on div "Select type" at bounding box center [507, 225] width 523 height 24
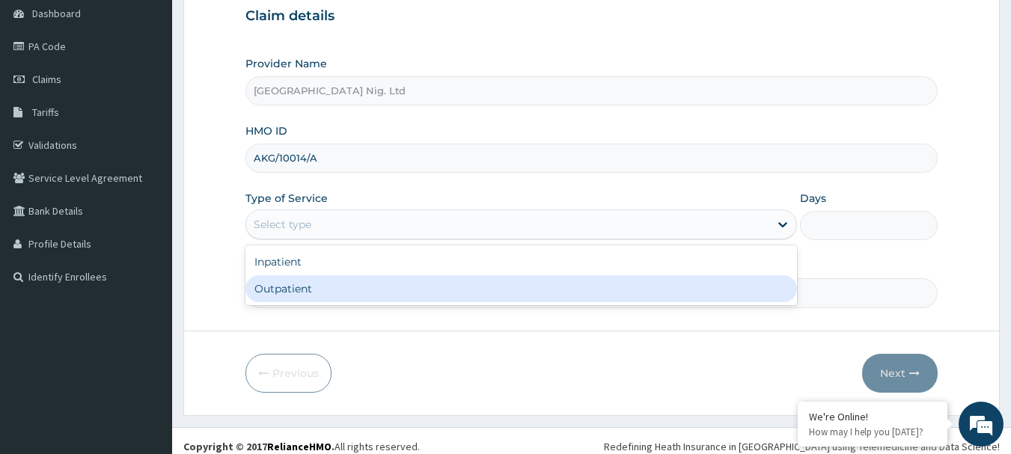
click at [521, 286] on div "Outpatient" at bounding box center [522, 288] width 552 height 27
type input "1"
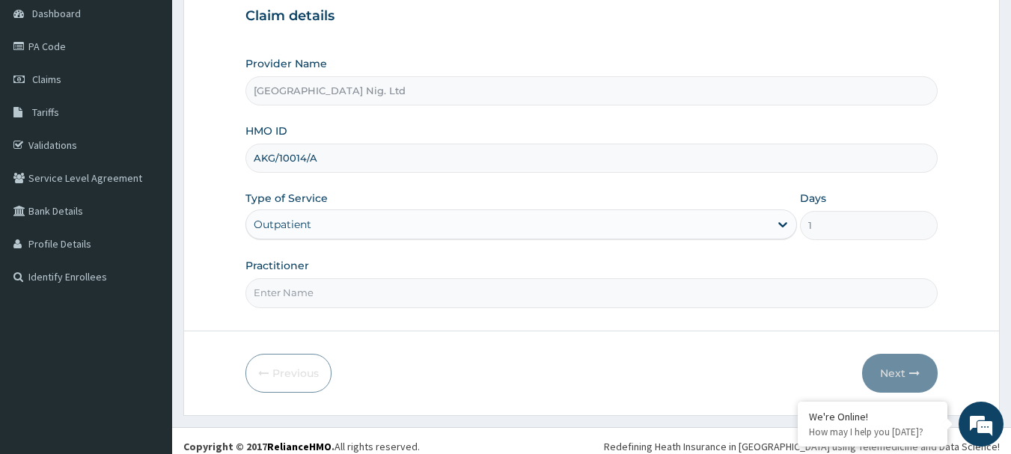
scroll to position [0, 0]
click at [331, 290] on input "Practitioner" at bounding box center [592, 292] width 693 height 29
paste input "Omodamiro Bamitale"
type input "dr Omodamiro Bamitale"
click at [895, 383] on button "Next" at bounding box center [900, 373] width 76 height 39
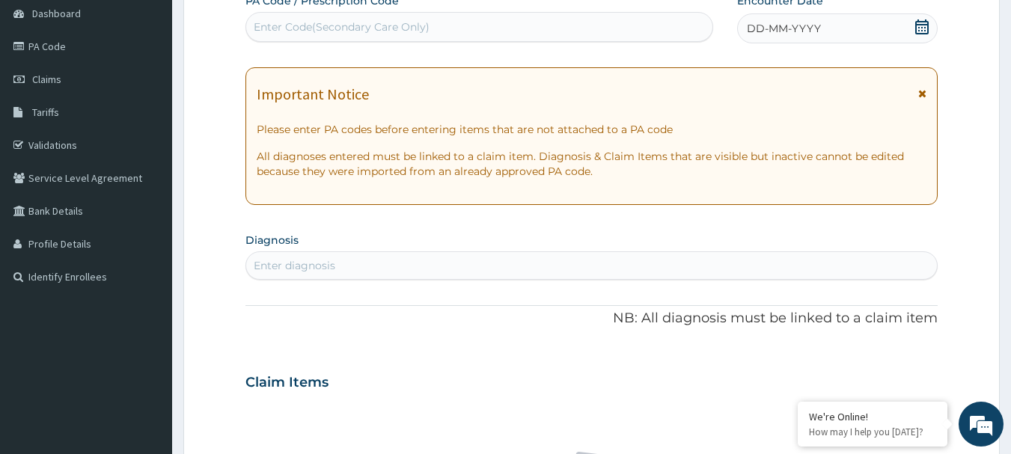
click at [431, 31] on div "Enter Code(Secondary Care Only)" at bounding box center [479, 27] width 467 height 24
paste input "PA/8A93E9"
type input "PA/8A93E9"
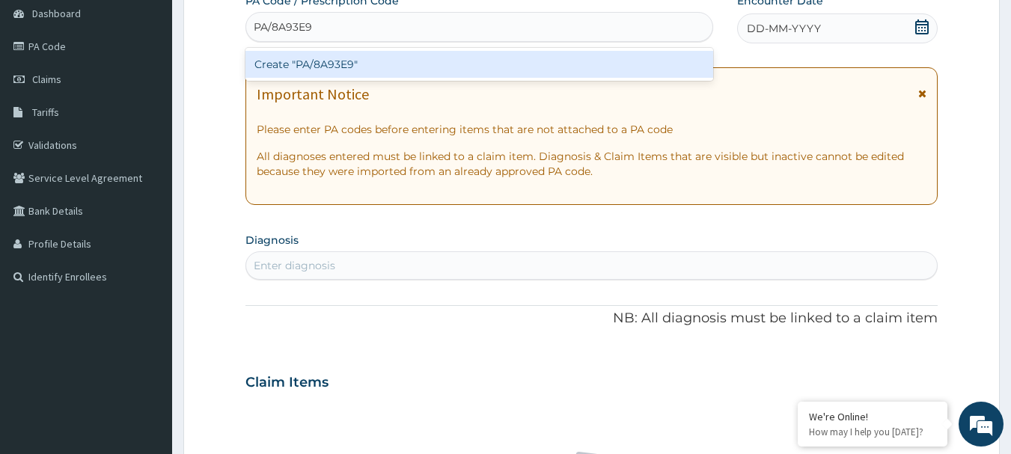
click at [353, 62] on div "Create "PA/8A93E9"" at bounding box center [480, 64] width 469 height 27
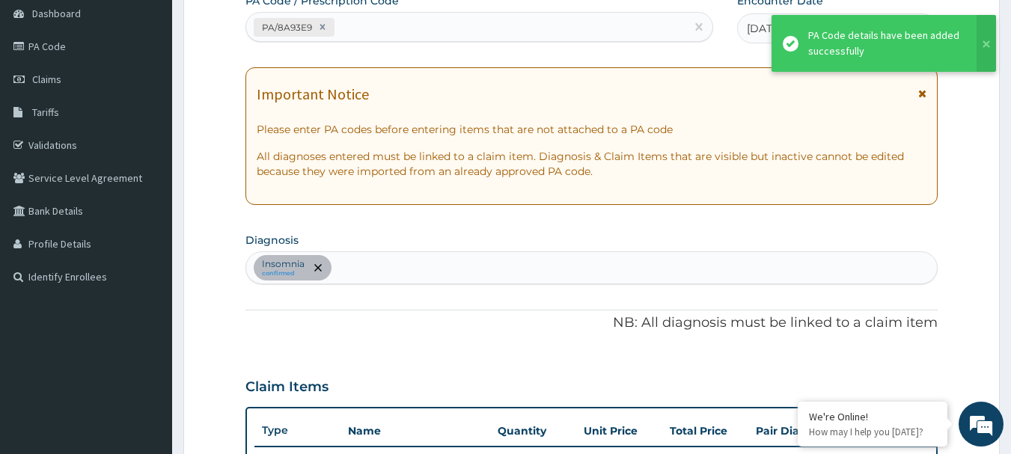
scroll to position [396, 0]
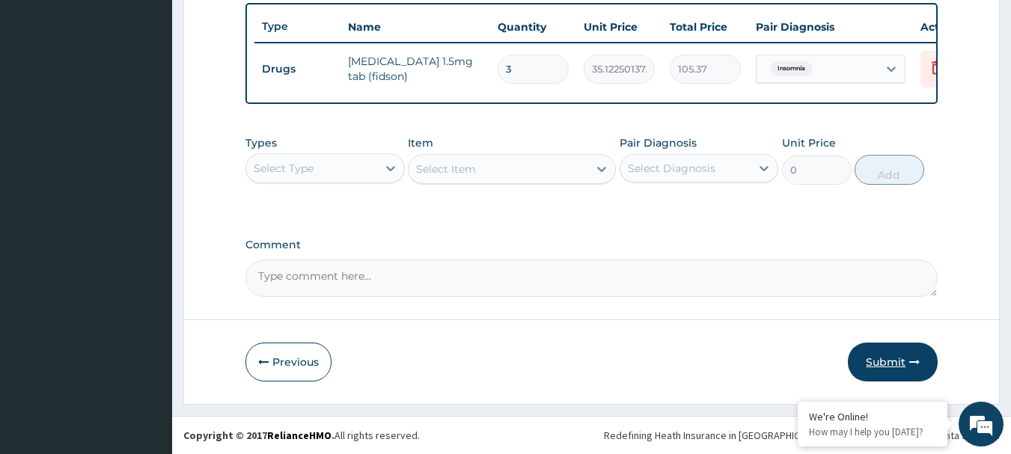
click at [904, 369] on button "Submit" at bounding box center [893, 362] width 90 height 39
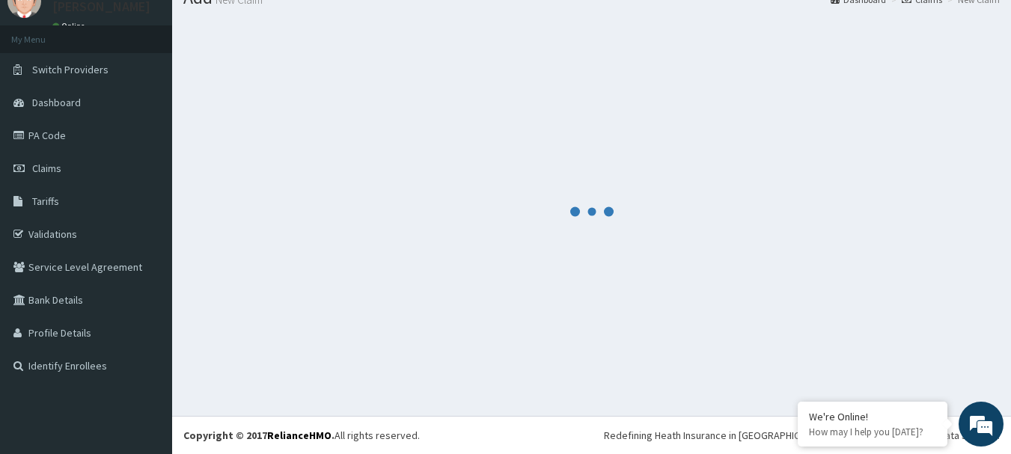
scroll to position [61, 0]
